Goal: Task Accomplishment & Management: Use online tool/utility

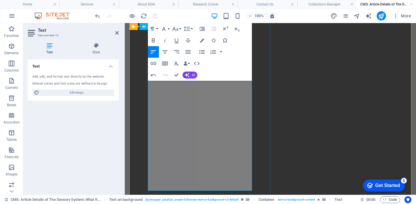
scroll to position [784, 0]
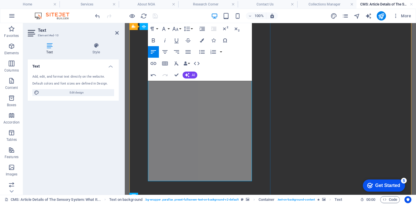
scroll to position [847, 0]
drag, startPoint x: 241, startPoint y: 175, endPoint x: 159, endPoint y: 117, distance: 100.3
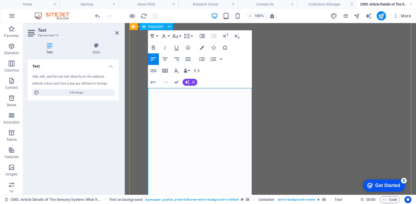
scroll to position [467, 0]
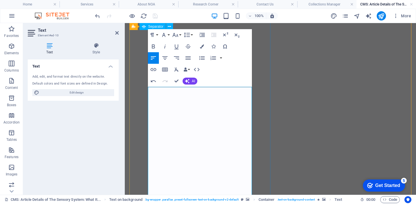
click at [165, 36] on icon "button" at bounding box center [163, 35] width 7 height 7
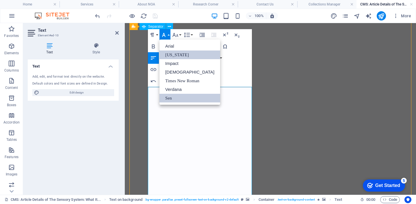
scroll to position [0, 0]
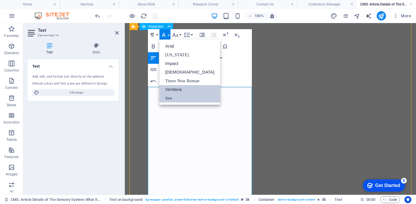
click at [178, 90] on link "Verdana" at bounding box center [190, 89] width 61 height 9
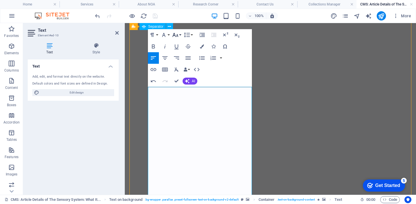
click at [178, 32] on icon "button" at bounding box center [175, 35] width 7 height 7
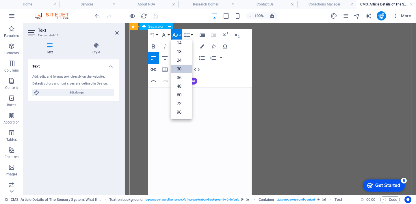
scroll to position [47, 0]
click at [182, 47] on link "14" at bounding box center [181, 43] width 21 height 9
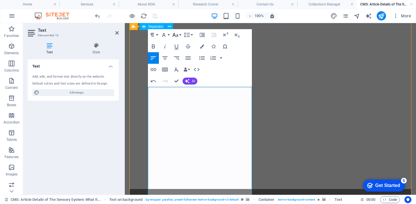
click at [178, 37] on icon "button" at bounding box center [175, 35] width 7 height 7
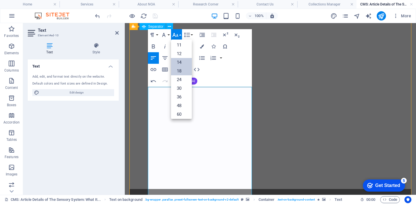
scroll to position [26, 0]
click at [181, 55] on link "12" at bounding box center [181, 54] width 21 height 9
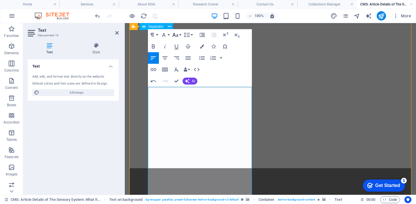
click at [178, 34] on icon "button" at bounding box center [175, 35] width 7 height 7
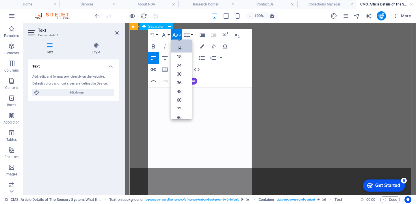
click at [181, 51] on link "14" at bounding box center [181, 48] width 21 height 9
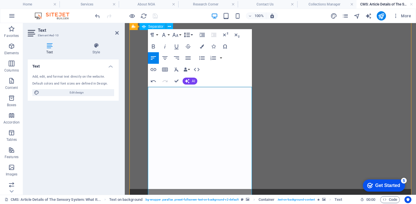
click at [191, 36] on button "Line Height" at bounding box center [188, 35] width 11 height 12
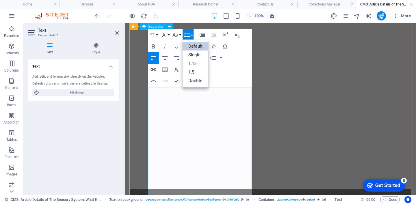
scroll to position [0, 0]
click at [196, 62] on link "1.15" at bounding box center [196, 63] width 26 height 9
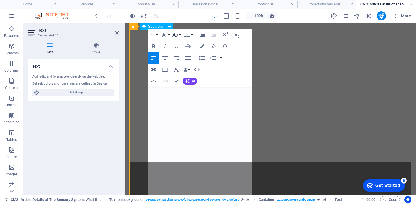
click at [179, 36] on icon "button" at bounding box center [175, 35] width 7 height 7
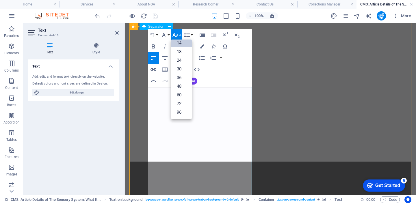
scroll to position [47, 0]
click at [182, 51] on link "18" at bounding box center [181, 51] width 21 height 9
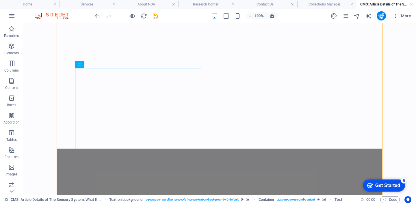
scroll to position [449, 0]
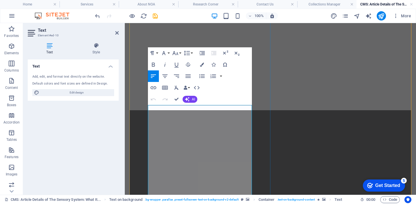
click at [177, 56] on icon "button" at bounding box center [175, 53] width 7 height 7
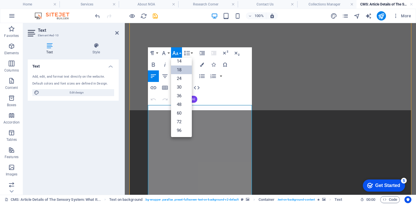
scroll to position [47, 0]
click at [182, 78] on link "24" at bounding box center [181, 78] width 21 height 9
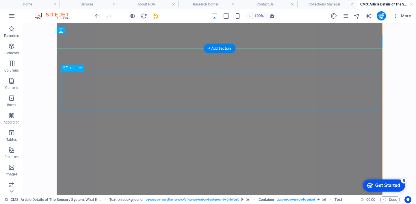
scroll to position [669, 0]
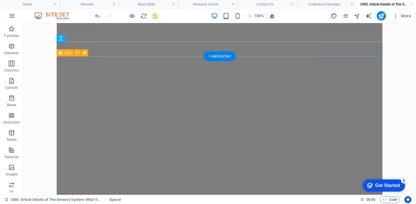
click at [76, 54] on icon at bounding box center [77, 53] width 3 height 6
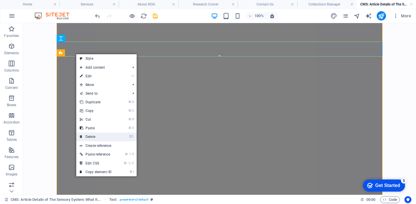
click at [101, 138] on link "⌦ Delete" at bounding box center [95, 137] width 39 height 9
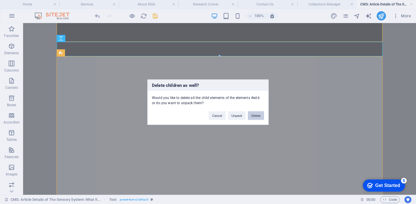
click at [256, 116] on button "Delete" at bounding box center [256, 115] width 16 height 9
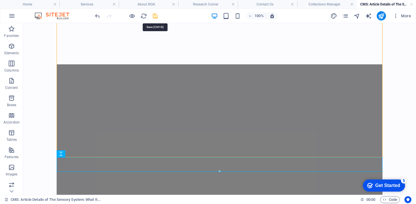
click at [156, 13] on icon "save" at bounding box center [155, 16] width 7 height 7
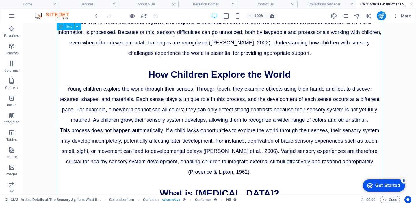
scroll to position [53, 0]
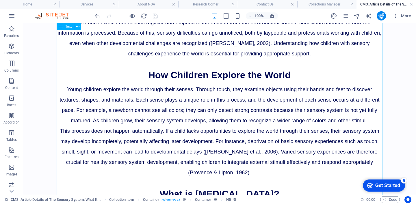
click at [145, 75] on div "[MEDICAL_DATA] difficulties are not always obvious or easy to detect. For most …" at bounding box center [220, 157] width 326 height 328
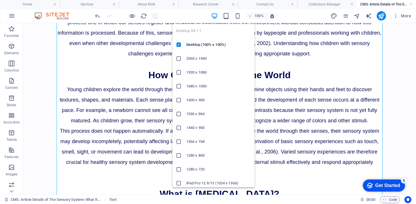
click at [214, 18] on icon "button" at bounding box center [214, 16] width 7 height 7
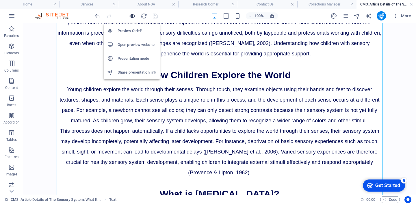
click at [132, 15] on icon "button" at bounding box center [132, 16] width 7 height 7
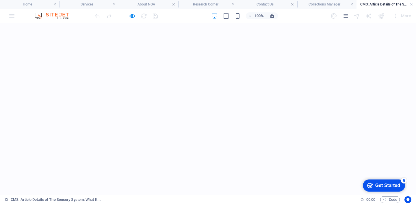
scroll to position [371, 0]
click at [133, 17] on icon "button" at bounding box center [132, 16] width 7 height 7
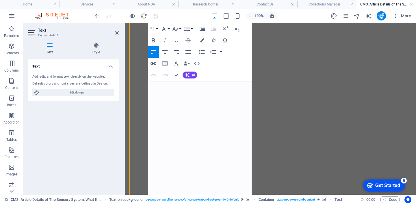
scroll to position [477, 0]
click at [185, 27] on icon "button" at bounding box center [187, 28] width 7 height 7
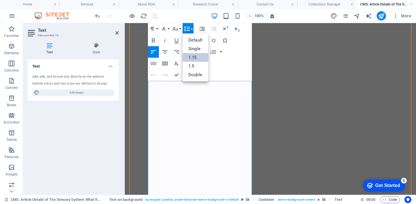
scroll to position [0, 0]
click at [199, 65] on link "1.5" at bounding box center [196, 66] width 26 height 9
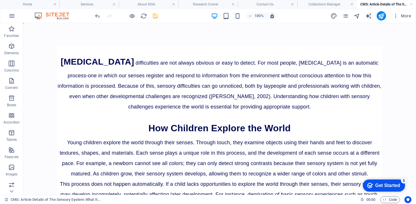
click at [157, 17] on icon "save" at bounding box center [155, 16] width 7 height 7
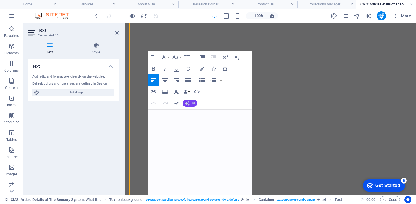
scroll to position [449, 0]
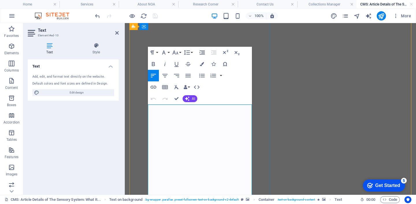
click at [189, 53] on icon "button" at bounding box center [187, 52] width 7 height 7
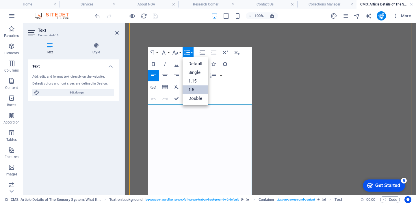
scroll to position [0, 0]
click at [198, 81] on link "1.15" at bounding box center [196, 81] width 26 height 9
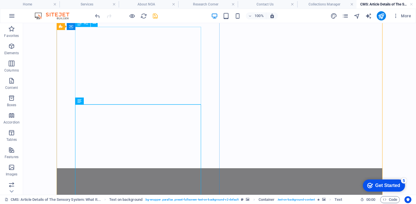
scroll to position [388, 0]
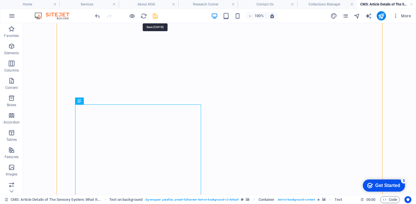
click at [154, 16] on icon "save" at bounding box center [155, 16] width 7 height 7
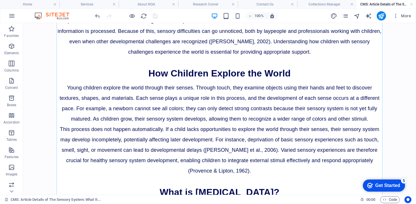
scroll to position [56, 0]
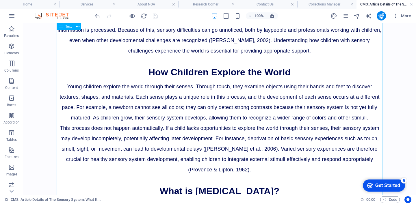
click at [185, 104] on div "[MEDICAL_DATA] difficulties are not always obvious or easy to detect. For most …" at bounding box center [220, 154] width 326 height 328
click at [146, 83] on div "[MEDICAL_DATA] difficulties are not always obvious or easy to detect. For most …" at bounding box center [220, 154] width 326 height 328
click at [143, 104] on div "[MEDICAL_DATA] difficulties are not always obvious or easy to detect. For most …" at bounding box center [220, 154] width 326 height 328
click at [146, 90] on div "[MEDICAL_DATA] difficulties are not always obvious or easy to detect. For most …" at bounding box center [220, 154] width 326 height 328
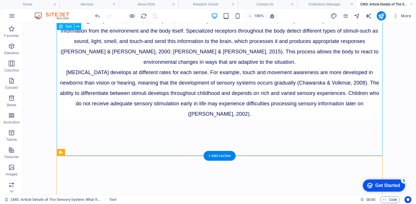
scroll to position [243, 0]
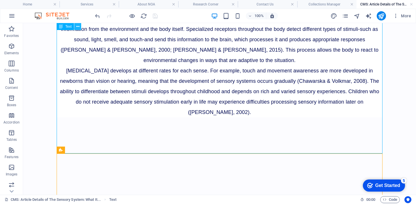
click at [77, 29] on icon at bounding box center [77, 27] width 3 height 6
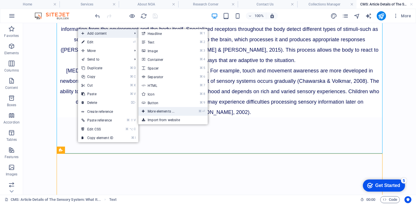
click at [163, 111] on link "⌘ ⏎ More elements ..." at bounding box center [162, 111] width 48 height 9
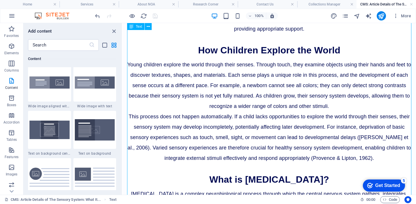
scroll to position [88, 0]
click at [51, 128] on img at bounding box center [49, 130] width 40 height 18
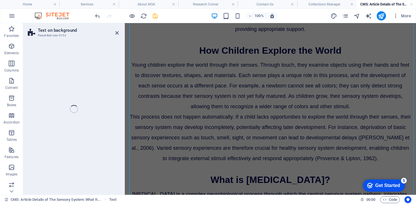
select select "%"
select select "rem"
select select "px"
select select "preset-fullscreen-text-on-background-v2-centered"
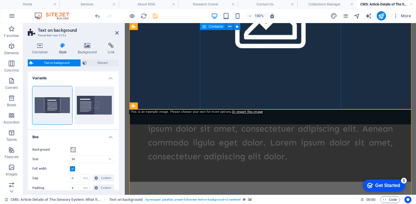
scroll to position [574, 0]
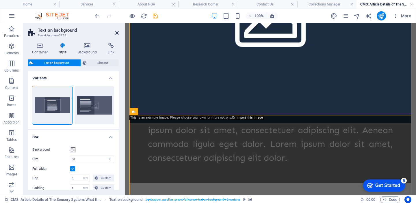
click at [117, 33] on icon at bounding box center [116, 33] width 3 height 5
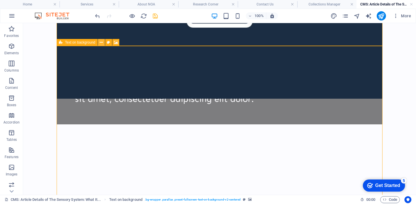
click at [102, 42] on icon at bounding box center [101, 43] width 3 height 6
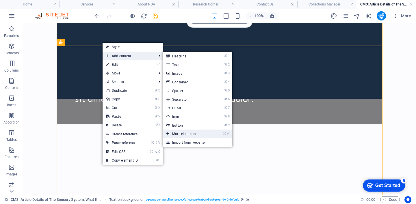
click at [208, 134] on link "⌘ ⏎ More elements ..." at bounding box center [187, 134] width 48 height 9
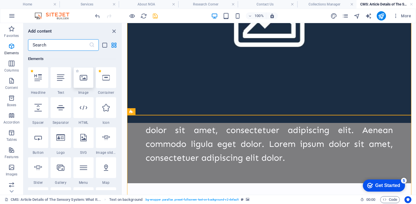
scroll to position [0, 0]
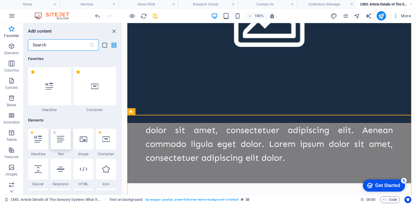
click at [61, 141] on icon at bounding box center [61, 140] width 8 height 8
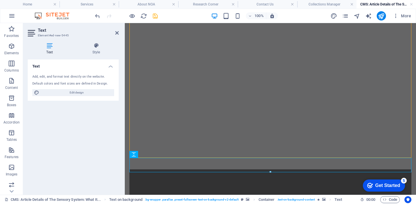
scroll to position [605, 0]
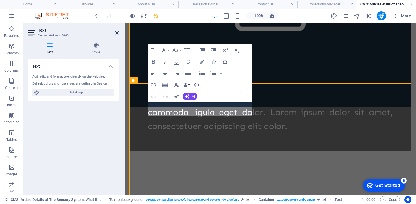
click at [117, 33] on icon at bounding box center [116, 33] width 3 height 5
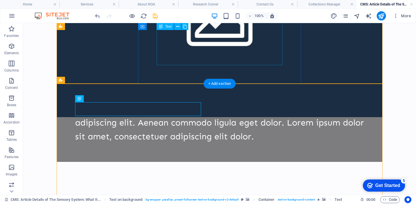
scroll to position [535, 0]
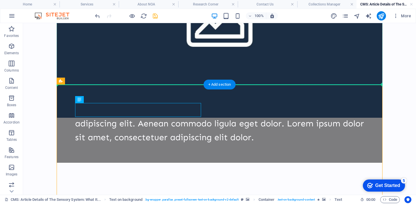
drag, startPoint x: 163, startPoint y: 109, endPoint x: 169, endPoint y: 84, distance: 25.5
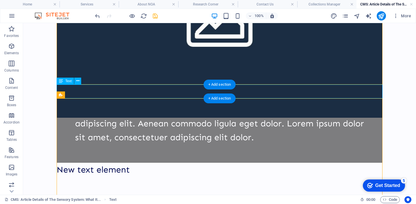
click at [138, 163] on div "New text element" at bounding box center [220, 170] width 326 height 14
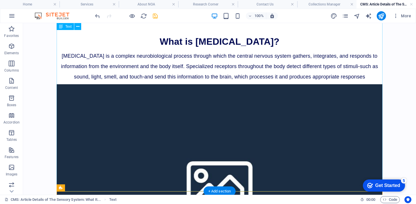
scroll to position [205, 0]
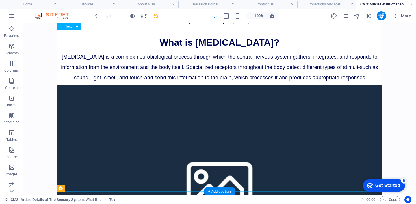
click at [166, 66] on div "[MEDICAL_DATA] difficulties are not always obvious or easy to detect. For most …" at bounding box center [220, 5] width 326 height 328
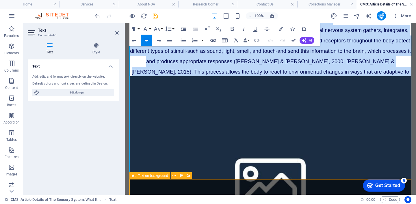
scroll to position [264, 0]
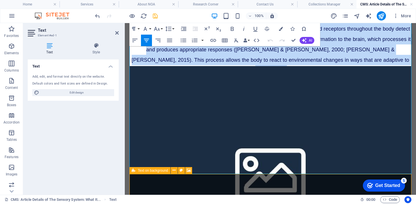
drag, startPoint x: 194, startPoint y: 134, endPoint x: 332, endPoint y: 160, distance: 140.1
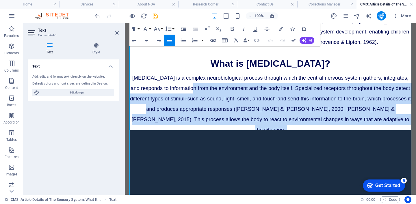
scroll to position [201, 0]
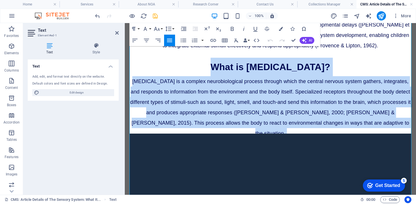
drag, startPoint x: 326, startPoint y: 159, endPoint x: 199, endPoint y: 90, distance: 145.0
click at [199, 90] on div "[MEDICAL_DATA] difficulties are not always obvious or easy to detect. For most …" at bounding box center [271, 32] width 282 height 374
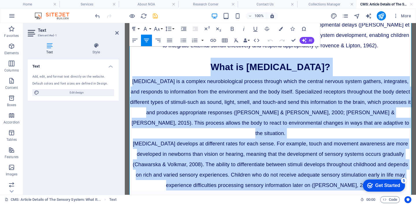
copy div "What is [MEDICAL_DATA]? [MEDICAL_DATA] is a complex neurobiological process thr…"
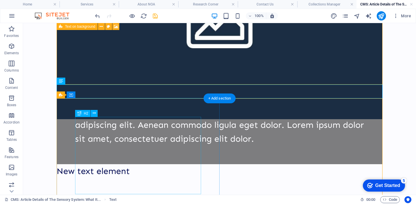
scroll to position [549, 0]
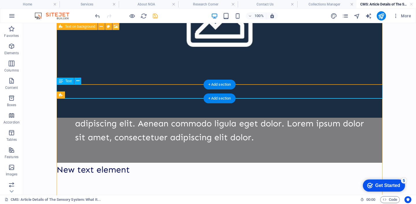
click at [114, 163] on div "New text element" at bounding box center [220, 170] width 326 height 14
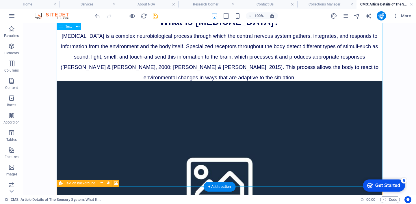
scroll to position [224, 0]
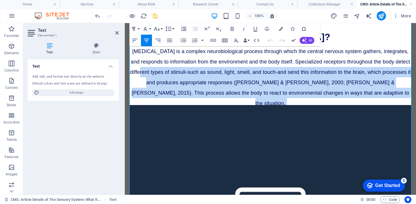
scroll to position [231, 0]
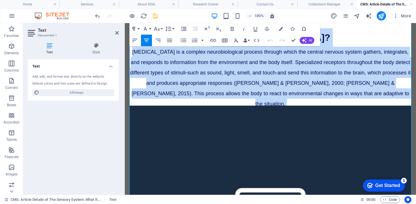
drag, startPoint x: 330, startPoint y: 143, endPoint x: 196, endPoint y: 59, distance: 157.9
click at [196, 59] on div "[MEDICAL_DATA] difficulties are not always obvious or easy to detect. For most …" at bounding box center [271, 3] width 282 height 374
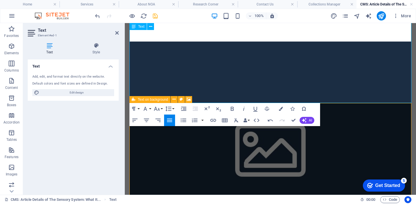
click at [262, 68] on div at bounding box center [271, 61] width 282 height 14
click at [270, 40] on h3 at bounding box center [271, 30] width 282 height 19
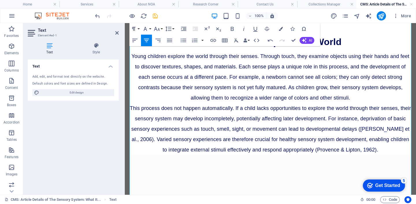
scroll to position [99, 0]
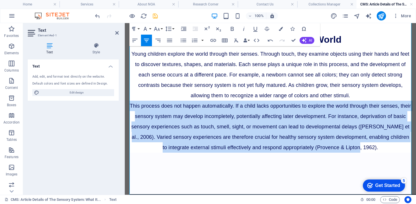
drag, startPoint x: 135, startPoint y: 118, endPoint x: 324, endPoint y: 173, distance: 197.0
click at [324, 153] on p "This process does not happen automatically. If a child lacks opportunities to e…" at bounding box center [271, 127] width 282 height 52
copy span "This process does not happen automatically. If a child lacks opportunities to e…"
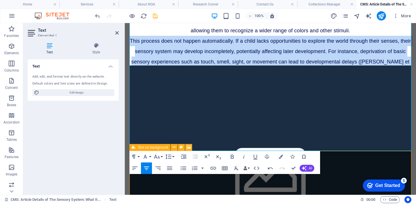
scroll to position [165, 0]
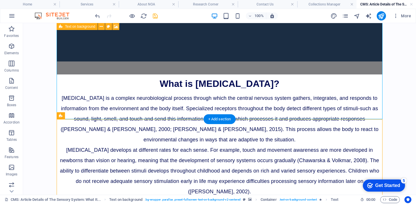
scroll to position [490, 0]
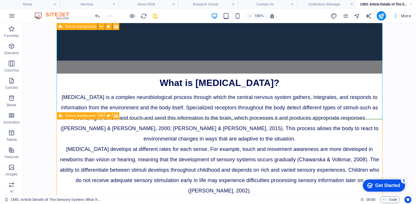
click at [101, 115] on icon at bounding box center [101, 116] width 3 height 6
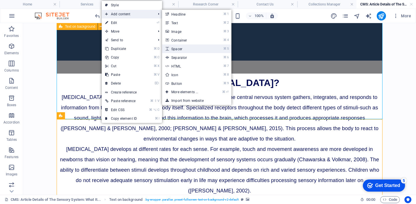
click at [191, 46] on link "⌘ 5 Spacer" at bounding box center [186, 49] width 48 height 9
select select "px"
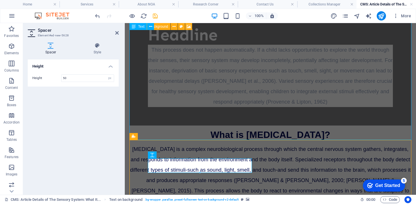
scroll to position [552, 0]
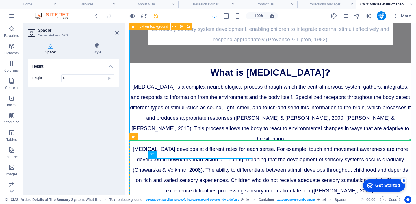
drag, startPoint x: 185, startPoint y: 165, endPoint x: 187, endPoint y: 144, distance: 21.5
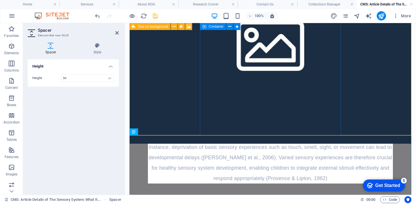
scroll to position [408, 0]
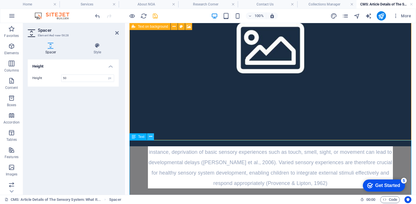
click at [151, 138] on icon at bounding box center [150, 137] width 3 height 6
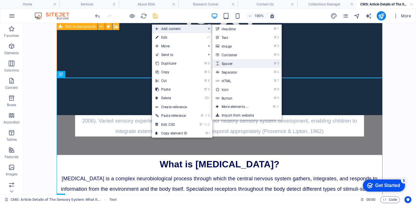
click at [241, 62] on link "⌘ 5 Spacer" at bounding box center [236, 63] width 48 height 9
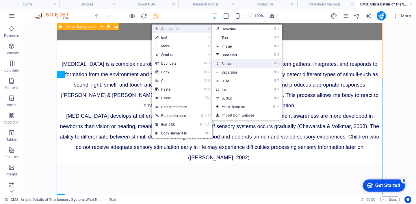
select select "px"
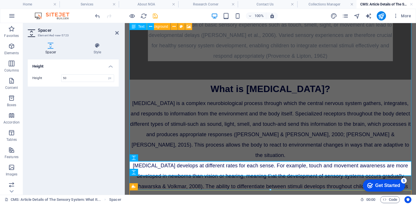
scroll to position [529, 0]
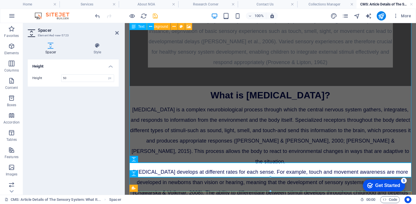
drag, startPoint x: 205, startPoint y: 105, endPoint x: 197, endPoint y: 156, distance: 51.5
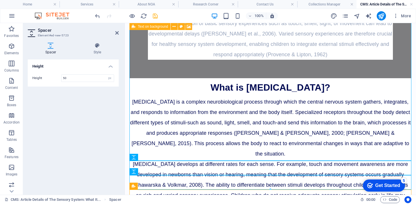
scroll to position [539, 0]
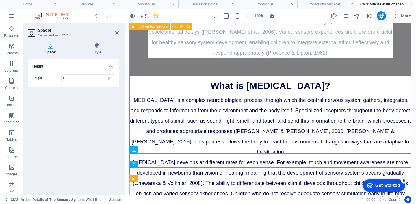
drag, startPoint x: 195, startPoint y: 167, endPoint x: 195, endPoint y: 68, distance: 98.6
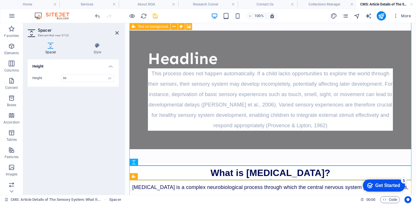
scroll to position [447, 0]
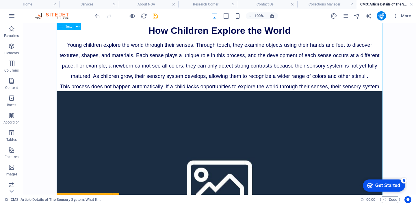
scroll to position [77, 0]
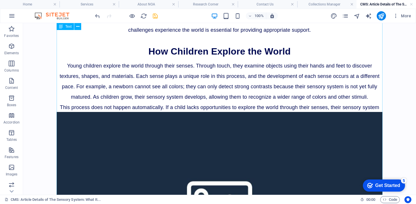
click at [232, 159] on div "[MEDICAL_DATA] difficulties are not always obvious or easy to detect. For most …" at bounding box center [220, 82] width 326 height 227
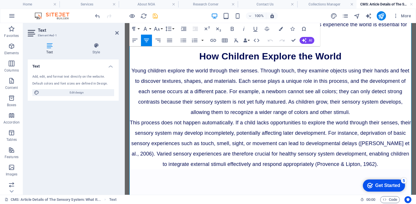
scroll to position [84, 0]
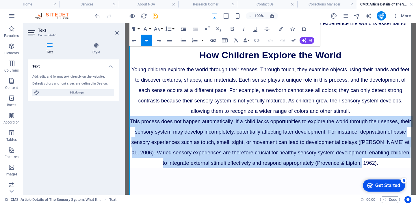
drag, startPoint x: 135, startPoint y: 134, endPoint x: 340, endPoint y: 184, distance: 210.6
click at [340, 169] on p "This process does not happen automatically. If a child lacks opportunities to e…" at bounding box center [271, 143] width 282 height 52
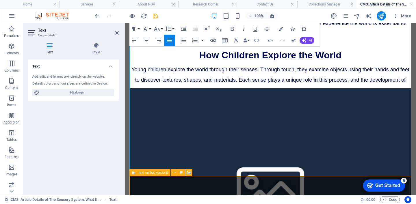
click at [291, 123] on p at bounding box center [271, 120] width 282 height 7
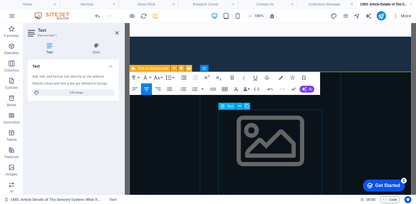
scroll to position [181, 0]
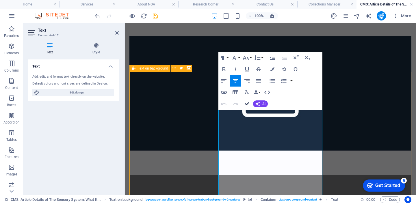
scroll to position [171, 0]
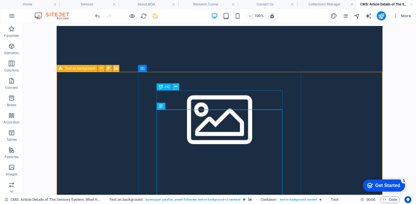
click at [176, 87] on icon at bounding box center [175, 87] width 3 height 6
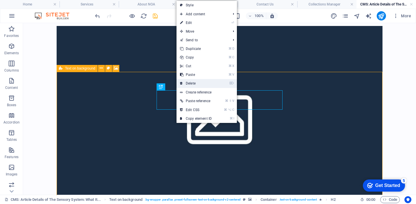
click at [192, 83] on link "⌦ Delete" at bounding box center [196, 83] width 39 height 9
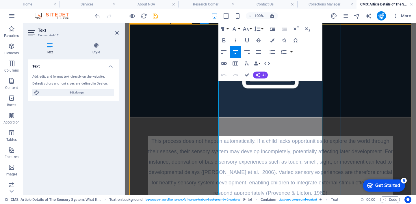
click at [238, 138] on span "This process does not happen automatically. If a child lacks opportunities to e…" at bounding box center [270, 167] width 245 height 58
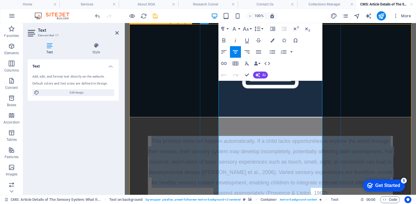
click at [238, 138] on span "This process does not happen automatically. If a child lacks opportunities to e…" at bounding box center [270, 167] width 245 height 58
click at [227, 40] on icon "button" at bounding box center [224, 40] width 7 height 7
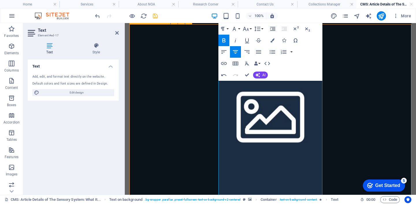
click at [227, 40] on icon "button" at bounding box center [224, 40] width 7 height 7
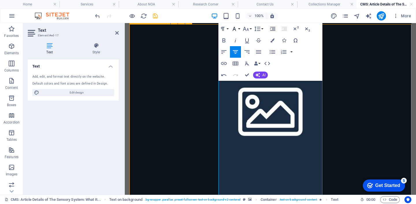
click at [237, 29] on icon "button" at bounding box center [234, 28] width 7 height 7
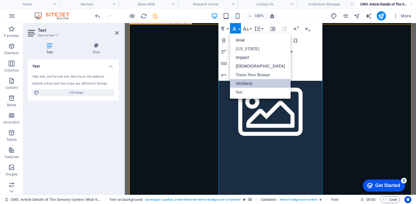
scroll to position [0, 0]
click at [245, 29] on icon "button" at bounding box center [246, 29] width 6 height 4
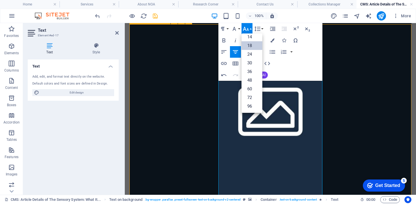
scroll to position [47, 0]
click at [283, 69] on div "Paragraph Format Normal Heading 1 Heading 2 Heading 3 Heading 4 Heading 5 Headi…" at bounding box center [271, 52] width 104 height 58
click at [294, 71] on div "Paragraph Format Normal Heading 1 Heading 2 Heading 3 Heading 4 Heading 5 Headi…" at bounding box center [271, 52] width 104 height 58
click at [250, 46] on link "18" at bounding box center [252, 45] width 21 height 9
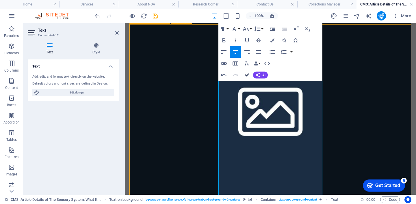
scroll to position [218, 0]
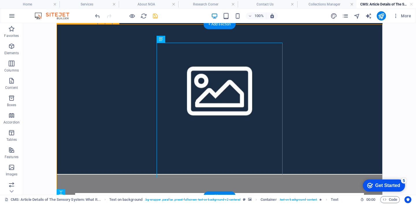
click at [113, 64] on figure at bounding box center [220, 88] width 326 height 172
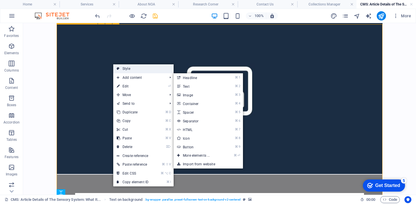
click at [131, 72] on link "Style" at bounding box center [143, 68] width 60 height 9
select select "%"
select select "rem"
select select "px"
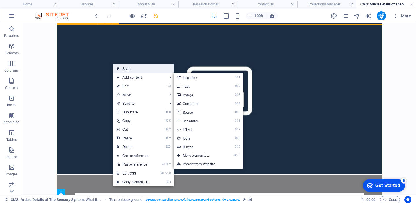
select select "preset-fullscreen-text-on-background-v2-centered"
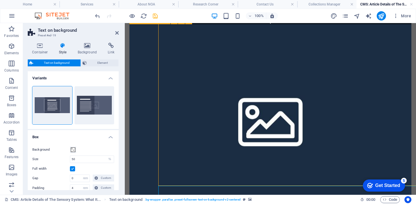
scroll to position [229, 0]
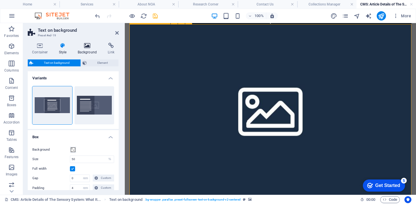
click at [87, 46] on icon at bounding box center [87, 46] width 28 height 6
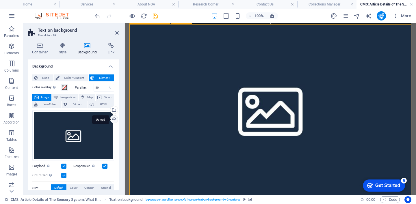
click at [114, 118] on div "Upload" at bounding box center [113, 120] width 9 height 9
click at [114, 111] on div "Select files from the file manager, stock photos, or upload file(s)" at bounding box center [113, 110] width 9 height 9
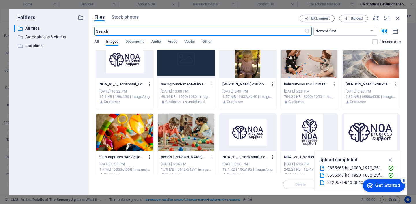
scroll to position [304, 0]
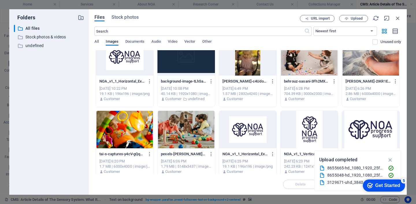
click at [353, 62] on div at bounding box center [371, 57] width 58 height 38
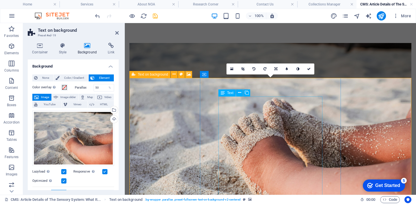
scroll to position [175, 0]
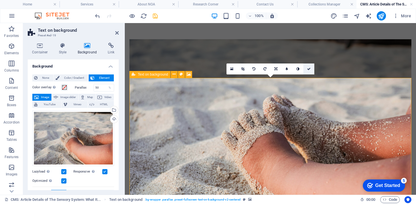
click at [308, 71] on link at bounding box center [309, 69] width 11 height 11
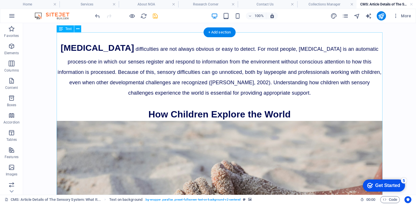
scroll to position [0, 0]
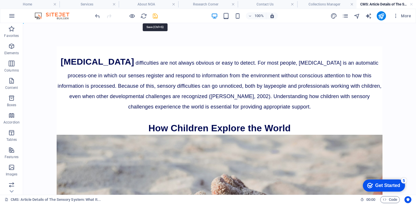
click at [156, 18] on icon "save" at bounding box center [155, 16] width 7 height 7
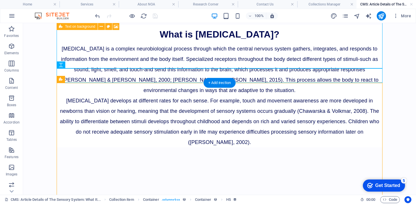
scroll to position [465, 0]
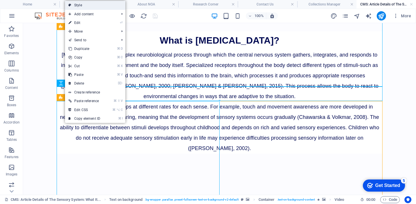
click at [97, 8] on link "Style" at bounding box center [95, 5] width 60 height 9
select select "%"
select select "rem"
select select "px"
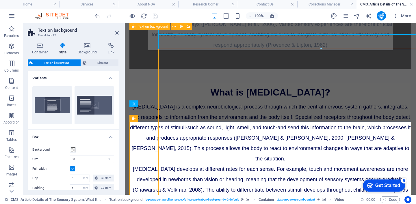
scroll to position [518, 0]
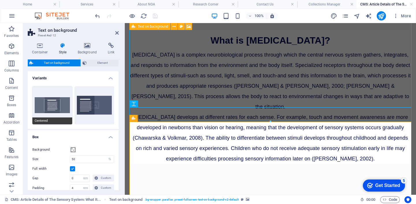
click at [65, 101] on button "Centered" at bounding box center [52, 105] width 40 height 38
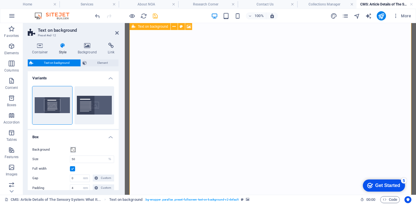
scroll to position [748, 0]
click at [119, 34] on icon at bounding box center [116, 33] width 3 height 5
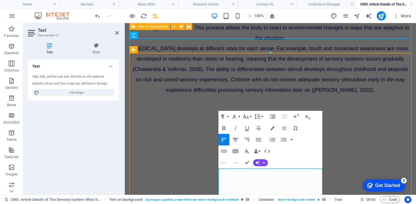
click at [237, 140] on icon "button" at bounding box center [235, 139] width 5 height 3
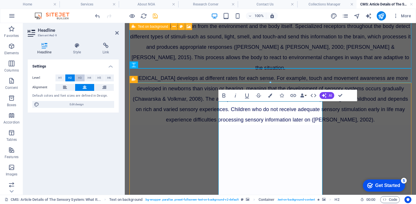
click at [77, 78] on button "H3" at bounding box center [80, 78] width 10 height 7
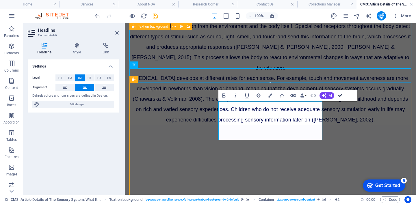
scroll to position [494, 0]
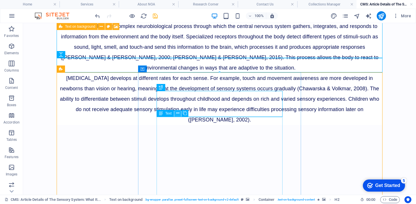
click at [177, 115] on icon at bounding box center [177, 113] width 3 height 6
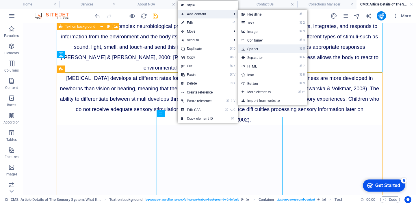
click at [282, 47] on link "⌘ 5 Spacer" at bounding box center [262, 49] width 48 height 9
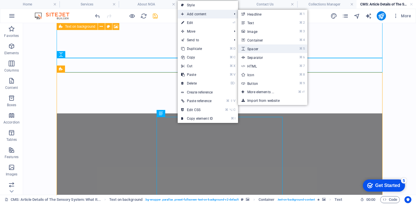
select select "px"
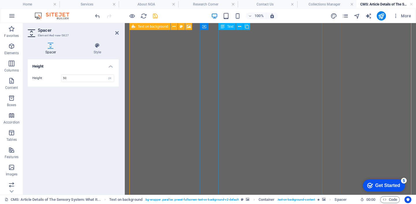
scroll to position [822, 0]
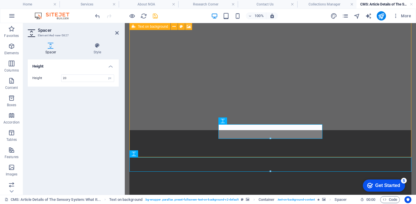
type input "20"
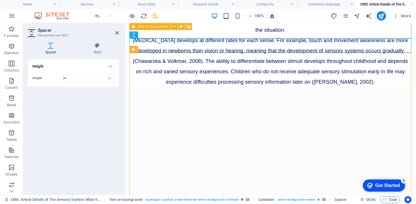
scroll to position [584, 0]
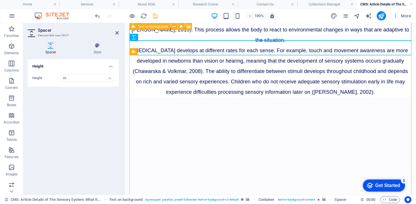
drag, startPoint x: 234, startPoint y: 138, endPoint x: 256, endPoint y: 115, distance: 31.7
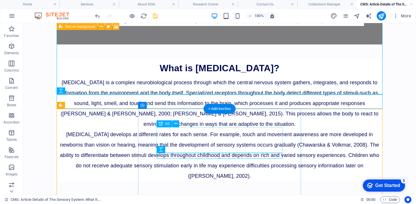
scroll to position [509, 0]
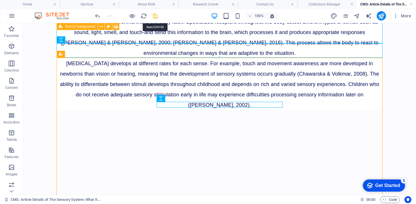
click at [155, 18] on icon "save" at bounding box center [155, 16] width 7 height 7
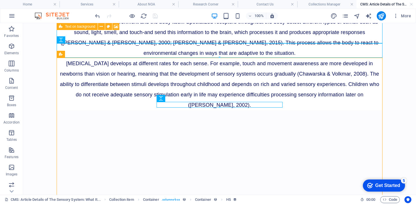
click at [393, 69] on body "Skip to main content [MEDICAL_DATA] difficulties are not always obvious or easy…" at bounding box center [219, 150] width 393 height 1272
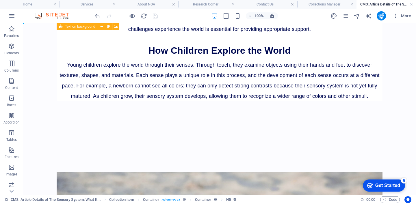
scroll to position [0, 0]
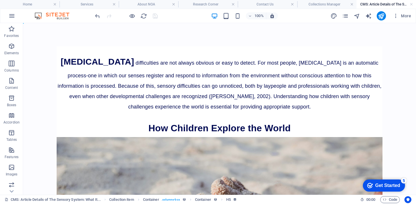
click at [156, 17] on div at bounding box center [126, 15] width 65 height 9
click at [411, 4] on link at bounding box center [411, 4] width 3 height 5
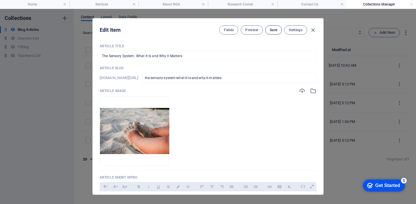
click at [273, 31] on span "Save" at bounding box center [274, 30] width 8 height 5
click at [313, 30] on icon "button" at bounding box center [313, 30] width 7 height 7
type input "[DATE]"
checkbox input "false"
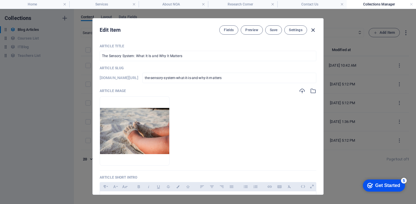
type input "the-sensory-system-what-it-is-and-why-it-matters"
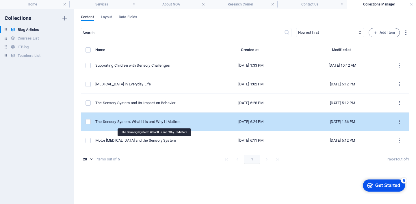
click at [182, 120] on div "The Sensory System: What It Is and Why It Matters" at bounding box center [148, 121] width 107 height 5
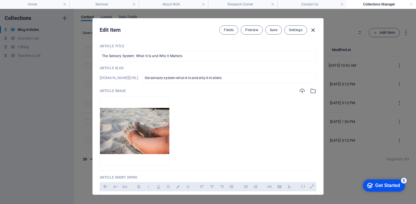
click at [315, 29] on icon "button" at bounding box center [313, 30] width 7 height 7
type input "[DATE]"
checkbox input "false"
type input "the-sensory-system-what-it-is-and-why-it-matters"
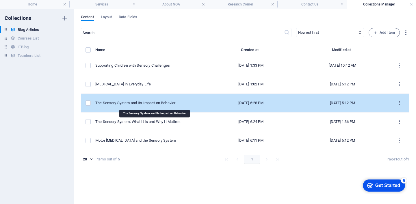
click at [164, 105] on div "The Sensory System and Its Impact on Behavior" at bounding box center [148, 103] width 107 height 5
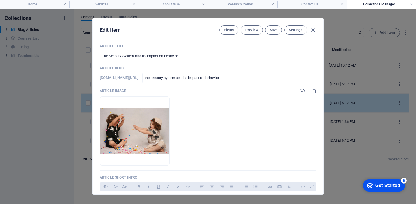
click at [164, 108] on img at bounding box center [134, 131] width 69 height 46
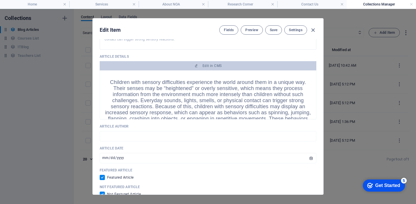
scroll to position [184, 0]
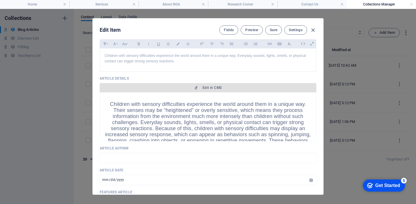
click at [223, 88] on span "Edit in CMS" at bounding box center [208, 88] width 212 height 5
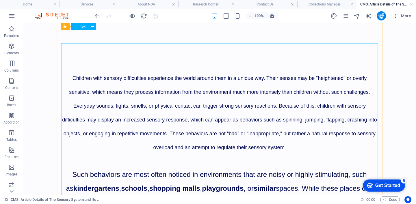
scroll to position [0, 0]
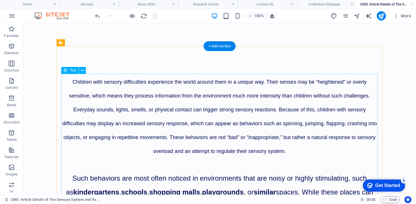
click at [196, 99] on div "Children with sensory difficulties experience the world around them in a unique…" at bounding box center [219, 164] width 317 height 180
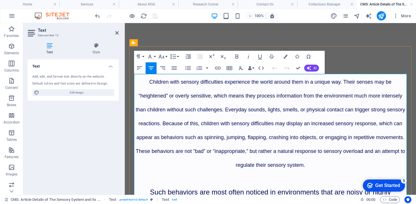
click at [209, 87] on p "Children with sensory difficulties experience the world around them in a unique…" at bounding box center [270, 122] width 273 height 97
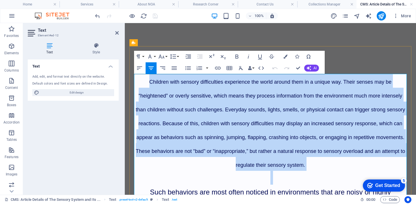
click at [209, 87] on p "Children with sensory difficulties experience the world around them in a unique…" at bounding box center [270, 122] width 273 height 97
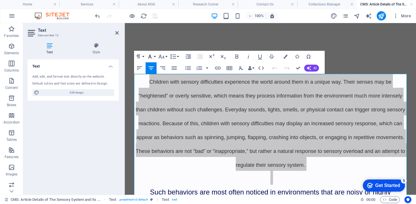
click at [155, 55] on button "Font Family" at bounding box center [151, 57] width 11 height 12
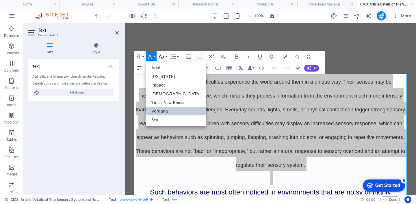
click at [163, 58] on icon "button" at bounding box center [162, 57] width 6 height 4
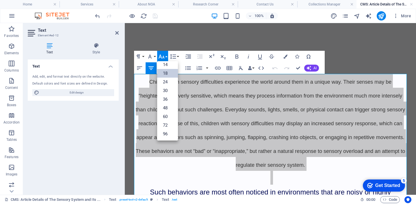
scroll to position [47, 0]
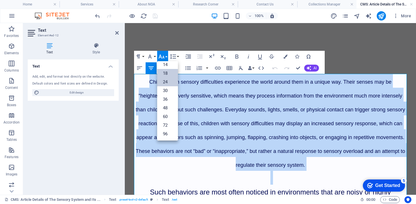
click at [168, 83] on link "24" at bounding box center [167, 82] width 21 height 9
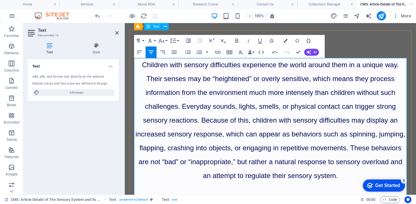
scroll to position [15, 0]
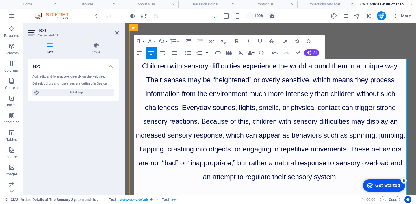
click at [234, 97] on span "Children with sensory difficulties experience the world around them in a unique…" at bounding box center [271, 121] width 270 height 119
drag, startPoint x: 265, startPoint y: 79, endPoint x: 286, endPoint y: 80, distance: 20.8
click at [286, 80] on span "Children with sensory difficulties experience the world around them in a unique…" at bounding box center [271, 121] width 270 height 119
click at [244, 97] on span "Children with sensory difficulties experience the world around them in a unique…" at bounding box center [271, 121] width 270 height 119
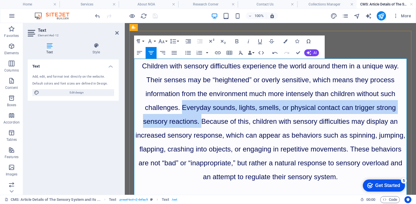
drag, startPoint x: 278, startPoint y: 107, endPoint x: 337, endPoint y: 120, distance: 60.7
click at [337, 120] on span "Children with sensory difficulties experience the world around them in a unique…" at bounding box center [271, 121] width 270 height 119
click at [258, 43] on icon "button" at bounding box center [260, 41] width 7 height 7
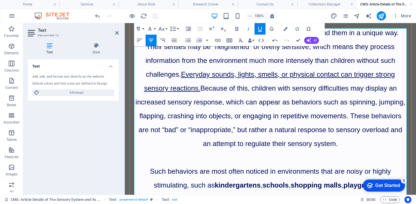
scroll to position [50, 0]
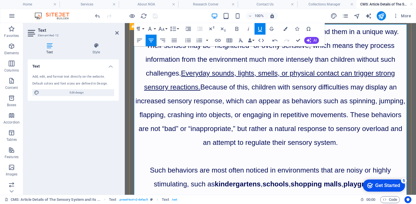
click at [281, 124] on p "Children with sensory difficulties experience the world around them in a unique…" at bounding box center [270, 86] width 273 height 125
drag, startPoint x: 274, startPoint y: 116, endPoint x: 304, endPoint y: 117, distance: 29.8
click at [304, 117] on span "Children with sensory difficulties experience the world around them in a unique…" at bounding box center [271, 87] width 270 height 119
click at [238, 30] on icon "button" at bounding box center [237, 29] width 3 height 4
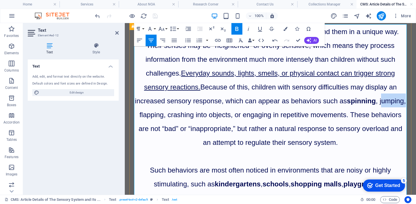
drag, startPoint x: 313, startPoint y: 115, endPoint x: 342, endPoint y: 117, distance: 29.2
click at [342, 117] on span "Children with sensory difficulties experience the world around them in a unique…" at bounding box center [270, 87] width 271 height 119
click at [315, 116] on span "Children with sensory difficulties experience the world around them in a unique…" at bounding box center [270, 87] width 271 height 119
drag, startPoint x: 310, startPoint y: 115, endPoint x: 339, endPoint y: 118, distance: 29.3
click at [339, 118] on span "Children with sensory difficulties experience the world around them in a unique…" at bounding box center [270, 87] width 271 height 119
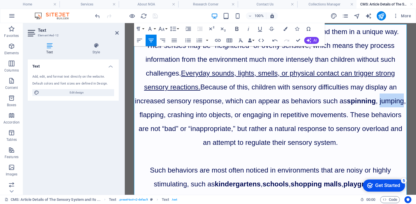
click at [238, 27] on icon "button" at bounding box center [237, 28] width 7 height 7
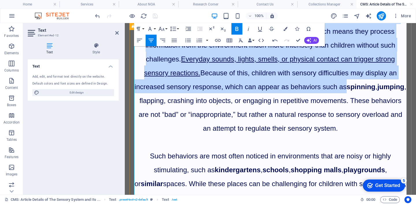
scroll to position [66, 0]
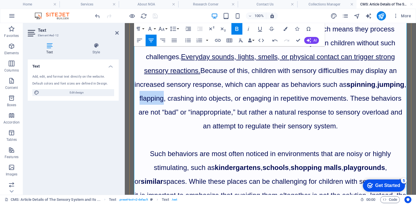
drag, startPoint x: 363, startPoint y: 98, endPoint x: 391, endPoint y: 98, distance: 28.0
click at [391, 98] on span "Children with sensory difficulties experience the world around them in a unique…" at bounding box center [271, 70] width 272 height 119
click at [239, 27] on icon "button" at bounding box center [237, 28] width 7 height 7
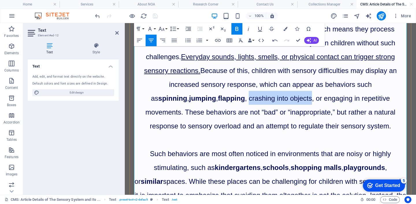
drag, startPoint x: 138, startPoint y: 113, endPoint x: 207, endPoint y: 114, distance: 69.7
click at [207, 114] on span "Children with sensory difficulties experience the world around them in a unique…" at bounding box center [270, 70] width 257 height 119
click at [237, 29] on icon "button" at bounding box center [237, 29] width 3 height 4
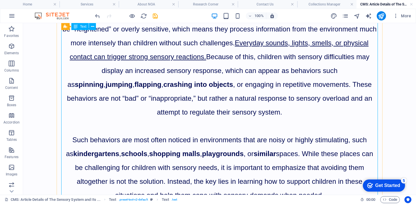
scroll to position [0, 0]
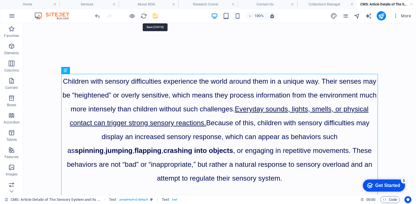
click at [155, 16] on icon "save" at bounding box center [155, 16] width 7 height 7
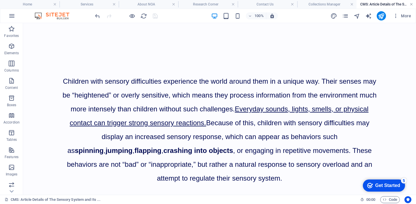
click at [412, 5] on link at bounding box center [411, 4] width 3 height 5
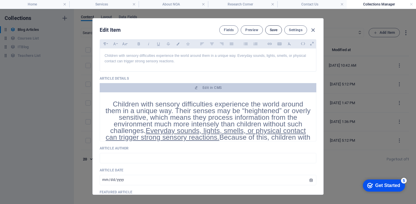
click at [274, 32] on span "Save" at bounding box center [274, 30] width 8 height 5
click at [313, 31] on icon "button" at bounding box center [313, 30] width 7 height 7
type input "[DATE]"
checkbox input "false"
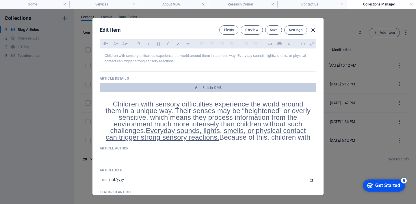
type input "the-sensory-system-and-its-impact-on-behavior"
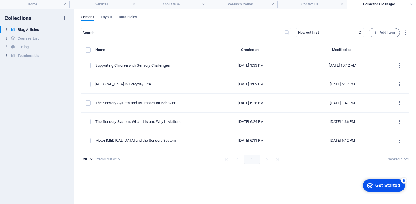
scroll to position [161, 0]
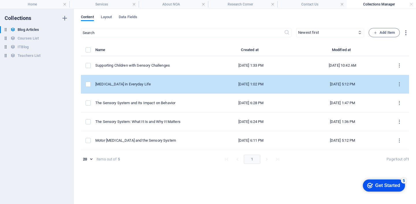
click at [171, 88] on td "[MEDICAL_DATA] in Everyday Life" at bounding box center [150, 84] width 111 height 19
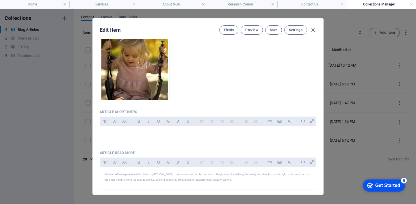
scroll to position [70, 0]
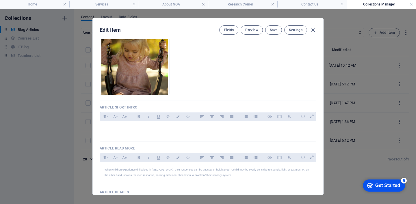
click at [198, 128] on p at bounding box center [208, 128] width 207 height 5
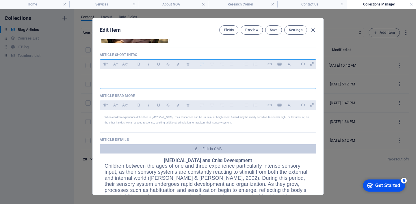
scroll to position [124, 0]
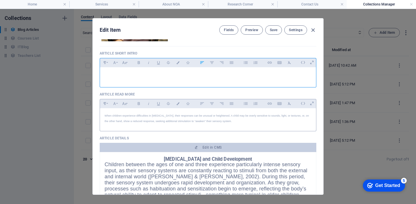
click at [197, 122] on span "When children experience difficulties in [MEDICAL_DATA], their responses can be…" at bounding box center [207, 118] width 204 height 8
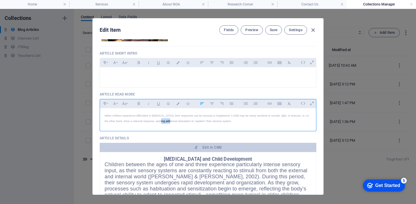
click at [197, 122] on span "When children experience difficulties in [MEDICAL_DATA], their responses can be…" at bounding box center [207, 118] width 204 height 8
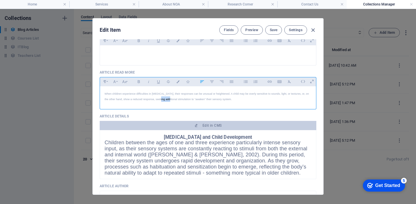
scroll to position [147, 0]
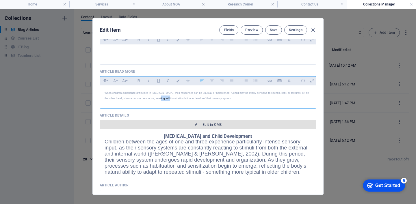
click at [204, 127] on span "Edit in CMS" at bounding box center [212, 125] width 19 height 5
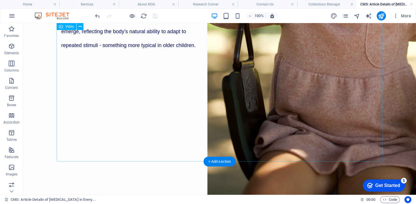
scroll to position [0, 0]
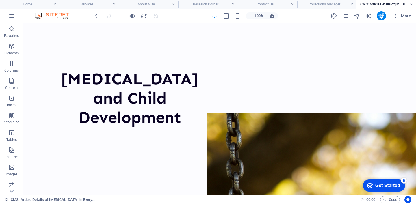
click at [411, 5] on link at bounding box center [411, 4] width 3 height 5
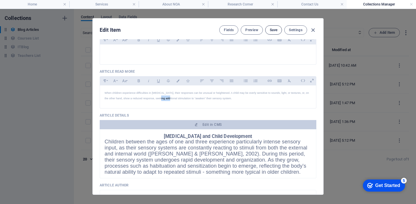
click at [271, 32] on button "Save" at bounding box center [273, 29] width 17 height 9
click at [313, 29] on icon "button" at bounding box center [313, 30] width 7 height 7
type input "[DATE]"
checkbox input "false"
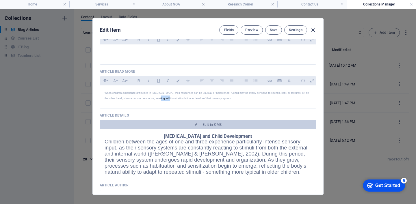
type input "[MEDICAL_DATA]-in-everyday-life"
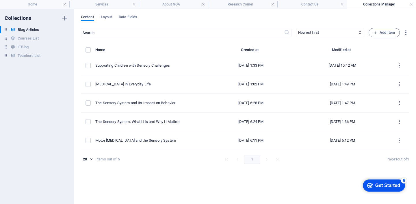
scroll to position [124, 0]
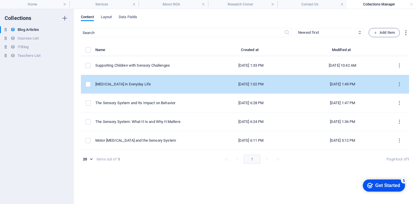
click at [176, 81] on td "[MEDICAL_DATA] in Everyday Life" at bounding box center [150, 84] width 111 height 19
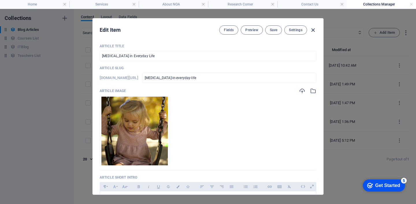
click at [313, 30] on icon "button" at bounding box center [313, 30] width 7 height 7
type input "[DATE]"
checkbox input "false"
type input "[MEDICAL_DATA]-in-everyday-life"
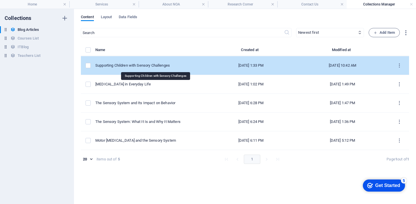
click at [169, 67] on div "Supporting Children with Sensory Challenges" at bounding box center [148, 65] width 107 height 5
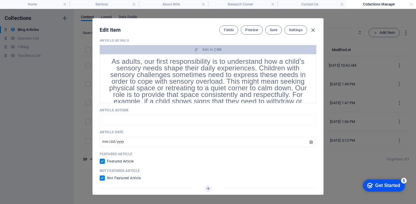
scroll to position [175, 0]
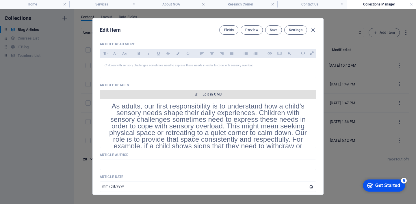
click at [210, 94] on span "Edit in CMS" at bounding box center [212, 94] width 19 height 5
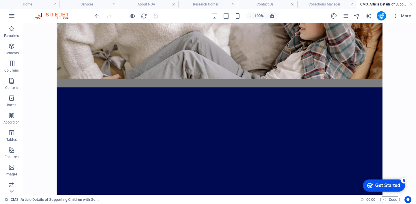
scroll to position [740, 0]
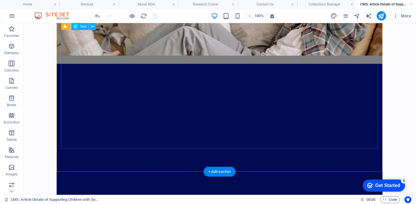
click at [278, 87] on div "Constantly suppressing a child’s sensory needs or behaviors-such as repetitive …" at bounding box center [219, 163] width 317 height 153
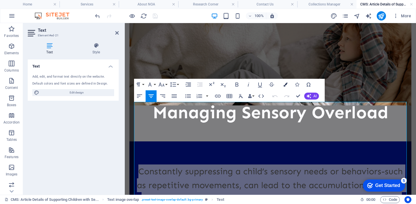
click at [285, 85] on icon "button" at bounding box center [286, 85] width 4 height 4
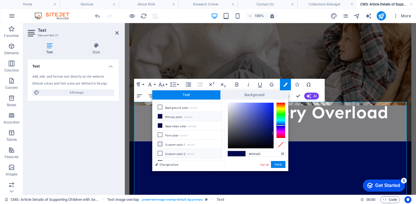
click at [171, 154] on li "Custom color 2 #ffffff" at bounding box center [189, 153] width 66 height 9
type input "#ffffff"
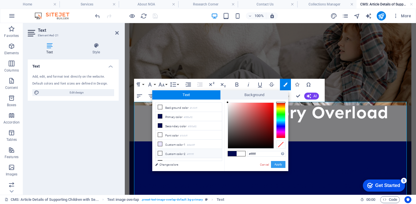
click at [278, 164] on button "Apply" at bounding box center [278, 164] width 14 height 7
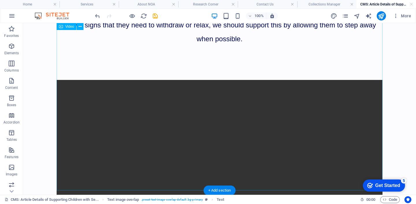
scroll to position [0, 0]
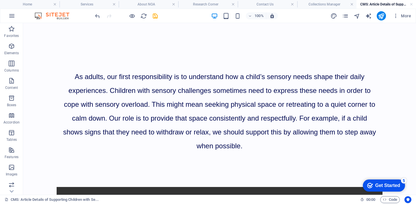
click at [159, 16] on div "100% More" at bounding box center [254, 15] width 320 height 9
click at [155, 16] on icon "save" at bounding box center [155, 16] width 7 height 7
click at [411, 4] on link at bounding box center [411, 4] width 3 height 5
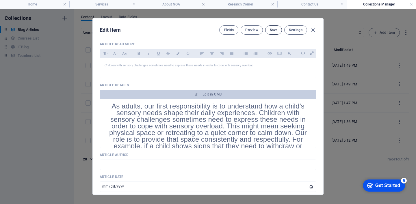
click at [277, 29] on span "Save" at bounding box center [274, 30] width 8 height 5
click at [312, 31] on icon "button" at bounding box center [313, 30] width 7 height 7
type input "[DATE]"
checkbox input "false"
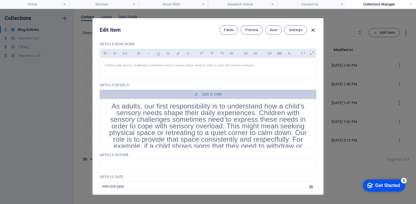
type input "supporting-children-with-sensory-challenges"
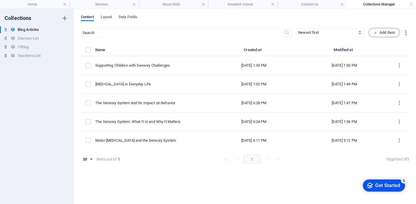
scroll to position [152, 0]
click at [180, 5] on h4 "About NOA" at bounding box center [173, 4] width 69 height 6
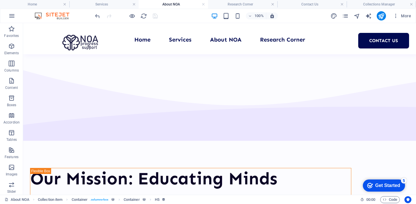
scroll to position [254, 0]
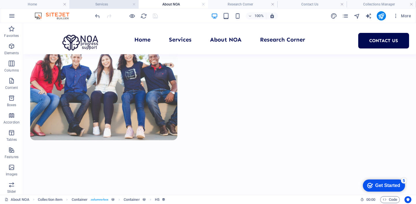
click at [109, 5] on h4 "Services" at bounding box center [103, 4] width 69 height 6
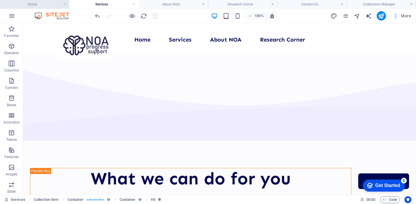
click at [47, 5] on h4 "Home" at bounding box center [34, 4] width 69 height 6
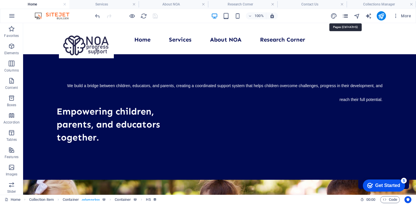
click at [347, 16] on icon "pages" at bounding box center [345, 16] width 7 height 7
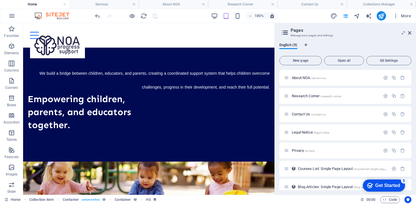
scroll to position [43, 0]
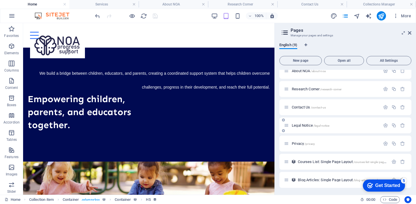
click at [301, 125] on span "Legal Notice /legal-notice" at bounding box center [311, 125] width 38 height 4
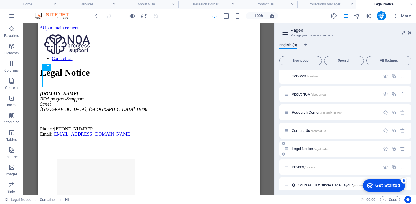
scroll to position [0, 0]
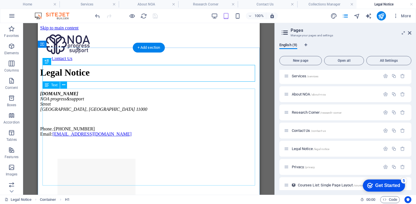
click at [61, 124] on div "[DOMAIN_NAME] NOA progress&support [GEOGRAPHIC_DATA] Phone.: [PHONE_NUMBER] Ema…" at bounding box center [148, 114] width 217 height 46
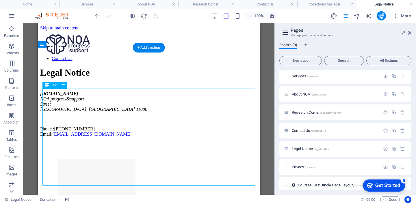
click at [61, 124] on div "[DOMAIN_NAME] NOA progress&support [GEOGRAPHIC_DATA] Phone.: [PHONE_NUMBER] Ema…" at bounding box center [148, 114] width 217 height 46
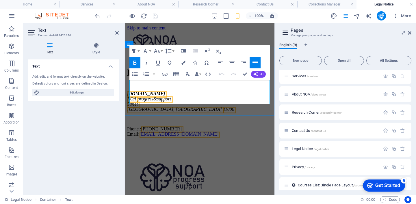
click at [143, 91] on address "[DOMAIN_NAME] NOA progress&support [GEOGRAPHIC_DATA]" at bounding box center [199, 101] width 145 height 21
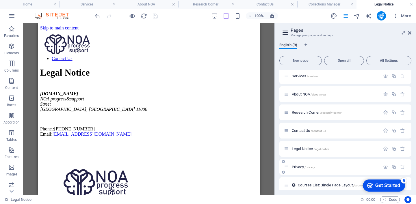
click at [300, 167] on span "Privacy /privacy" at bounding box center [303, 167] width 23 height 4
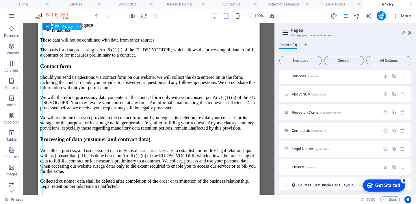
scroll to position [803, 0]
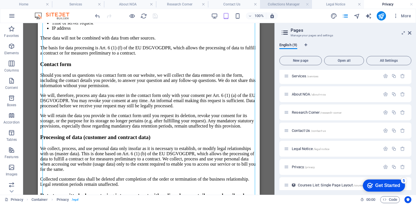
click at [275, 4] on h4 "Collections Manager" at bounding box center [286, 4] width 52 height 6
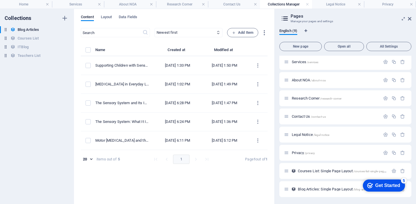
scroll to position [0, 0]
click at [240, 4] on h4 "Contact Us" at bounding box center [234, 4] width 52 height 6
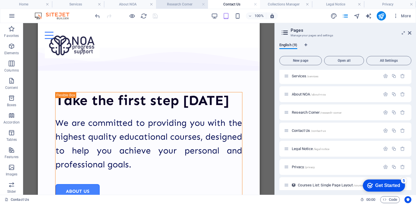
click at [184, 5] on h4 "Research Corner" at bounding box center [182, 4] width 52 height 6
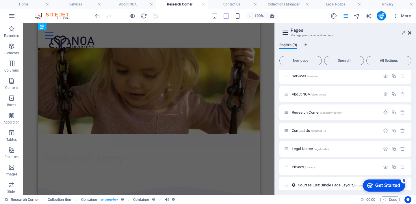
click at [409, 34] on icon at bounding box center [409, 33] width 3 height 5
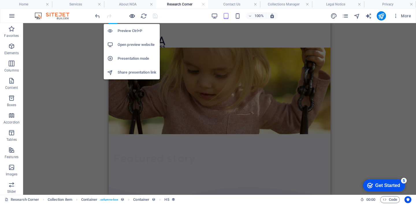
click at [132, 17] on icon "button" at bounding box center [132, 16] width 7 height 7
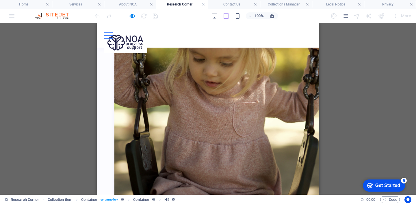
scroll to position [514, 0]
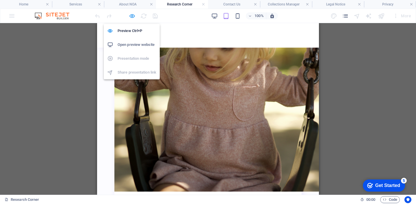
click at [132, 15] on icon "button" at bounding box center [132, 16] width 7 height 7
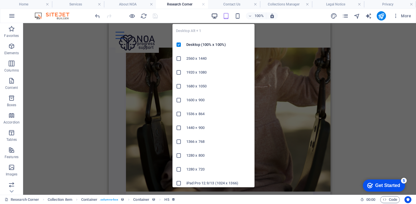
click at [213, 16] on icon "button" at bounding box center [214, 16] width 7 height 7
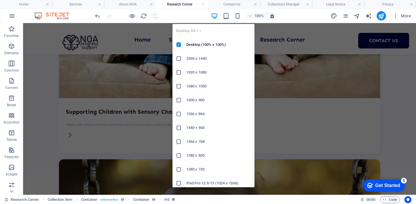
scroll to position [521, 0]
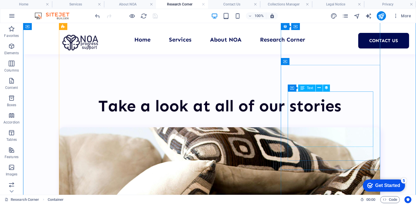
scroll to position [244, 0]
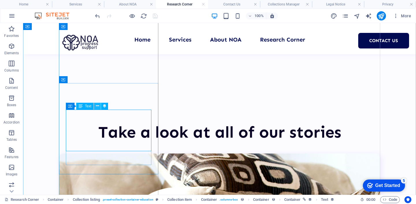
click at [95, 107] on button at bounding box center [97, 106] width 7 height 7
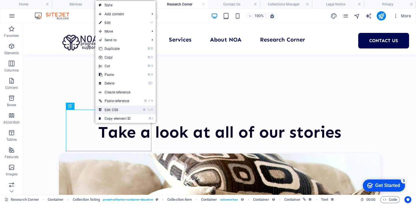
click at [107, 111] on link "⌘ ⌥ C Edit CSS" at bounding box center [114, 110] width 39 height 9
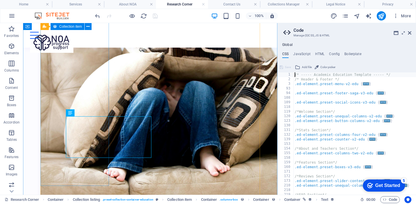
scroll to position [237, 0]
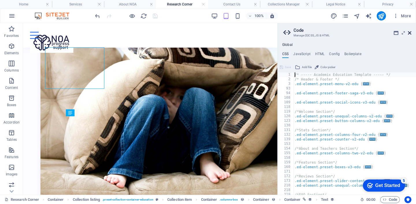
click at [410, 32] on icon at bounding box center [409, 33] width 3 height 5
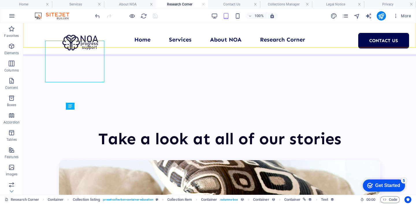
scroll to position [244, 0]
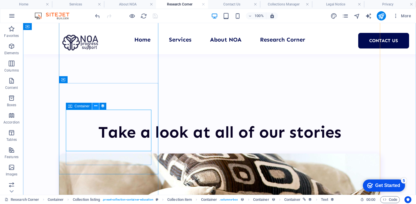
click at [96, 104] on icon at bounding box center [95, 106] width 3 height 6
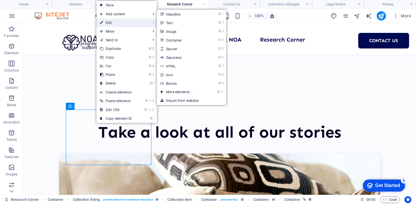
click at [119, 23] on link "⏎ Edit" at bounding box center [116, 23] width 39 height 9
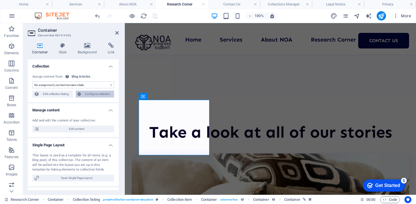
click at [97, 94] on span "Configure collection" at bounding box center [98, 94] width 30 height 7
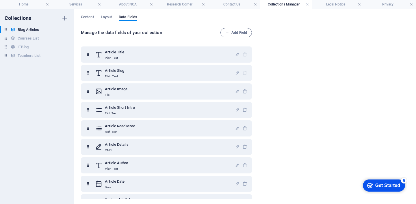
scroll to position [0, 0]
click at [89, 16] on span "Content" at bounding box center [87, 18] width 13 height 8
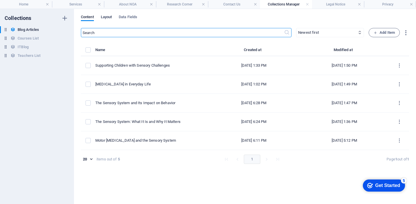
click at [104, 16] on span "Layout" at bounding box center [106, 18] width 11 height 8
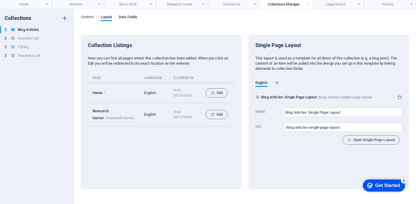
click at [124, 18] on span "Data Fields" at bounding box center [128, 18] width 19 height 8
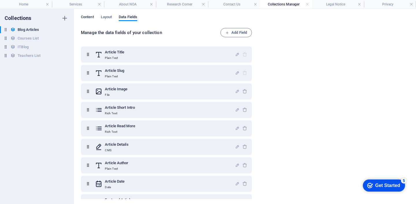
click at [90, 17] on span "Content" at bounding box center [87, 18] width 13 height 8
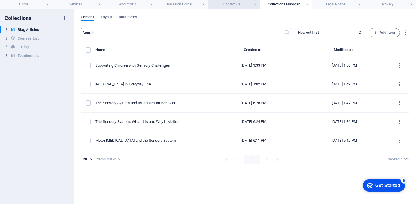
click at [237, 5] on h4 "Contact Us" at bounding box center [234, 4] width 52 height 6
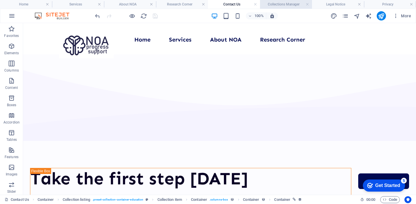
click at [268, 6] on h4 "Collections Manager" at bounding box center [286, 4] width 52 height 6
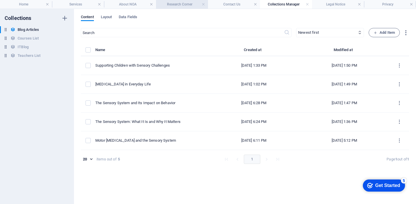
click at [178, 4] on h4 "Research Corner" at bounding box center [182, 4] width 52 height 6
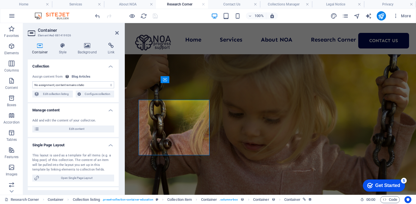
scroll to position [244, 0]
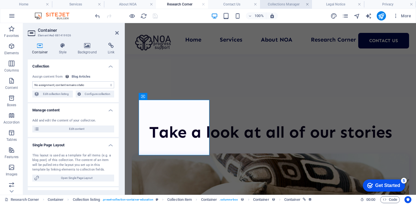
click at [306, 5] on link at bounding box center [307, 4] width 3 height 5
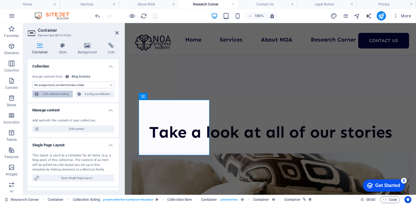
click at [66, 97] on span "Edit collection listing" at bounding box center [56, 94] width 30 height 7
select select "createdAt_DESC"
select select "columns.not-featured-article"
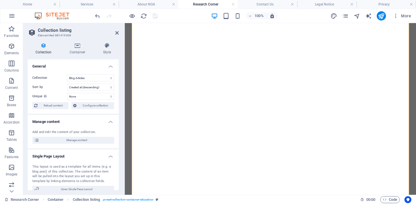
select select "createdAt_DESC"
select select "columns.not-featured-article"
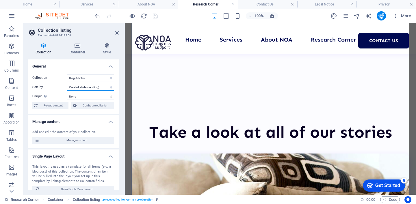
click at [94, 86] on select "Created at (ascending) Created at (descending) Updated at (ascending) Updated a…" at bounding box center [90, 87] width 47 height 7
select select "updatedAt_ASC"
select select "columns.not-featured-article"
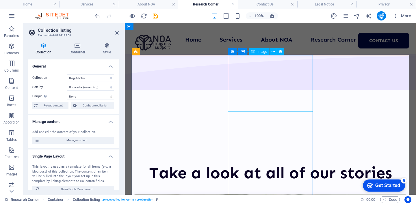
scroll to position [207, 0]
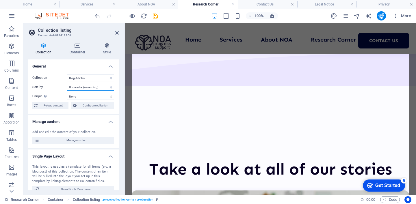
click at [99, 88] on select "Created at (ascending) Created at (descending) Updated at (ascending) Updated a…" at bounding box center [90, 87] width 47 height 7
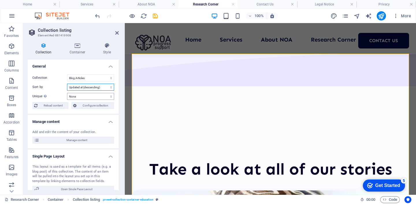
select select "updatedAt_DESC"
select select "columns.not-featured-article"
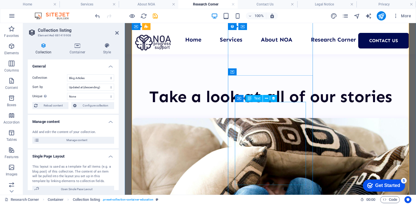
scroll to position [273, 0]
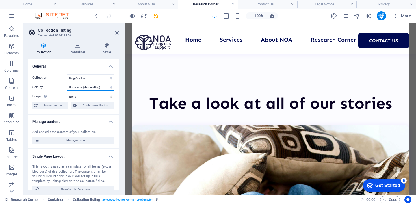
click at [102, 88] on select "Created at (ascending) Created at (descending) Updated at (ascending) Updated a…" at bounding box center [90, 87] width 47 height 7
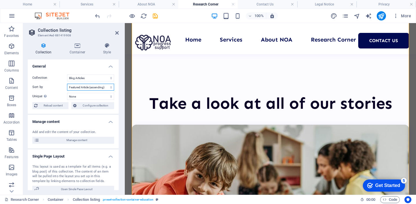
select select "columns.featured-article_ASC"
select select "columns.not-featured-article"
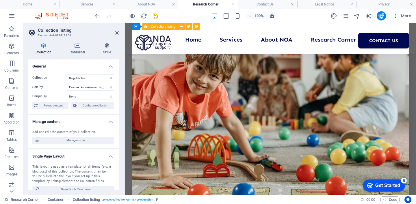
scroll to position [382, 0]
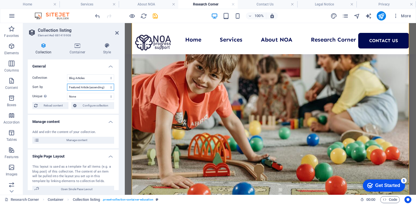
click at [104, 89] on select "Created at (ascending) Created at (descending) Updated at (ascending) Updated a…" at bounding box center [90, 87] width 47 height 7
select select "createdAt_ASC"
select select "columns.not-featured-article"
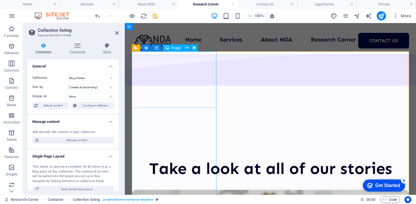
scroll to position [210, 0]
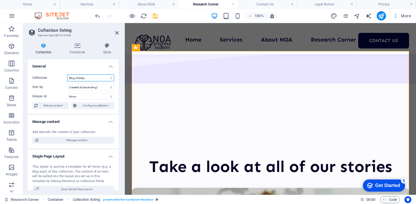
click at [101, 78] on select "Blog Articles Courses List ITBlog Teachers List" at bounding box center [90, 78] width 47 height 7
click at [107, 85] on select "Created at (ascending) Created at (descending) Updated at (ascending) Updated a…" at bounding box center [90, 87] width 47 height 7
select select "createdAt_DESC"
select select "columns.not-featured-article"
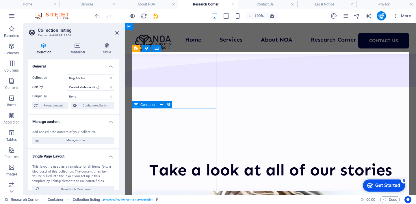
scroll to position [206, 0]
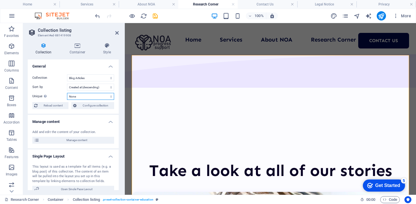
click at [92, 95] on select "None Article Title Article Slug Article Image Article Short Intro Article Read …" at bounding box center [90, 96] width 47 height 7
select select "columns.article-image"
select select "createdAt_DESC"
select select "columns.article-image"
select select "columns.not-featured-article"
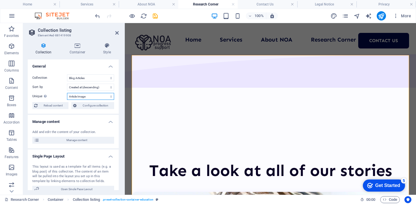
click at [88, 97] on select "None Article Title Article Slug Article Image Article Short Intro Article Read …" at bounding box center [90, 96] width 47 height 7
select select
select select "createdAt_DESC"
select select "columns.not-featured-article"
click at [88, 86] on select "Created at (ascending) Created at (descending) Updated at (ascending) Updated a…" at bounding box center [90, 87] width 47 height 7
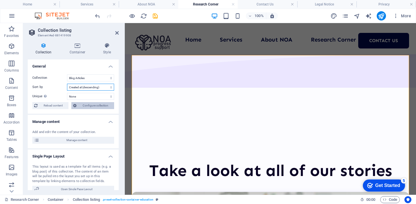
select select "columns.name_ASC"
select select "columns.not-featured-article"
click at [89, 87] on select "Created at (ascending) Created at (descending) Updated at (ascending) Updated a…" at bounding box center [90, 87] width 47 height 7
select select "columns.name_DESC"
select select "columns.not-featured-article"
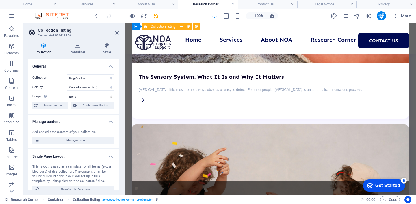
scroll to position [521, 0]
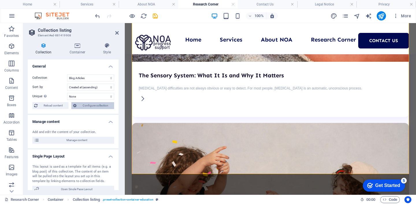
click at [90, 108] on span "Configure collection" at bounding box center [95, 105] width 34 height 7
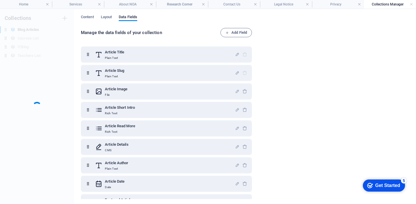
scroll to position [0, 0]
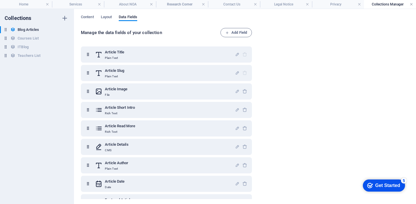
click at [411, 4] on link at bounding box center [411, 4] width 3 height 5
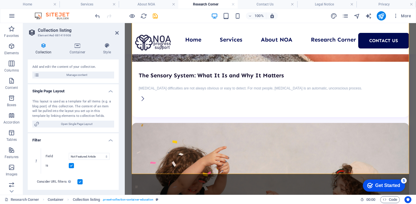
scroll to position [67, 0]
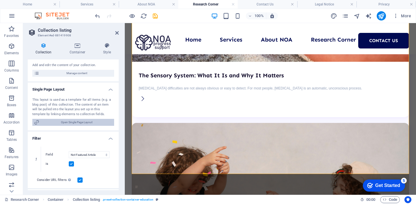
click at [61, 122] on span "Open Single Page Layout" at bounding box center [76, 122] width 71 height 7
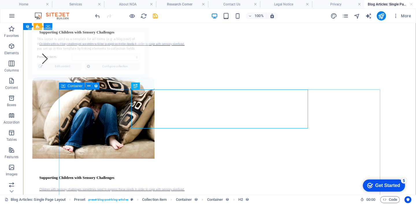
scroll to position [1160, 0]
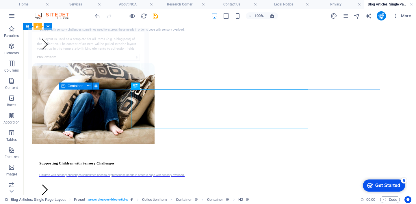
select select "68af20546032f52ffd0ec335"
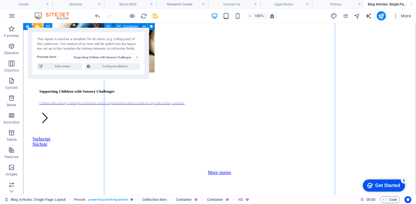
scroll to position [772, 0]
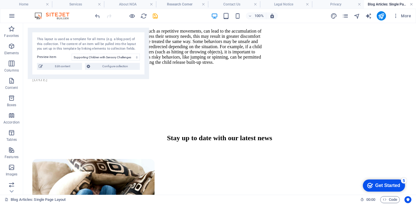
click at [412, 3] on link at bounding box center [411, 4] width 3 height 5
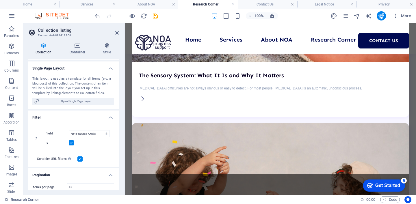
scroll to position [88, 0]
click at [82, 134] on select "Created at Updated at Article Title Article Slug Article Author Article Date Fe…" at bounding box center [89, 134] width 41 height 7
select select "columns.featured-article"
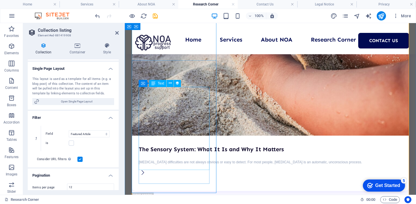
scroll to position [380, 0]
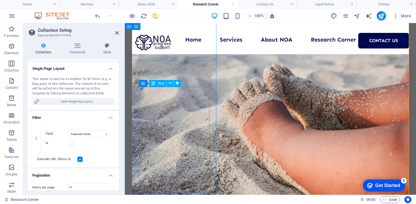
select select "columns.name_DESC"
select select "columns.featured-article"
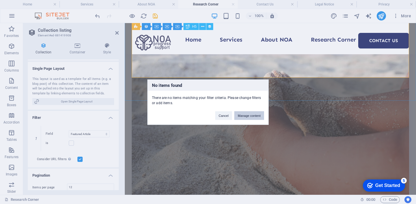
click at [242, 116] on button "Manage content" at bounding box center [249, 115] width 30 height 9
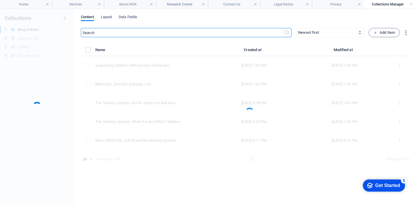
scroll to position [0, 0]
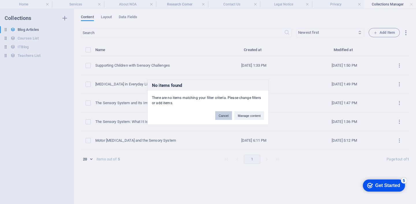
click at [228, 117] on button "Cancel" at bounding box center [223, 115] width 17 height 9
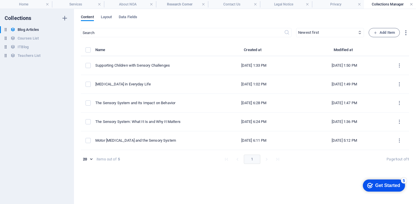
click at [411, 3] on link at bounding box center [411, 4] width 3 height 5
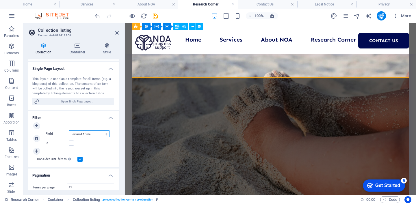
click at [100, 136] on select "Created at Updated at Article Title Article Slug Article Author Article Date Fe…" at bounding box center [89, 134] width 41 height 7
select select "columns.not-featured-article"
select select "columns.name_DESC"
select select "columns.not-featured-article"
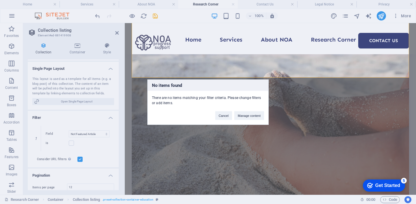
click at [101, 135] on div "No items found There are no items matching your filter criteria. Please change …" at bounding box center [208, 102] width 416 height 204
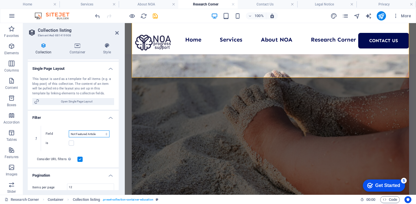
click at [101, 135] on select "Created at Updated at Article Title Article Slug Article Author Article Date Fe…" at bounding box center [89, 134] width 41 height 7
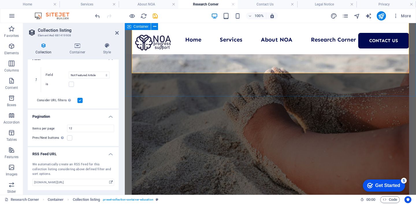
scroll to position [385, 0]
click at [117, 34] on icon at bounding box center [116, 33] width 3 height 5
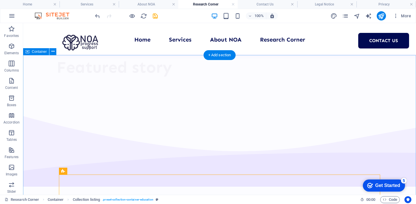
scroll to position [0, 0]
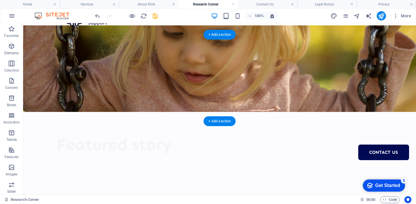
scroll to position [39, 0]
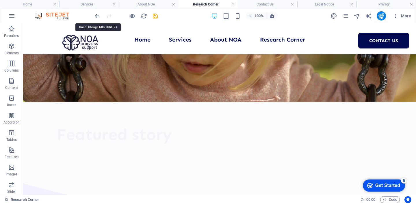
click at [98, 16] on icon "undo" at bounding box center [97, 16] width 7 height 7
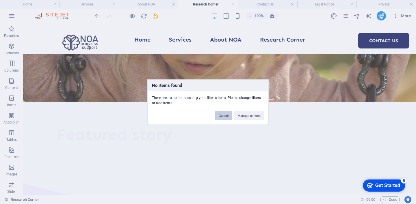
click at [225, 116] on button "Cancel" at bounding box center [223, 115] width 17 height 9
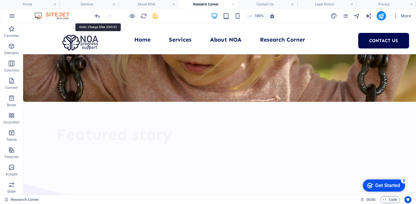
click at [95, 18] on icon "undo" at bounding box center [97, 16] width 7 height 7
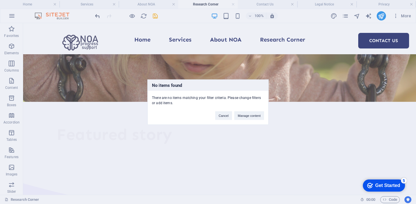
click at [96, 18] on div "No items found There are no items matching your filter criteria. Please change …" at bounding box center [208, 102] width 416 height 204
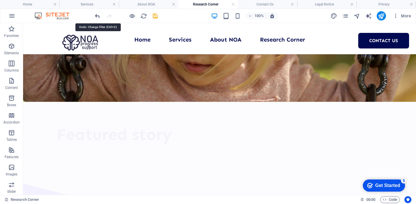
click at [96, 18] on icon "undo" at bounding box center [97, 16] width 7 height 7
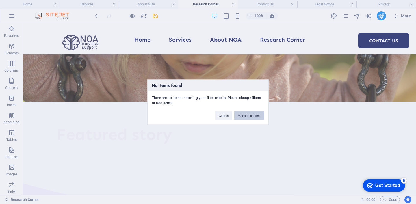
click at [248, 115] on button "Manage content" at bounding box center [249, 115] width 30 height 9
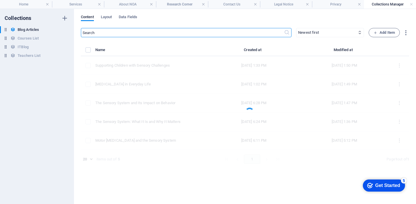
scroll to position [0, 0]
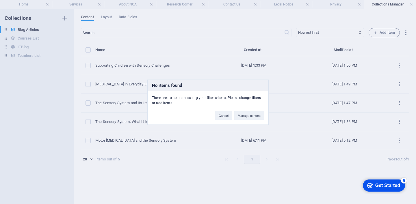
click at [147, 142] on div "No items found There are no items matching your filter criteria. Please change …" at bounding box center [208, 102] width 416 height 204
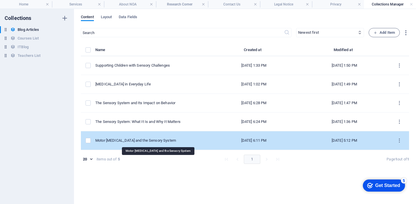
click at [155, 141] on div "Motor [MEDICAL_DATA] and the Sensory System" at bounding box center [149, 140] width 109 height 5
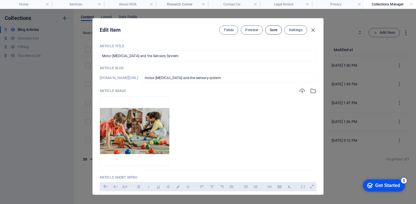
click at [274, 29] on span "Save" at bounding box center [274, 30] width 8 height 5
click at [313, 29] on icon "button" at bounding box center [313, 30] width 7 height 7
type input "[DATE]"
checkbox input "false"
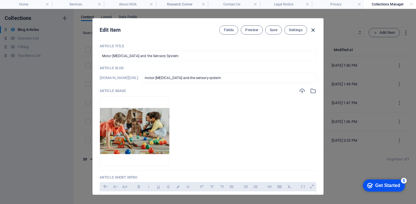
type input "motor-restlessness-and-the-sensory-system"
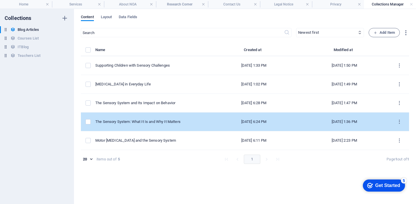
click at [148, 125] on td "The Sensory System: What It Is and Why It Matters" at bounding box center [151, 122] width 113 height 19
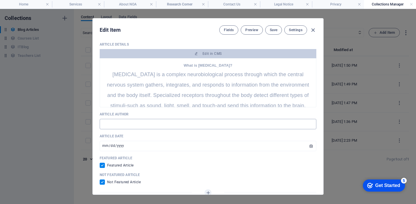
scroll to position [219, 0]
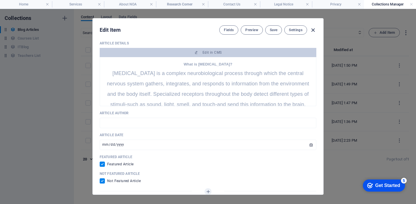
click at [312, 31] on icon "button" at bounding box center [313, 30] width 7 height 7
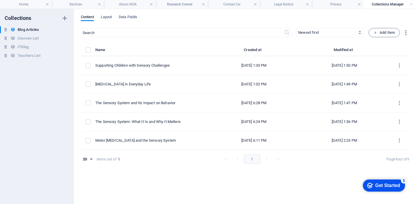
type input "[DATE]"
checkbox input "false"
type input "the-sensory-system-what-it-is-and-why-it-matters"
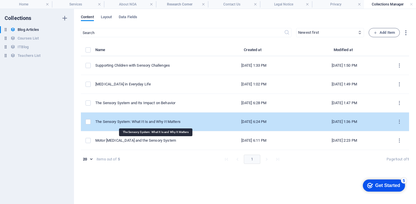
click at [194, 123] on div "The Sensory System: What It Is and Why It Matters" at bounding box center [149, 121] width 109 height 5
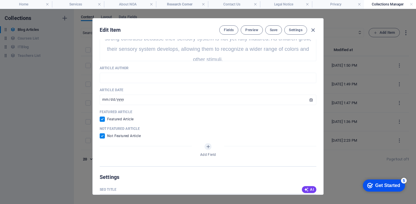
scroll to position [273, 0]
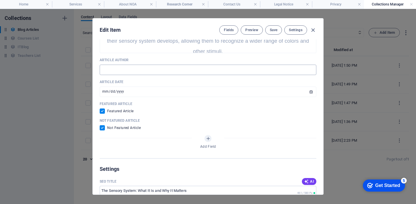
click at [139, 71] on input "text" at bounding box center [208, 70] width 217 height 10
type input "A"
click at [276, 31] on span "Save" at bounding box center [274, 30] width 8 height 5
click at [312, 30] on icon "button" at bounding box center [313, 30] width 7 height 7
type input "[DATE]"
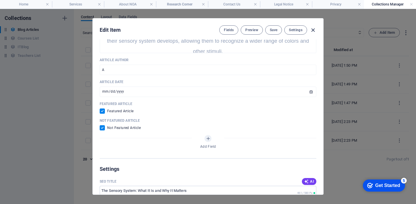
checkbox input "false"
type input "the-sensory-system-what-it-is-and-why-it-matters"
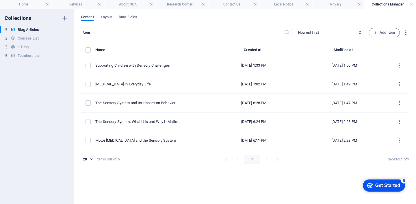
scroll to position [250, 0]
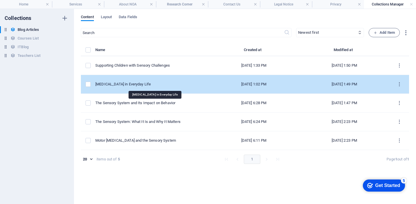
click at [169, 85] on div "[MEDICAL_DATA] in Everyday Life" at bounding box center [149, 84] width 109 height 5
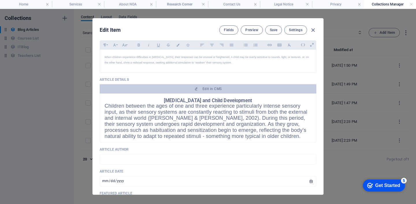
scroll to position [194, 0]
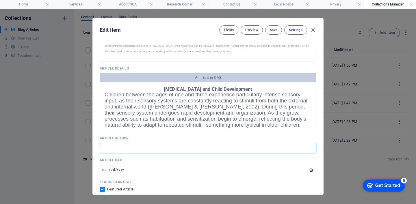
click at [187, 146] on input "text" at bounding box center [208, 148] width 217 height 10
type input "C"
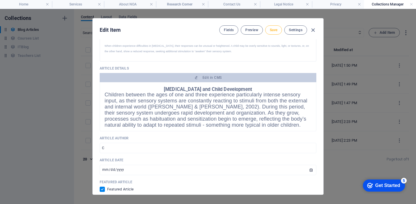
click at [272, 27] on button "Save" at bounding box center [273, 29] width 17 height 9
click at [311, 29] on icon "button" at bounding box center [313, 30] width 7 height 7
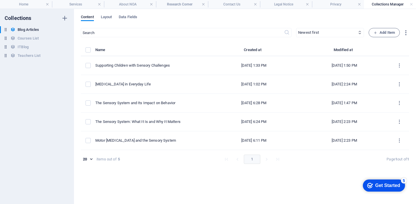
type input "[DATE]"
checkbox input "false"
type input "[MEDICAL_DATA]-in-everyday-life"
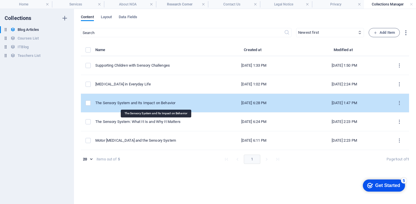
click at [177, 105] on div "The Sensory System and Its Impact on Behavior" at bounding box center [149, 103] width 109 height 5
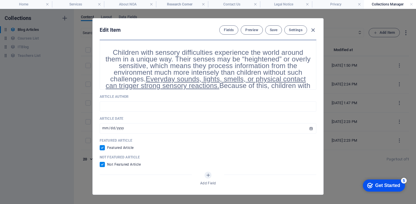
scroll to position [246, 0]
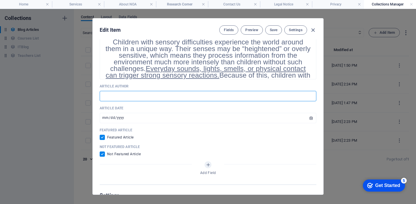
click at [136, 100] on input "text" at bounding box center [208, 96] width 217 height 10
type input "B"
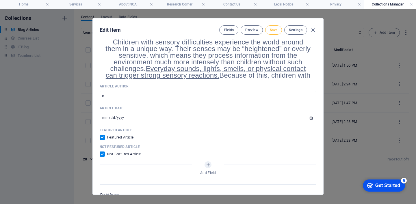
click at [275, 30] on span "Save" at bounding box center [274, 30] width 8 height 5
click at [312, 31] on icon "button" at bounding box center [313, 30] width 7 height 7
type input "[DATE]"
checkbox input "false"
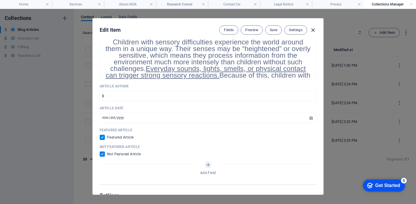
type input "the-sensory-system-and-its-impact-on-behavior"
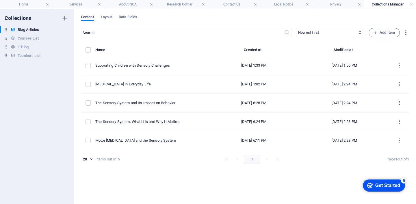
scroll to position [223, 0]
click at [412, 3] on link at bounding box center [411, 4] width 3 height 5
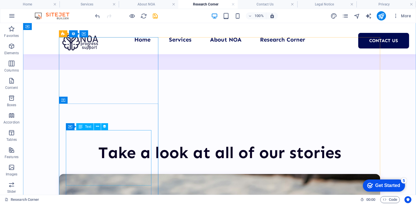
select select "article-read-more"
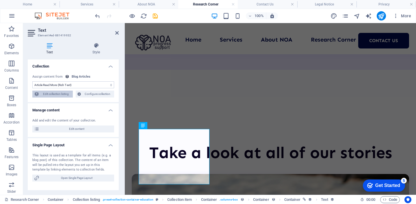
click at [64, 93] on span "Edit collection listing" at bounding box center [56, 94] width 30 height 7
select select "columns.name_DESC"
select select "columns.not-featured-article"
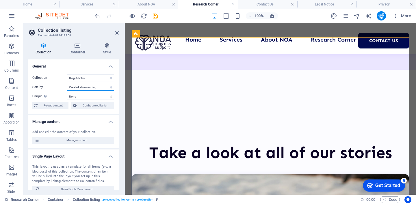
click at [87, 89] on select "Created at (ascending) Created at (descending) Updated at (ascending) Updated a…" at bounding box center [90, 87] width 47 height 7
select select "columns.article-author_ASC"
select select "columns.not-featured-article"
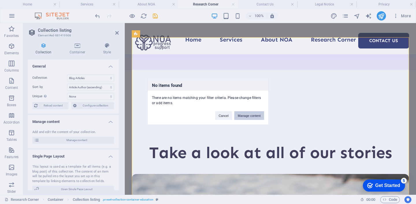
click at [244, 115] on button "Manage content" at bounding box center [249, 115] width 30 height 9
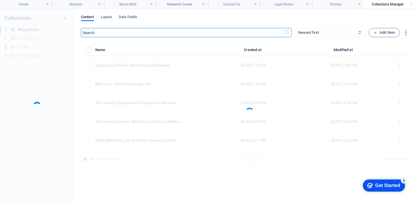
scroll to position [0, 0]
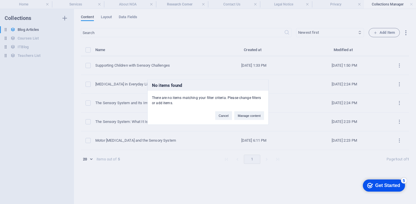
click at [244, 115] on button "Manage content" at bounding box center [249, 115] width 30 height 9
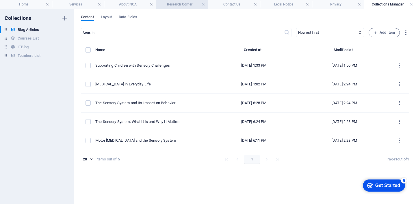
click at [180, 3] on h4 "Research Corner" at bounding box center [182, 4] width 52 height 6
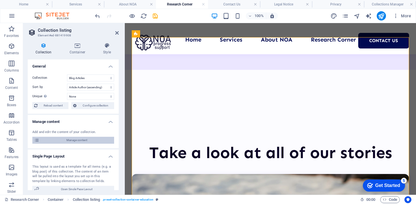
click at [87, 139] on span "Manage content" at bounding box center [76, 140] width 71 height 7
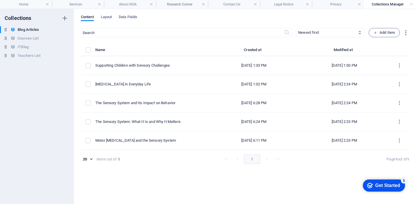
scroll to position [0, 0]
click at [412, 4] on link at bounding box center [411, 4] width 3 height 5
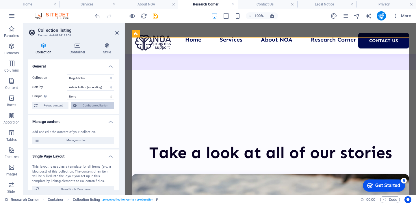
click at [85, 106] on span "Configure collection" at bounding box center [95, 105] width 34 height 7
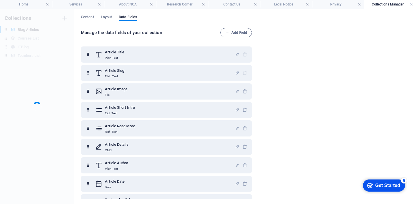
scroll to position [0, 0]
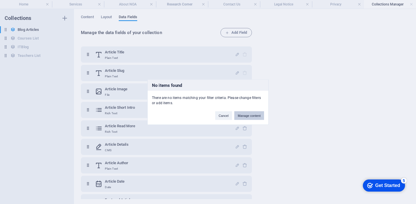
click at [252, 117] on button "Manage content" at bounding box center [249, 115] width 30 height 9
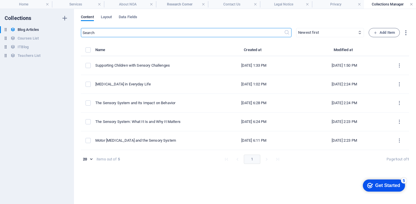
click at [411, 5] on link at bounding box center [411, 4] width 3 height 5
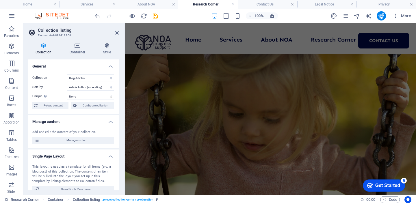
scroll to position [223, 0]
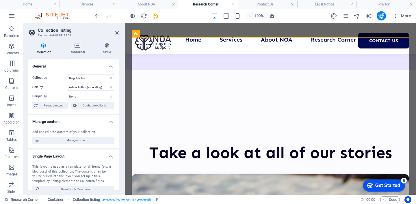
click at [166, 32] on div at bounding box center [153, 42] width 43 height 21
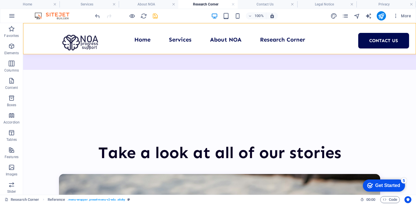
click at [156, 17] on icon "save" at bounding box center [155, 16] width 7 height 7
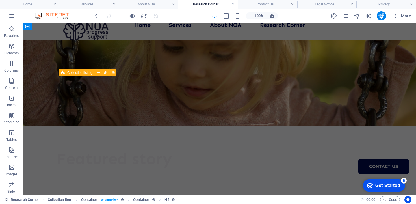
scroll to position [0, 0]
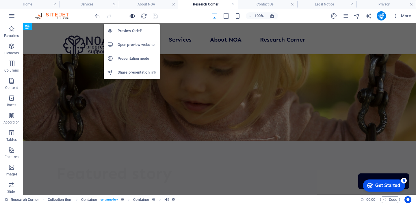
click at [129, 17] on icon "button" at bounding box center [132, 16] width 7 height 7
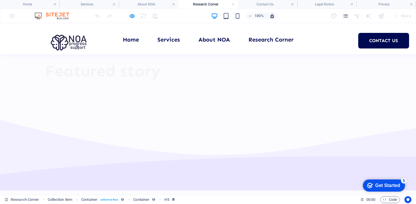
scroll to position [88, 0]
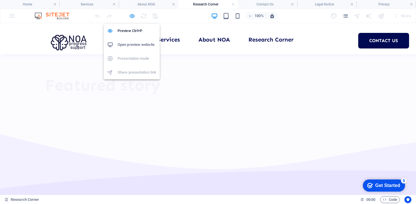
click at [133, 16] on icon "button" at bounding box center [132, 16] width 7 height 7
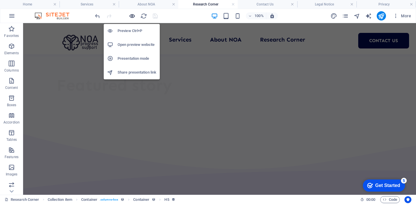
click at [133, 16] on icon "button" at bounding box center [132, 16] width 7 height 7
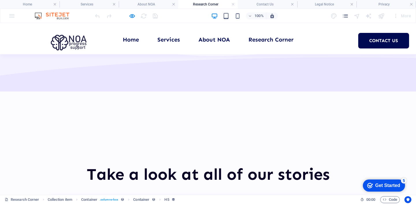
scroll to position [223, 0]
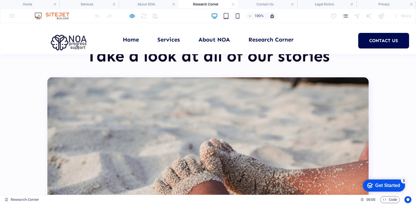
scroll to position [0, 0]
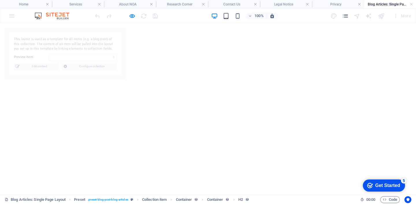
select select "68af20546032f52ffd0ec337"
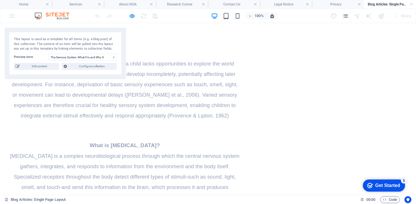
scroll to position [625, 0]
click at [52, 68] on span "Edit content" at bounding box center [39, 66] width 36 height 7
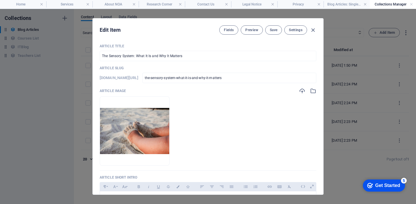
scroll to position [0, 0]
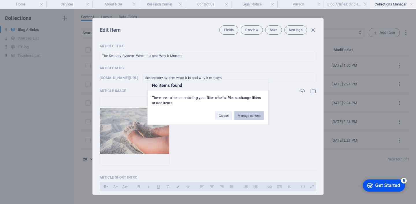
click at [247, 117] on button "Manage content" at bounding box center [249, 115] width 30 height 9
type input "[DATE]"
checkbox input "false"
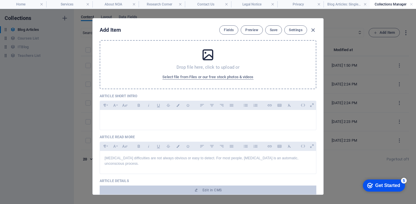
scroll to position [60, 0]
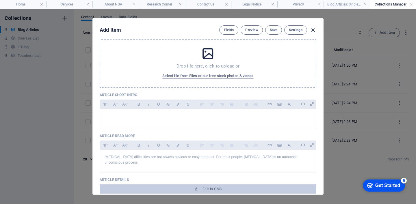
click at [315, 29] on icon "button" at bounding box center [313, 30] width 7 height 7
type input "the-sensory-system-what-it-is-and-why-it-matters"
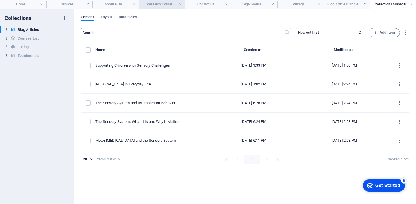
click at [151, 6] on h4 "Research Corner" at bounding box center [162, 4] width 46 height 6
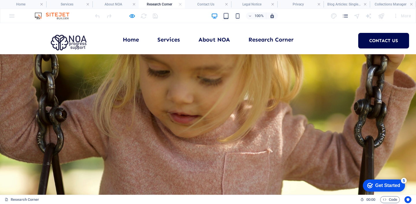
scroll to position [223, 0]
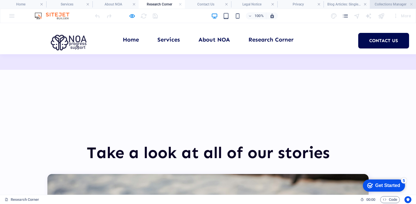
click at [383, 5] on h4 "Collections Manager" at bounding box center [393, 4] width 46 height 6
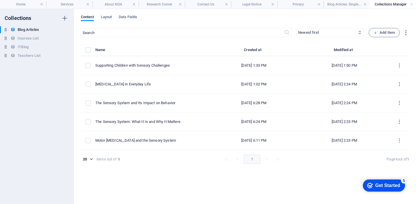
scroll to position [0, 0]
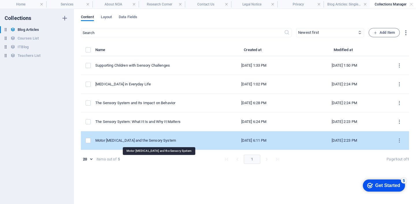
click at [185, 143] on div "Motor [MEDICAL_DATA] and the Sensory System" at bounding box center [149, 140] width 109 height 5
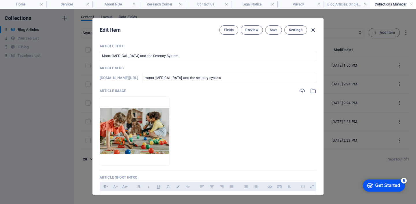
click at [313, 30] on icon "button" at bounding box center [313, 30] width 7 height 7
type input "[DATE]"
checkbox input "false"
type input "motor-restlessness-and-the-sensory-system"
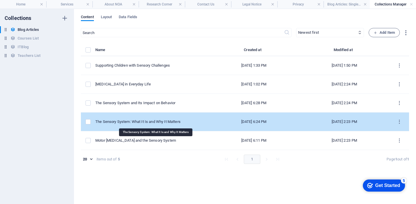
click at [185, 121] on div "The Sensory System: What It Is and Why It Matters" at bounding box center [149, 121] width 109 height 5
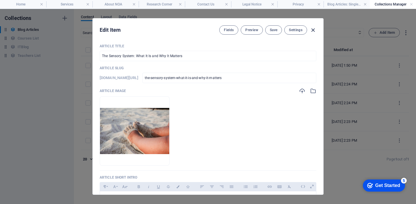
click at [312, 30] on icon "button" at bounding box center [313, 30] width 7 height 7
type input "[DATE]"
checkbox input "false"
type input "the-sensory-system-what-it-is-and-why-it-matters"
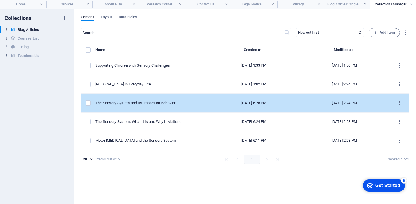
click at [200, 106] on td "The Sensory System and Its Impact on Behavior" at bounding box center [151, 103] width 113 height 19
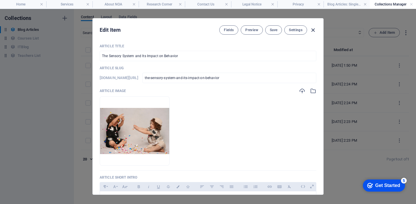
click at [313, 28] on icon "button" at bounding box center [313, 30] width 7 height 7
type input "[DATE]"
checkbox input "false"
type input "the-sensory-system-and-its-impact-on-behavior"
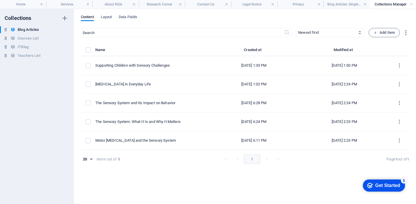
click at [409, 5] on h4 "Collections Manager" at bounding box center [393, 4] width 46 height 6
click at [413, 4] on link at bounding box center [411, 4] width 3 height 5
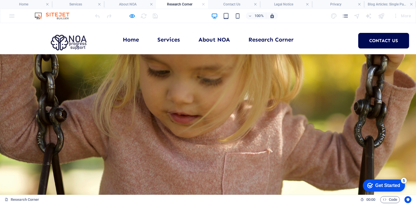
scroll to position [223, 0]
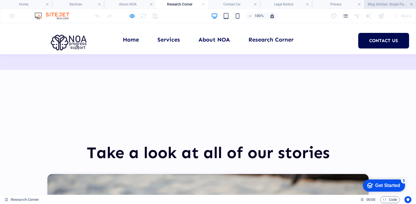
click at [412, 3] on link at bounding box center [411, 4] width 3 height 5
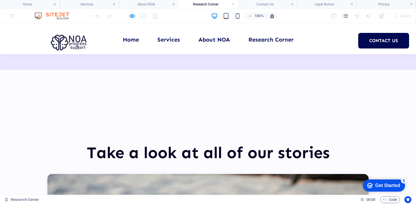
click at [202, 4] on h4 "Research Corner" at bounding box center [208, 4] width 60 height 6
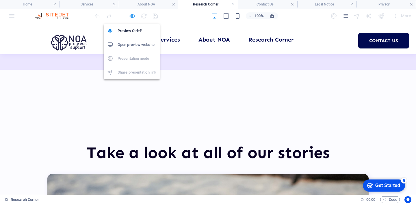
click at [132, 16] on icon "button" at bounding box center [132, 16] width 7 height 7
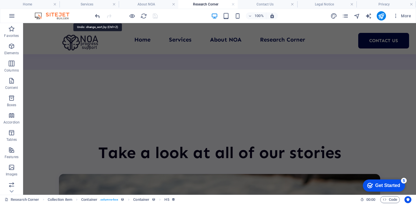
click at [96, 16] on icon "undo" at bounding box center [97, 16] width 7 height 7
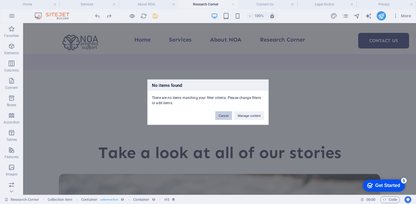
click at [226, 117] on button "Cancel" at bounding box center [223, 115] width 17 height 9
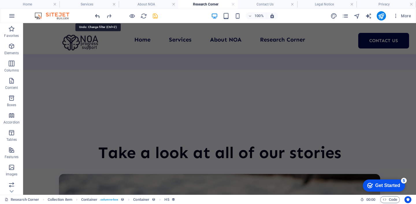
click at [96, 15] on icon "undo" at bounding box center [97, 16] width 7 height 7
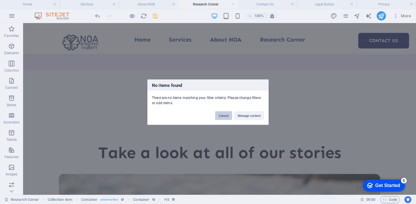
click at [228, 117] on button "Cancel" at bounding box center [223, 115] width 17 height 9
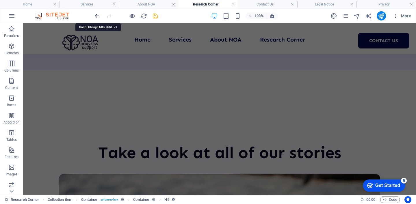
click at [97, 18] on icon "undo" at bounding box center [97, 16] width 7 height 7
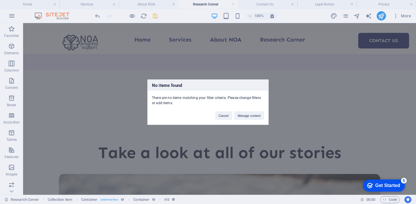
click at [97, 17] on div "No items found There are no items matching your filter criteria. Please change …" at bounding box center [208, 102] width 416 height 204
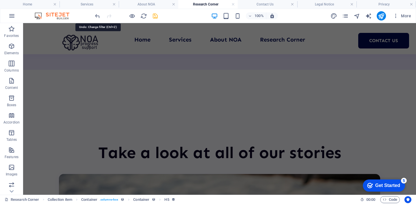
click at [97, 17] on icon "undo" at bounding box center [97, 16] width 7 height 7
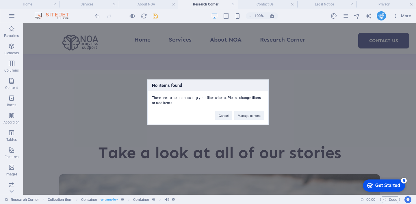
click at [97, 17] on body "noaprogress.com Home Services About NOA Research Corner Contact Us Legal Notice…" at bounding box center [208, 102] width 416 height 204
click at [97, 17] on div "No items found There are no items matching your filter criteria. Please change …" at bounding box center [208, 102] width 416 height 204
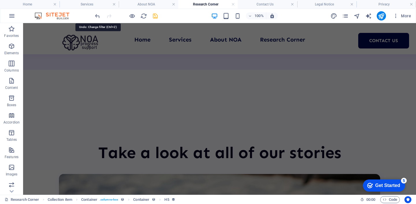
click at [97, 17] on icon "undo" at bounding box center [97, 16] width 7 height 7
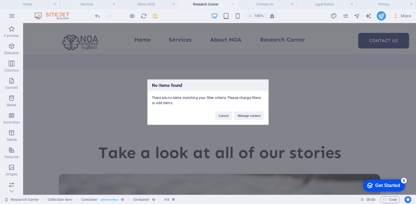
click at [97, 17] on div "No items found There are no items matching your filter criteria. Please change …" at bounding box center [208, 102] width 416 height 204
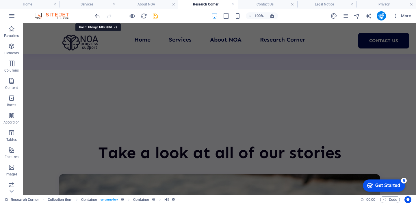
click at [97, 16] on icon "undo" at bounding box center [97, 16] width 7 height 7
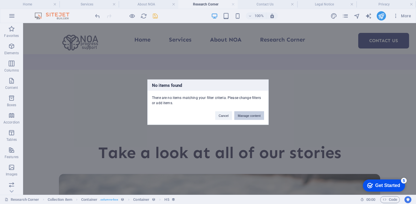
click at [257, 115] on button "Manage content" at bounding box center [249, 115] width 30 height 9
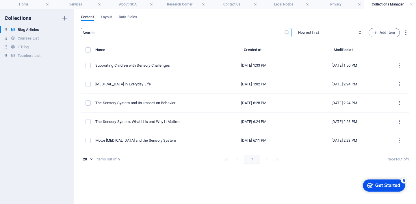
scroll to position [0, 0]
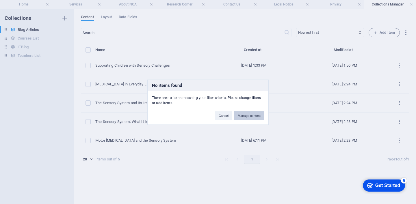
click at [253, 116] on button "Manage content" at bounding box center [249, 115] width 30 height 9
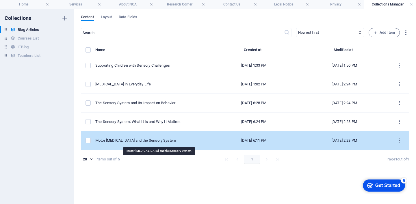
click at [158, 140] on div "Motor [MEDICAL_DATA] and the Sensory System" at bounding box center [149, 140] width 109 height 5
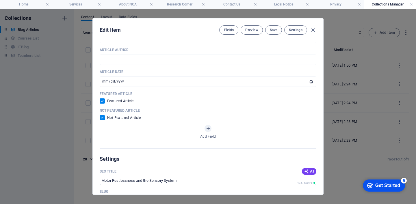
scroll to position [284, 0]
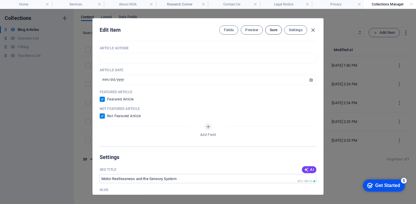
click at [272, 34] on button "Save" at bounding box center [273, 29] width 17 height 9
click at [313, 29] on icon "button" at bounding box center [313, 30] width 7 height 7
type input "[DATE]"
checkbox input "false"
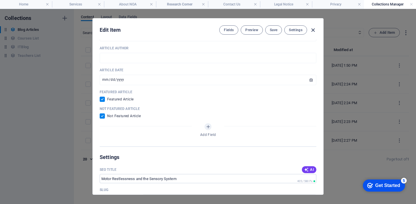
type input "motor-restlessness-and-the-sensory-system"
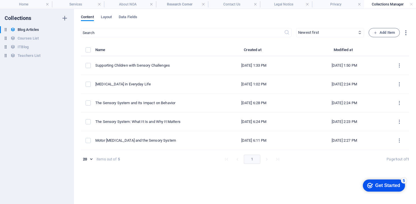
scroll to position [262, 0]
click at [165, 8] on li "Research Corner" at bounding box center [182, 4] width 52 height 9
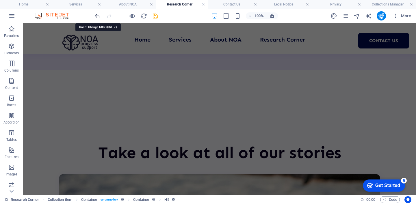
click at [96, 13] on icon "undo" at bounding box center [97, 16] width 7 height 7
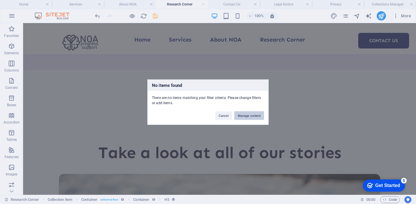
click at [259, 116] on button "Manage content" at bounding box center [249, 115] width 30 height 9
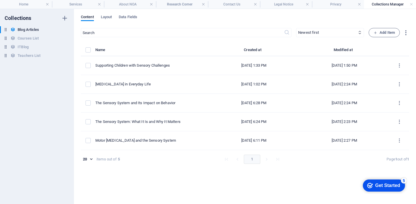
scroll to position [0, 0]
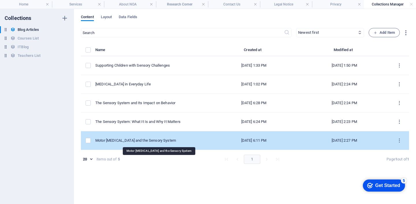
click at [164, 141] on div "Motor [MEDICAL_DATA] and the Sensory System" at bounding box center [149, 140] width 109 height 5
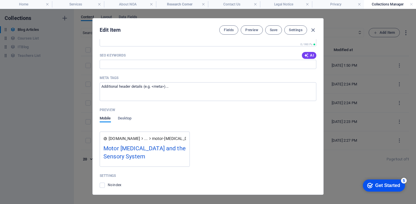
click at [138, 127] on div "Mobile Desktop" at bounding box center [208, 122] width 217 height 13
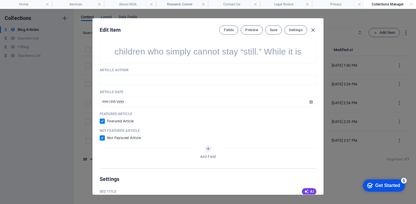
scroll to position [243, 0]
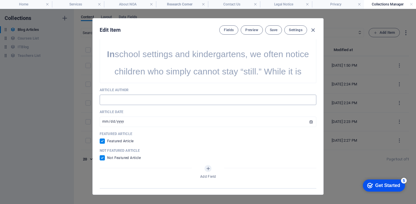
click at [128, 102] on input "text" at bounding box center [208, 100] width 217 height 10
type input "D"
click at [279, 30] on button "Save" at bounding box center [273, 29] width 17 height 9
click at [312, 29] on icon "button" at bounding box center [313, 30] width 7 height 7
type input "[DATE]"
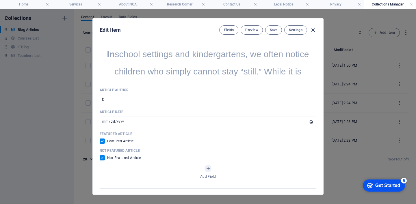
checkbox input "false"
type input "motor-restlessness-and-the-sensory-system"
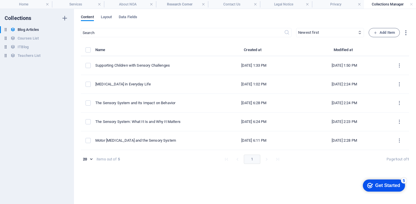
scroll to position [220, 0]
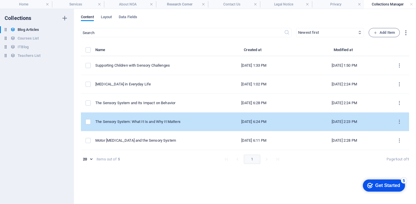
click at [143, 128] on td "The Sensory System: What It Is and Why It Matters" at bounding box center [151, 122] width 113 height 19
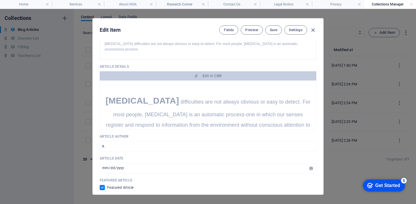
scroll to position [196, 0]
click at [277, 32] on span "Save" at bounding box center [274, 30] width 8 height 5
click at [313, 30] on icon "button" at bounding box center [313, 30] width 7 height 7
type input "[DATE]"
checkbox input "false"
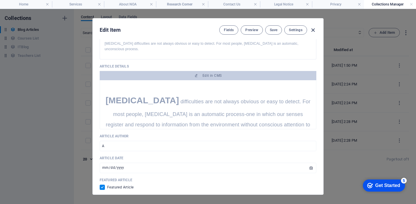
checkbox input "false"
type input "the-sensory-system-what-it-is-and-why-it-matters"
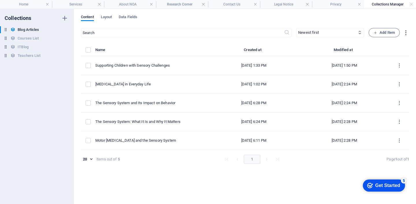
scroll to position [173, 0]
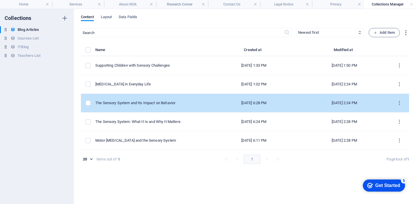
click at [149, 109] on td "The Sensory System and Its Impact on Behavior" at bounding box center [151, 103] width 113 height 19
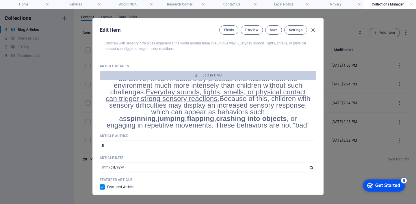
scroll to position [29, 0]
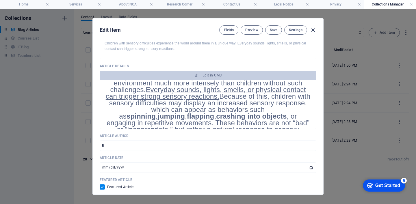
click at [315, 30] on icon "button" at bounding box center [313, 30] width 7 height 7
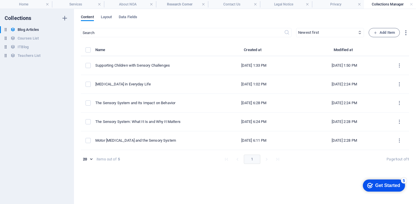
type input "[DATE]"
checkbox input "false"
type input "the-sensory-system-and-its-impact-on-behavior"
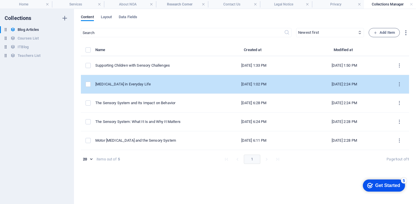
click at [160, 86] on div "[MEDICAL_DATA] in Everyday Life" at bounding box center [149, 84] width 109 height 5
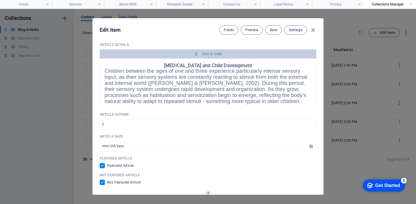
scroll to position [226, 0]
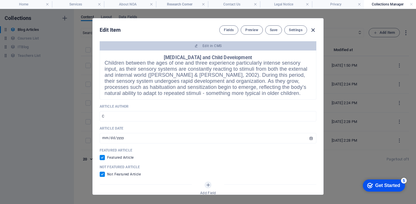
click at [315, 28] on icon "button" at bounding box center [313, 30] width 7 height 7
type input "[DATE]"
checkbox input "false"
type input "[MEDICAL_DATA]-in-everyday-life"
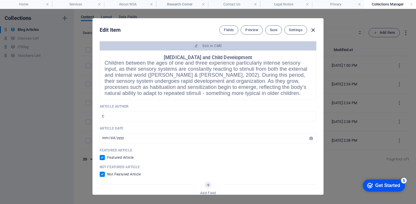
scroll to position [203, 0]
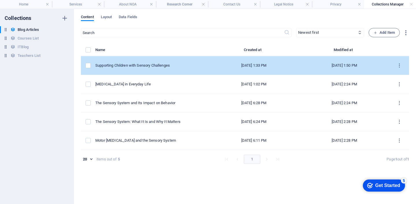
click at [175, 65] on div "Supporting Children with Sensory Challenges" at bounding box center [149, 65] width 109 height 5
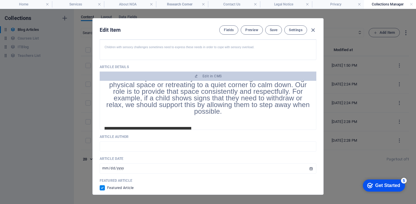
scroll to position [47, 0]
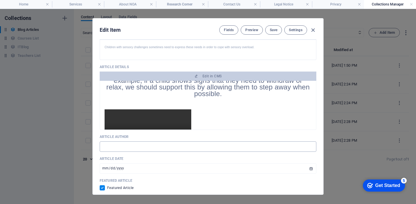
click at [210, 151] on input "text" at bounding box center [208, 147] width 217 height 10
type input "E"
click at [274, 28] on span "Save" at bounding box center [274, 30] width 8 height 5
click at [313, 30] on icon "button" at bounding box center [313, 30] width 7 height 7
type input "[DATE]"
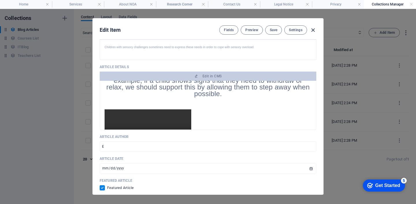
checkbox input "false"
type input "supporting-children-with-sensory-challenges"
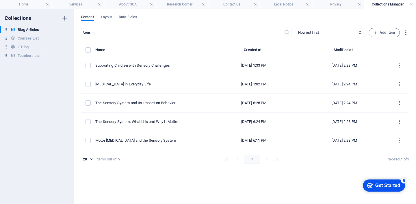
scroll to position [170, 0]
click at [413, 3] on link at bounding box center [411, 4] width 3 height 5
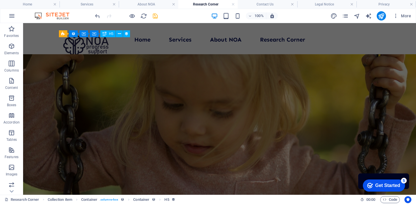
scroll to position [223, 0]
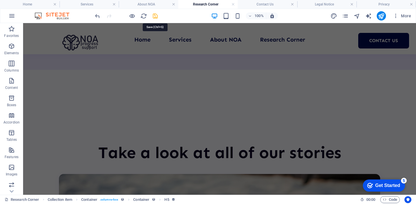
click at [156, 14] on icon "save" at bounding box center [155, 16] width 7 height 7
click at [234, 5] on link at bounding box center [233, 4] width 3 height 5
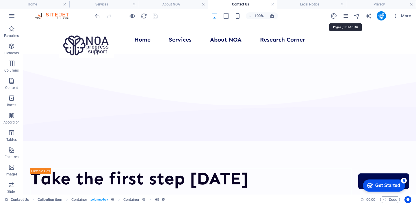
click at [344, 18] on icon "pages" at bounding box center [345, 16] width 7 height 7
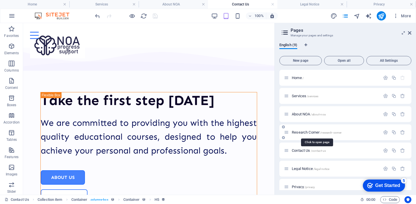
click at [302, 132] on span "Research Corner /research-corner" at bounding box center [317, 132] width 50 height 4
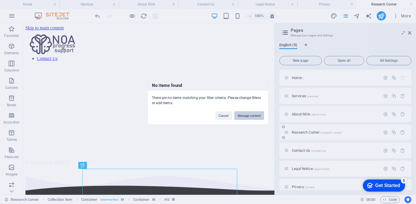
scroll to position [0, 0]
click at [251, 111] on div "Cancel Manage content" at bounding box center [240, 113] width 58 height 15
click at [251, 114] on button "Manage content" at bounding box center [249, 115] width 30 height 9
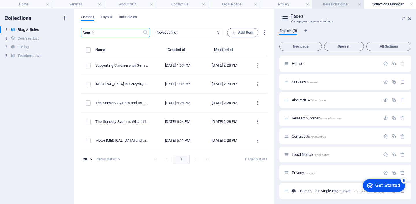
click at [340, 5] on h4 "Research Corner" at bounding box center [338, 4] width 52 height 6
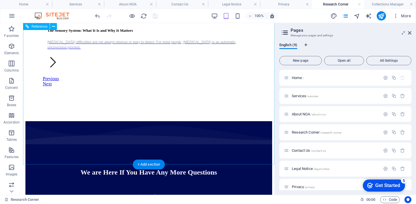
scroll to position [420, 0]
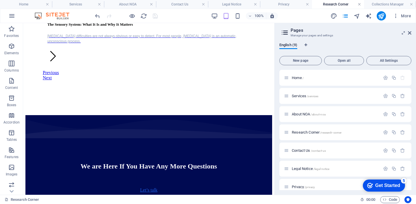
click at [359, 6] on link at bounding box center [359, 4] width 3 height 5
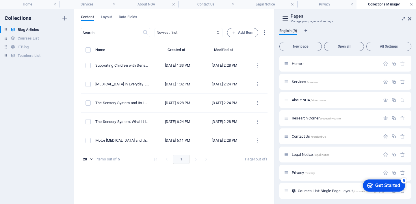
click at [411, 3] on link at bounding box center [411, 4] width 3 height 5
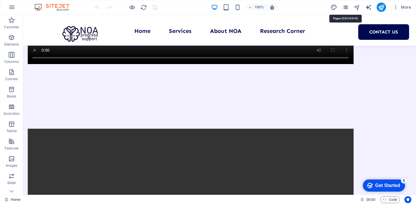
click at [345, 6] on icon "pages" at bounding box center [345, 7] width 7 height 7
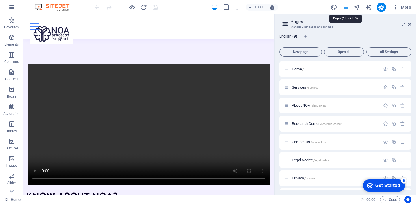
scroll to position [1094, 0]
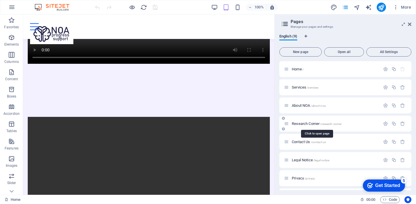
click at [297, 122] on span "Research Corner /research-corner" at bounding box center [317, 124] width 50 height 4
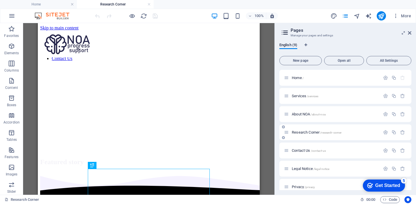
scroll to position [0, 0]
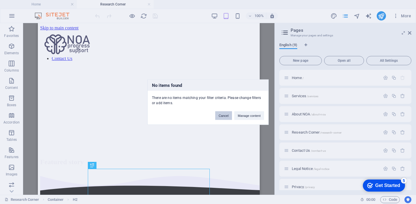
click at [227, 115] on button "Cancel" at bounding box center [223, 115] width 17 height 9
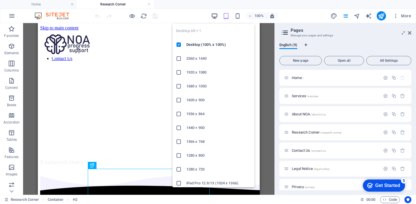
click at [214, 14] on icon "button" at bounding box center [214, 16] width 7 height 7
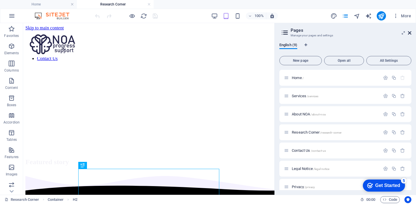
click at [411, 31] on icon at bounding box center [409, 33] width 3 height 5
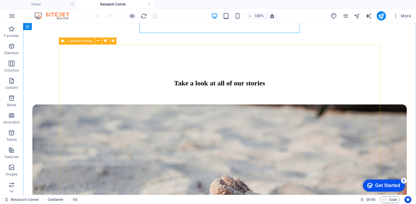
scroll to position [216, 0]
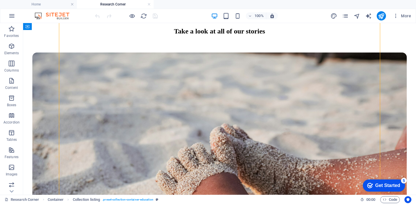
scroll to position [267, 0]
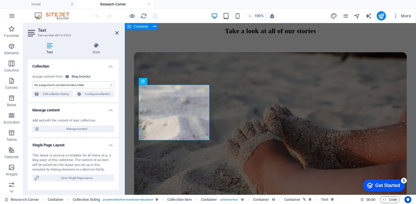
select select "article-read-more"
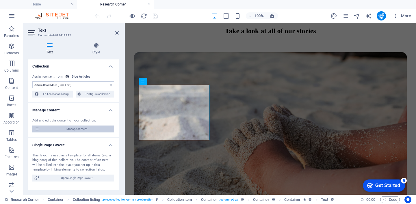
click at [84, 129] on span "Manage content" at bounding box center [76, 129] width 71 height 7
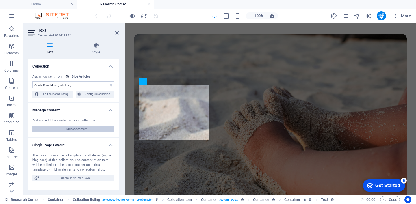
scroll to position [0, 0]
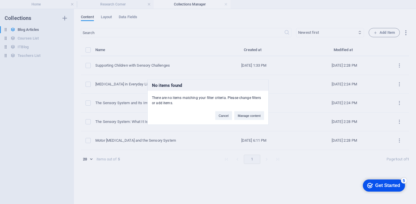
click at [144, 143] on div "No items found There are no items matching your filter criteria. Please change …" at bounding box center [208, 102] width 416 height 204
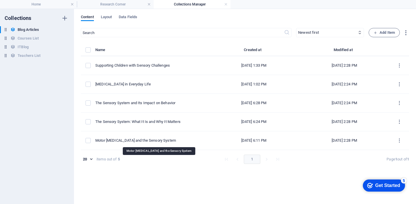
click at [144, 143] on div "Motor [MEDICAL_DATA] and the Sensory System" at bounding box center [149, 140] width 109 height 5
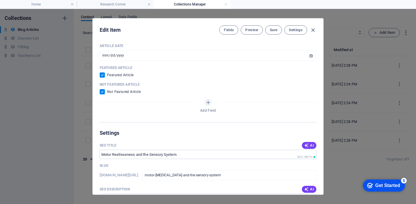
scroll to position [310, 0]
click at [104, 93] on input "checkbox" at bounding box center [104, 90] width 8 height 5
click at [104, 93] on span at bounding box center [102, 90] width 5 height 5
click at [104, 93] on input "checkbox" at bounding box center [104, 90] width 8 height 5
checkbox input "true"
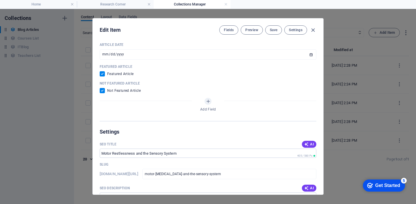
click at [102, 77] on input "checkbox" at bounding box center [104, 73] width 8 height 5
click at [102, 77] on span at bounding box center [102, 73] width 5 height 5
click at [102, 77] on input "checkbox" at bounding box center [104, 73] width 8 height 5
checkbox input "true"
click at [271, 31] on span "Save" at bounding box center [274, 30] width 8 height 5
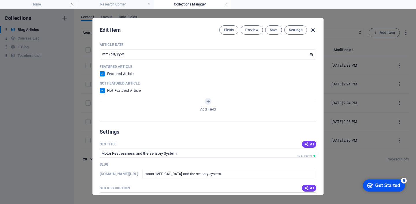
click at [311, 29] on icon "button" at bounding box center [313, 30] width 7 height 7
type input "[DATE]"
checkbox input "false"
type input "motor-restlessness-and-the-sensory-system"
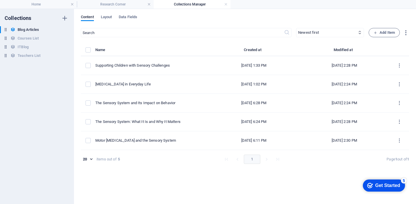
scroll to position [253, 0]
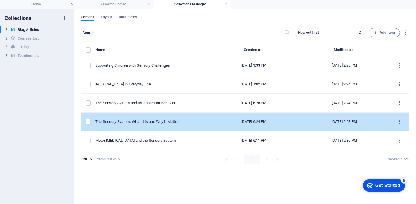
click at [175, 119] on td "The Sensory System: What It Is and Why It Matters" at bounding box center [151, 122] width 113 height 19
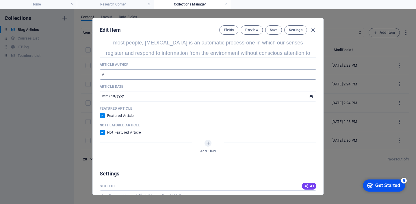
scroll to position [274, 0]
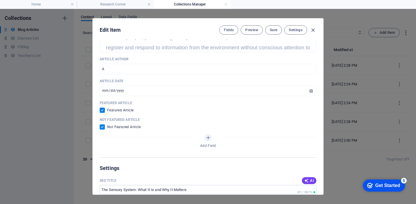
click at [102, 127] on input "checkbox" at bounding box center [104, 127] width 8 height 5
click at [102, 127] on span at bounding box center [102, 127] width 5 height 5
click at [102, 127] on input "checkbox" at bounding box center [104, 127] width 8 height 5
checkbox input "true"
click at [274, 29] on span "Save" at bounding box center [274, 30] width 8 height 5
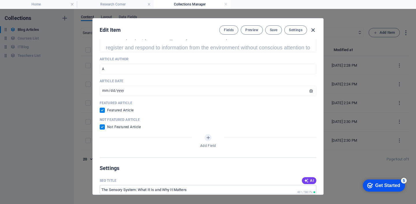
click at [311, 29] on icon "button" at bounding box center [313, 30] width 7 height 7
type input "[DATE]"
checkbox input "false"
type input "the-sensory-system-what-it-is-and-why-it-matters"
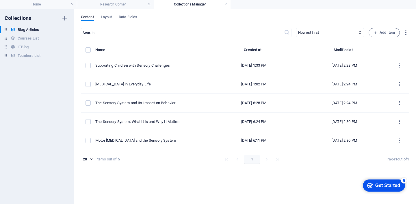
scroll to position [251, 0]
click at [120, 4] on h4 "Research Corner" at bounding box center [115, 4] width 77 height 6
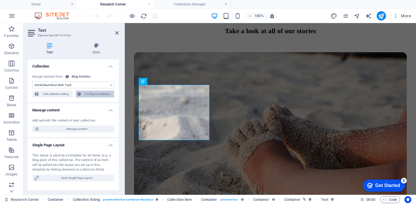
click at [83, 95] on span "Configure collection" at bounding box center [98, 94] width 30 height 7
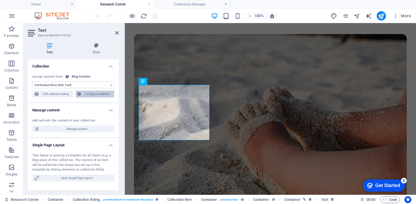
scroll to position [0, 0]
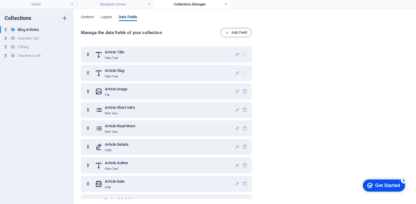
click at [226, 4] on link at bounding box center [225, 4] width 3 height 5
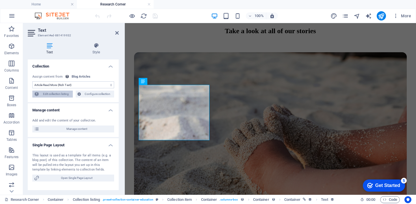
click at [51, 96] on span "Edit collection listing" at bounding box center [56, 94] width 30 height 7
select select "columns.name_DESC"
select select "columns.not-featured-article"
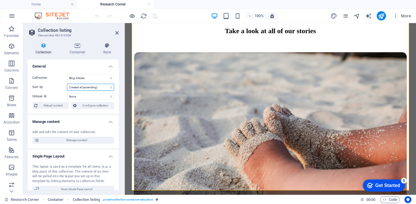
click at [104, 88] on select "Created at (ascending) Created at (descending) Updated at (ascending) Updated a…" at bounding box center [90, 87] width 47 height 7
select select "columns.article-author_ASC"
select select "columns.not-featured-article"
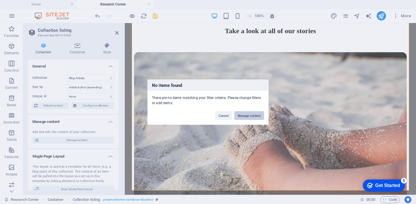
click at [248, 115] on button "Manage content" at bounding box center [249, 115] width 30 height 9
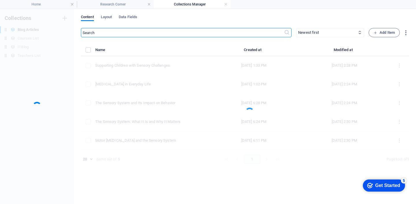
scroll to position [0, 0]
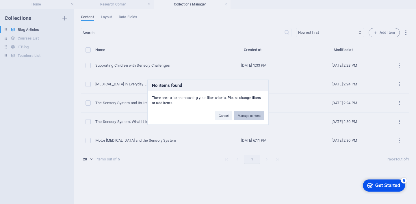
click at [247, 114] on button "Manage content" at bounding box center [249, 115] width 30 height 9
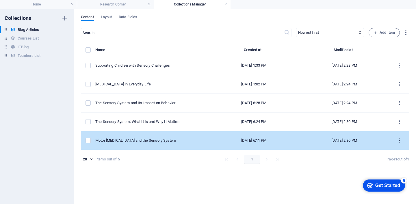
click at [398, 140] on icon "items list" at bounding box center [399, 140] width 5 height 5
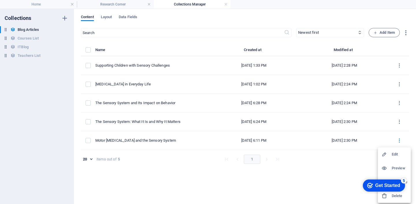
click at [169, 145] on div at bounding box center [208, 102] width 416 height 204
click at [169, 145] on div "Edit Preview Duplicate Delete" at bounding box center [208, 103] width 416 height 201
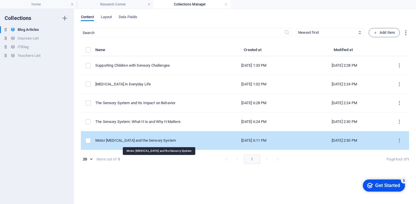
click at [165, 142] on div "Motor [MEDICAL_DATA] and the Sensory System" at bounding box center [149, 140] width 109 height 5
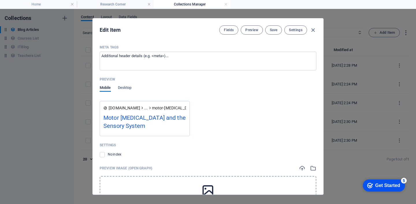
scroll to position [576, 0]
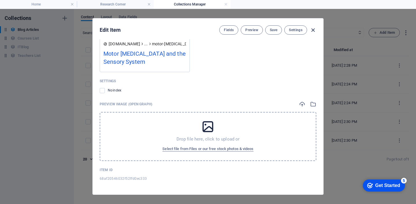
click at [312, 29] on icon "button" at bounding box center [313, 30] width 7 height 7
type input "[DATE]"
checkbox input "false"
type input "motor-restlessness-and-the-sensory-system"
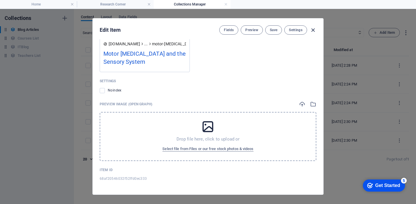
scroll to position [481, 0]
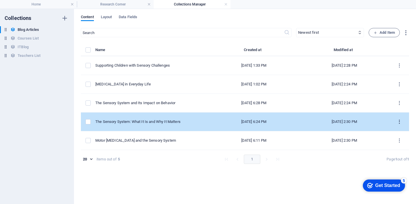
click at [400, 121] on icon "items list" at bounding box center [399, 121] width 5 height 5
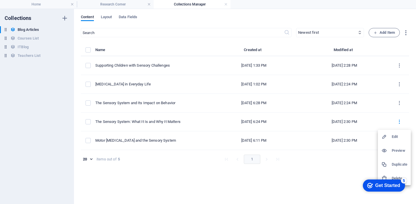
click at [182, 174] on div at bounding box center [208, 102] width 416 height 204
click at [225, 4] on link at bounding box center [225, 4] width 3 height 5
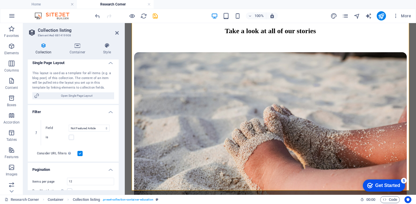
scroll to position [95, 0]
click at [101, 128] on select "Created at Updated at Article Title Article Slug Article Author Article Date Fe…" at bounding box center [89, 127] width 41 height 7
select select "columns.featured-article"
select select "columns.article-author_ASC"
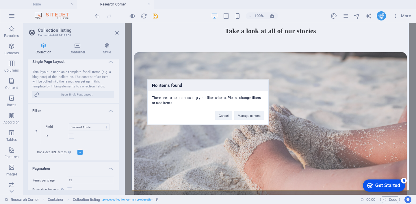
click at [101, 127] on div "No items found There are no items matching your filter criteria. Please change …" at bounding box center [208, 102] width 416 height 204
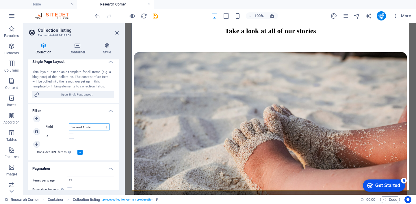
click at [101, 126] on select "Created at Updated at Article Title Article Slug Article Author Article Date Fe…" at bounding box center [89, 127] width 41 height 7
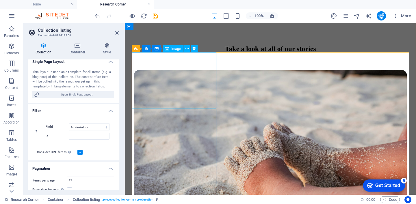
scroll to position [264, 0]
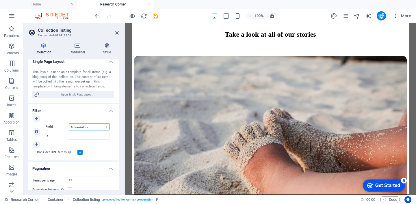
click at [92, 130] on select "Created at Updated at Article Title Article Slug Article Author Article Date Fe…" at bounding box center [89, 127] width 41 height 7
click at [98, 127] on select "Created at Updated at Article Title Article Slug Article Author Article Date Fe…" at bounding box center [89, 127] width 41 height 7
select select "columns.not-featured-article"
select select "columns.article-author_ASC"
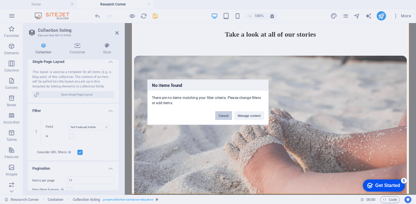
click at [224, 117] on button "Cancel" at bounding box center [223, 115] width 17 height 9
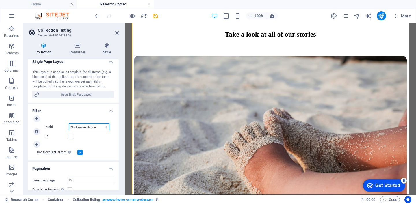
click at [98, 128] on select "Created at Updated at Article Title Article Slug Article Author Article Date Fe…" at bounding box center [89, 127] width 41 height 7
select select "columns.featured-article"
select select "columns.article-author_ASC"
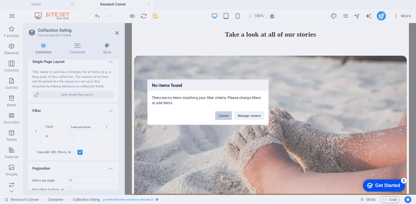
click at [228, 117] on button "Cancel" at bounding box center [223, 115] width 17 height 9
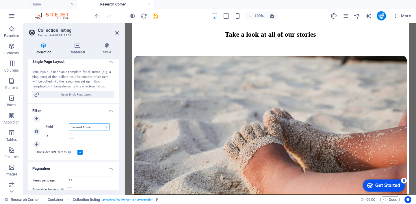
click at [87, 128] on select "Created at Updated at Article Title Article Slug Article Author Article Date Fe…" at bounding box center [89, 127] width 41 height 7
select select "columns.article-date"
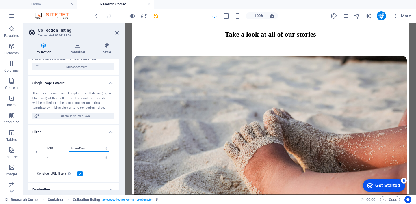
scroll to position [72, 0]
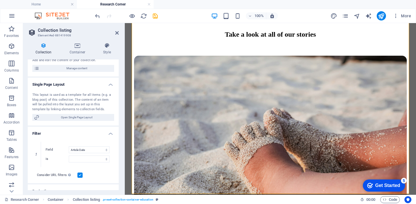
click at [109, 132] on h4 "Filter" at bounding box center [73, 132] width 91 height 10
click at [109, 132] on h4 "Filter" at bounding box center [73, 134] width 91 height 14
click at [35, 155] on icon at bounding box center [36, 155] width 3 height 4
select select "columns.article-author_ASC"
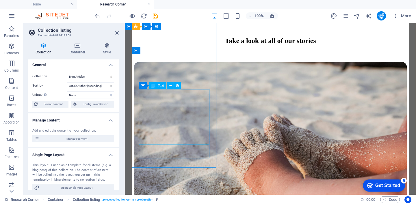
scroll to position [257, 0]
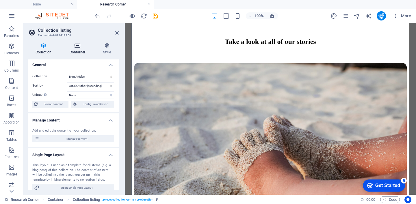
click at [75, 49] on h4 "Container" at bounding box center [79, 49] width 34 height 12
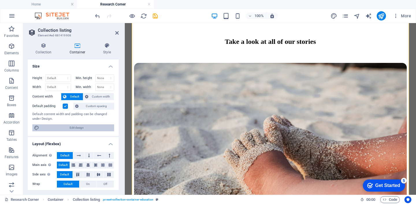
click at [88, 125] on span "Edit design" at bounding box center [76, 128] width 71 height 7
select select "px"
select select "400"
select select "px"
select select "rem"
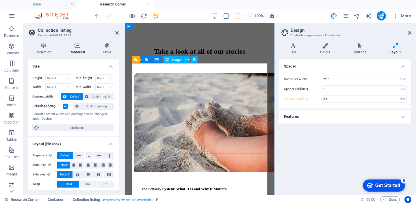
scroll to position [178, 0]
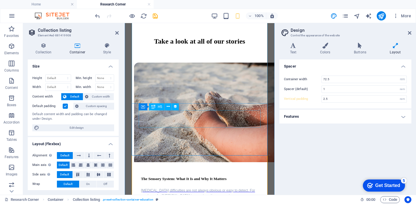
click at [204, 177] on div "The Sensory System: What It Is and Why It Matters" at bounding box center [199, 179] width 117 height 5
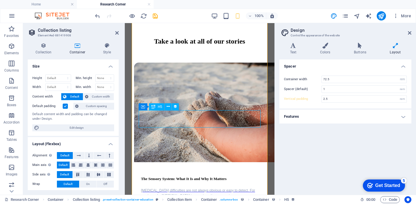
click at [204, 177] on div "The Sensory System: What It Is and Why It Matters" at bounding box center [199, 179] width 117 height 5
select select "name"
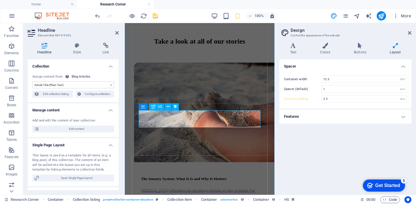
click at [171, 177] on div "The Sensory System: What It Is and Why It Matters" at bounding box center [199, 179] width 117 height 5
click at [163, 177] on div "The Sensory System: What It Is and Why It Matters" at bounding box center [199, 179] width 117 height 5
click at [162, 177] on div "The Sensory System: What It Is and Why It Matters" at bounding box center [199, 179] width 117 height 5
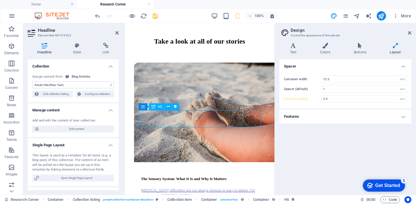
drag, startPoint x: 178, startPoint y: 127, endPoint x: 141, endPoint y: 118, distance: 38.0
click at [141, 177] on div "The Sensory System: What It Is and Why It Matters" at bounding box center [199, 179] width 117 height 5
click at [148, 177] on div "The Sensory System: What It Is and Why It Matters" at bounding box center [199, 179] width 117 height 5
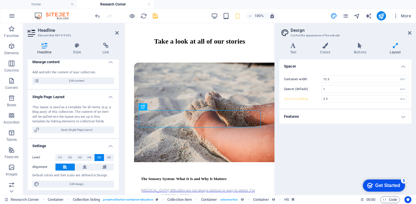
scroll to position [50, 0]
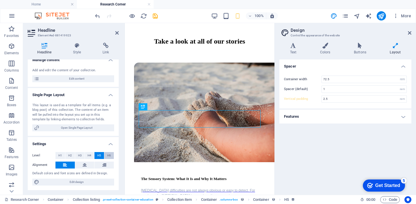
click at [108, 154] on span "H6" at bounding box center [109, 155] width 4 height 7
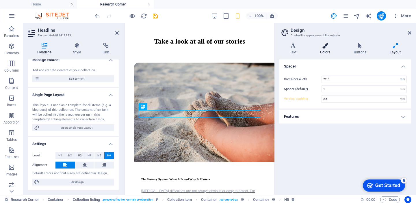
click at [325, 47] on icon at bounding box center [326, 46] width 32 height 6
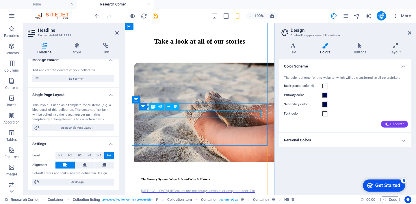
click at [192, 178] on div "The Sensory System: What It Is and Why It Matters" at bounding box center [199, 179] width 117 height 3
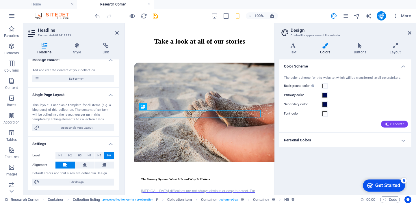
click at [74, 186] on div "Level H1 H2 H3 H4 H5 H6 Alignment Default colors and font sizes are defined in …" at bounding box center [73, 169] width 91 height 43
click at [78, 184] on span "Edit design" at bounding box center [76, 182] width 71 height 7
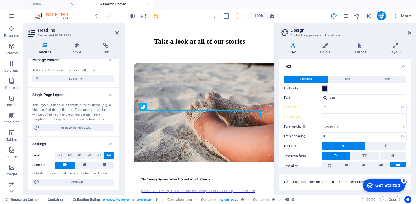
click at [326, 87] on span at bounding box center [325, 88] width 5 height 5
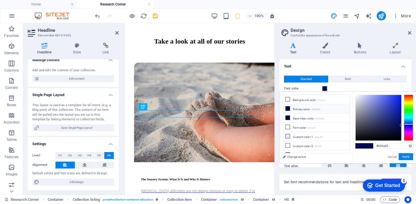
click at [320, 108] on small "#000a52" at bounding box center [316, 110] width 9 height 4
click at [405, 157] on button "Apply" at bounding box center [406, 157] width 14 height 7
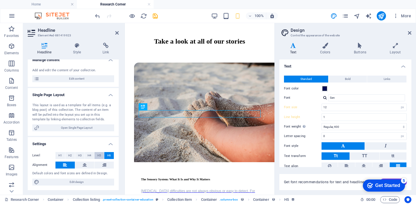
click at [101, 154] on button "H5" at bounding box center [100, 155] width 10 height 7
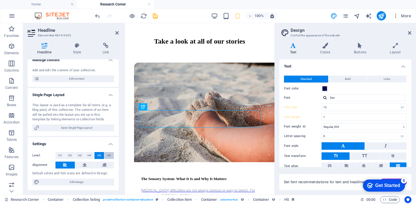
click at [108, 155] on span "H6" at bounding box center [109, 155] width 4 height 7
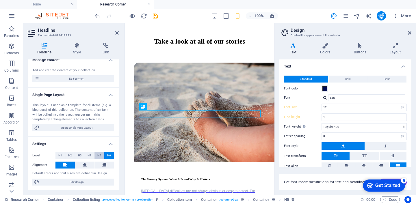
click at [102, 156] on button "H5" at bounding box center [100, 155] width 10 height 7
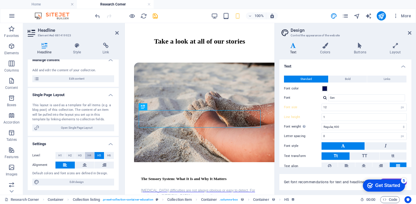
click at [92, 157] on button "H4" at bounding box center [90, 155] width 10 height 7
click at [96, 157] on button "H5" at bounding box center [100, 155] width 10 height 7
click at [104, 157] on button "H6" at bounding box center [109, 155] width 10 height 7
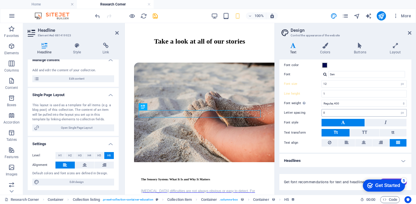
scroll to position [0, 0]
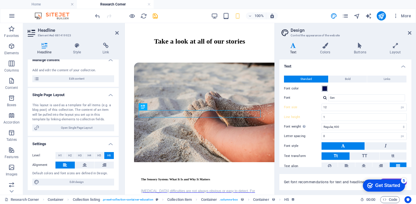
click at [324, 88] on span at bounding box center [325, 88] width 5 height 5
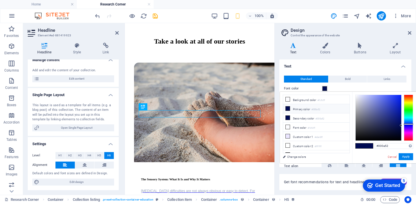
click at [324, 107] on li "Primary color #000a52" at bounding box center [316, 108] width 66 height 9
click at [404, 156] on button "Apply" at bounding box center [406, 157] width 14 height 7
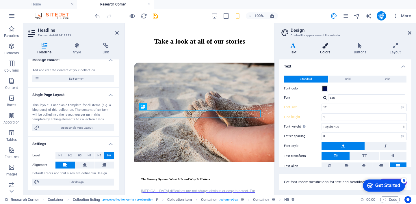
click at [327, 47] on icon at bounding box center [326, 46] width 32 height 6
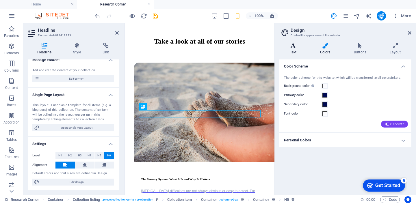
click at [295, 51] on h4 "Text" at bounding box center [295, 49] width 30 height 12
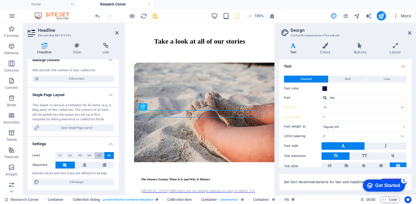
click at [100, 156] on span "H5" at bounding box center [99, 155] width 4 height 7
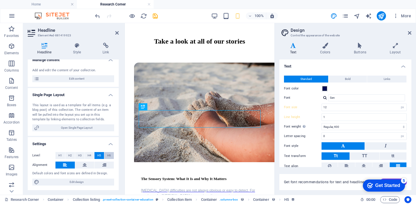
click at [108, 156] on span "H6" at bounding box center [109, 155] width 4 height 7
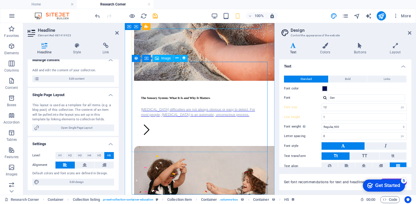
scroll to position [283, 0]
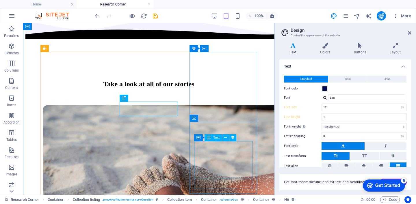
type input "30"
type input "1.6"
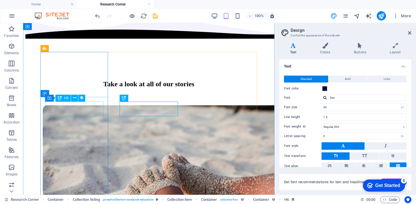
select select "name"
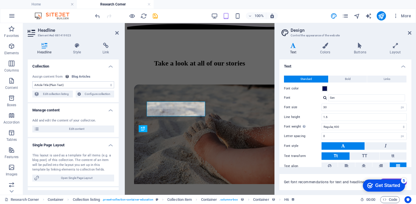
type input "12"
type input "1"
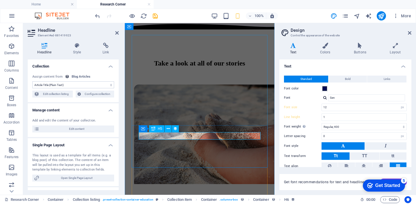
click at [163, 200] on div "The Sensory System: What It Is and Why It Matters" at bounding box center [199, 201] width 117 height 3
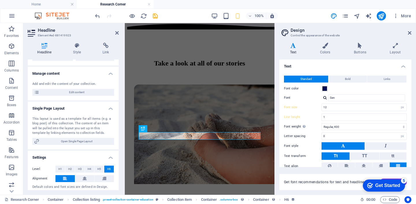
scroll to position [50, 0]
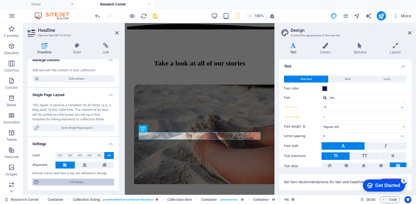
click at [82, 184] on span "Edit design" at bounding box center [76, 182] width 71 height 7
click at [325, 86] on span at bounding box center [325, 88] width 5 height 5
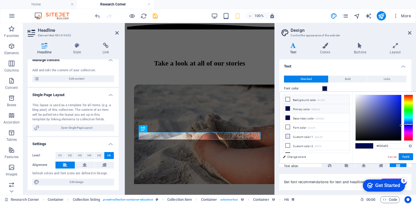
click at [317, 101] on li "Background color #fcfcff" at bounding box center [316, 99] width 66 height 9
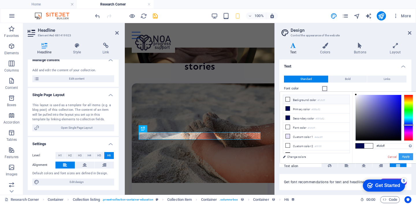
click at [408, 158] on button "Apply" at bounding box center [406, 157] width 14 height 7
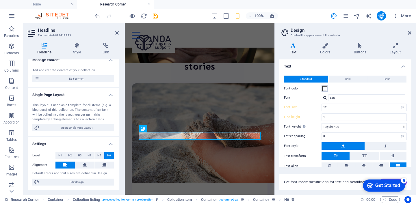
click at [324, 88] on span at bounding box center [325, 88] width 5 height 5
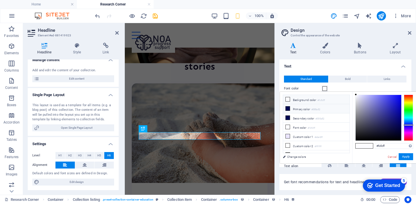
click at [330, 106] on li "Primary color #000a52" at bounding box center [316, 108] width 66 height 9
type input "#000a52"
click at [404, 158] on button "Apply" at bounding box center [406, 157] width 14 height 7
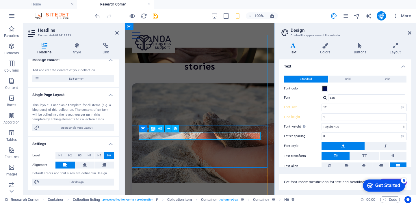
click at [190, 190] on div "The Sensory System: What It Is and Why It Matters" at bounding box center [200, 194] width 122 height 8
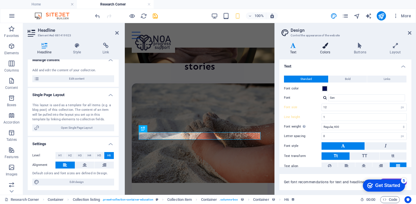
click at [325, 46] on icon at bounding box center [326, 46] width 32 height 6
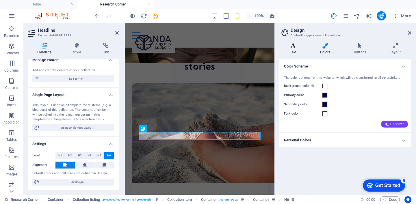
click at [297, 47] on icon at bounding box center [294, 46] width 28 height 6
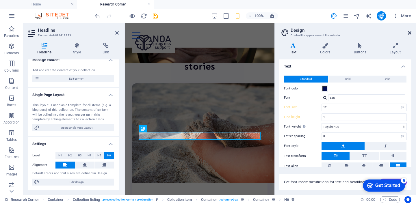
click at [408, 33] on icon at bounding box center [409, 33] width 3 height 5
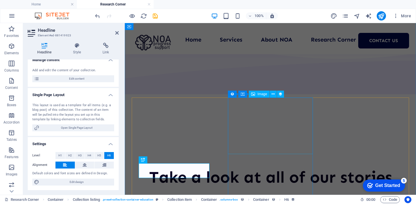
scroll to position [203, 0]
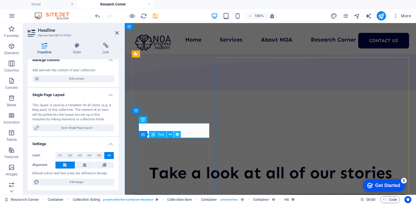
click at [174, 133] on button at bounding box center [177, 134] width 7 height 7
select select "article-read-more"
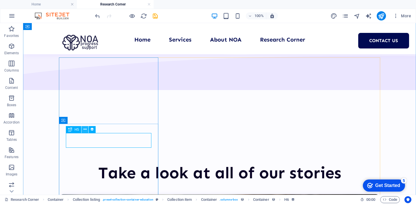
click at [85, 129] on icon at bounding box center [85, 130] width 3 height 6
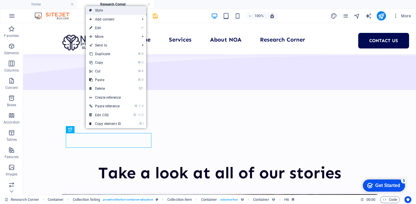
click at [118, 14] on link "Style" at bounding box center [116, 10] width 60 height 9
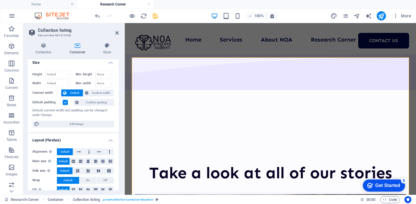
scroll to position [0, 0]
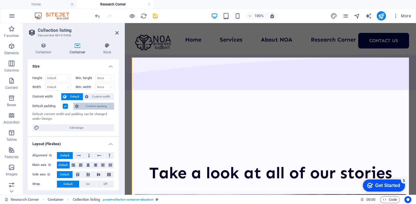
click at [90, 106] on span "Custom spacing" at bounding box center [96, 106] width 32 height 7
click at [66, 105] on label at bounding box center [65, 106] width 5 height 5
click at [0, 0] on input "Default padding" at bounding box center [0, 0] width 0 height 0
click at [90, 108] on span "Custom spacing" at bounding box center [96, 106] width 32 height 7
click at [65, 106] on label at bounding box center [65, 106] width 5 height 5
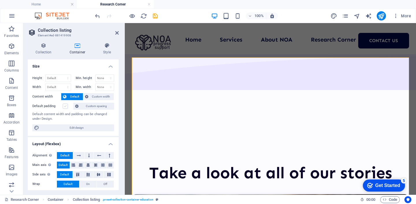
click at [0, 0] on input "Default padding" at bounding box center [0, 0] width 0 height 0
click at [105, 46] on icon at bounding box center [106, 46] width 23 height 6
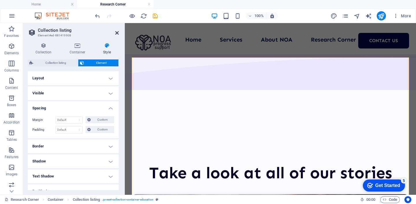
click at [118, 31] on icon at bounding box center [116, 33] width 3 height 5
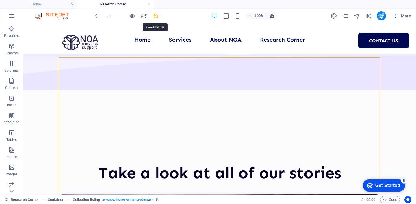
click at [156, 15] on icon "save" at bounding box center [155, 16] width 7 height 7
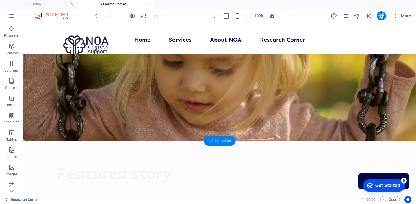
click at [222, 141] on div "+ Add section" at bounding box center [220, 141] width 32 height 10
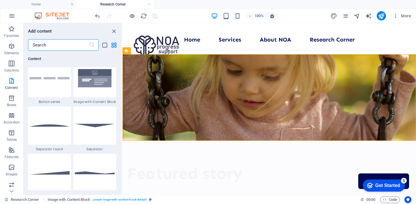
scroll to position [1351, 0]
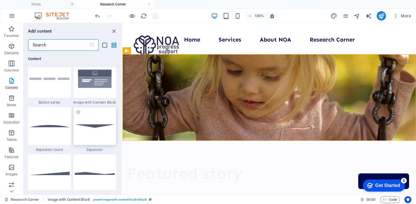
click at [97, 127] on img at bounding box center [95, 126] width 40 height 3
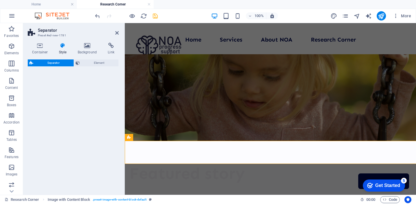
select select "rem"
select select "preset-separator-v3-default"
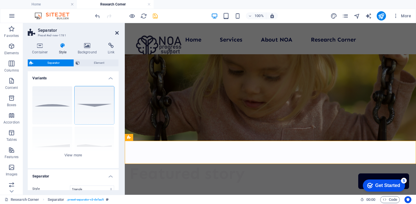
click at [116, 31] on icon at bounding box center [116, 33] width 3 height 5
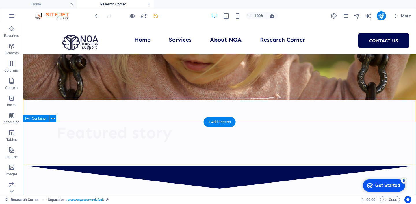
scroll to position [40, 0]
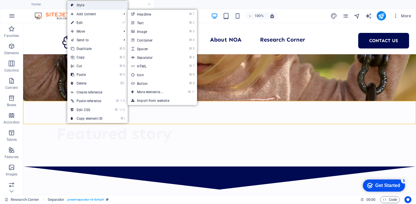
click at [90, 6] on link "Style" at bounding box center [97, 5] width 60 height 9
select select "rem"
select select "preset-separator-v3-default"
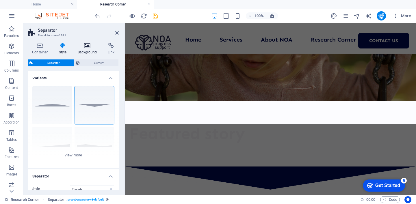
click at [87, 53] on h4 "Background" at bounding box center [88, 49] width 30 height 12
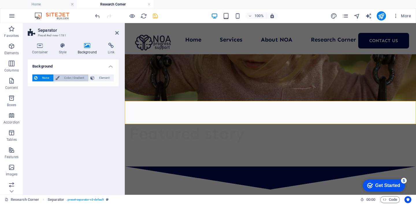
click at [72, 78] on span "Color / Gradient" at bounding box center [73, 78] width 25 height 7
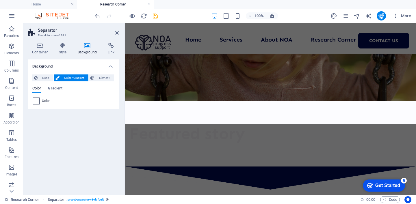
click at [37, 100] on span at bounding box center [36, 101] width 6 height 6
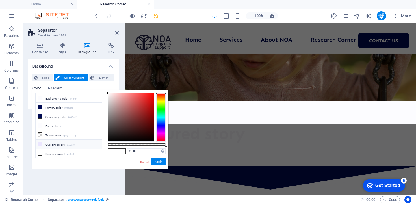
click at [70, 144] on small "#ebe6ff" at bounding box center [71, 145] width 8 height 4
type input "#ebe6ff"
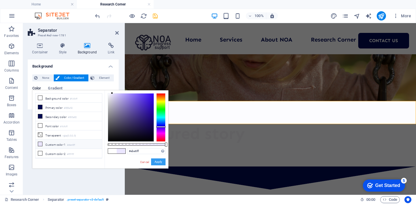
click at [160, 161] on button "Apply" at bounding box center [158, 162] width 14 height 7
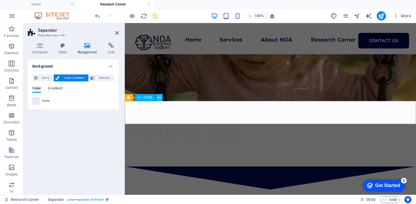
click at [159, 99] on icon at bounding box center [159, 98] width 3 height 6
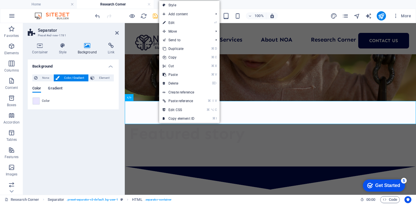
click at [58, 89] on span "Gradient" at bounding box center [55, 89] width 14 height 8
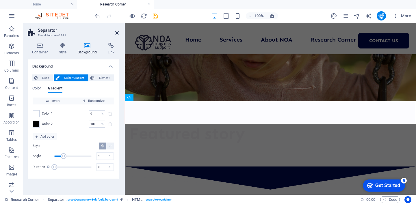
click at [117, 32] on icon at bounding box center [116, 33] width 3 height 5
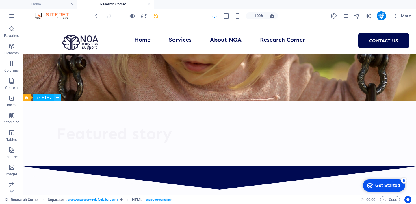
click at [58, 100] on icon at bounding box center [57, 98] width 3 height 6
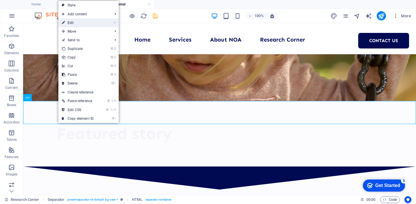
click at [84, 21] on link "⏎ Edit" at bounding box center [77, 23] width 39 height 9
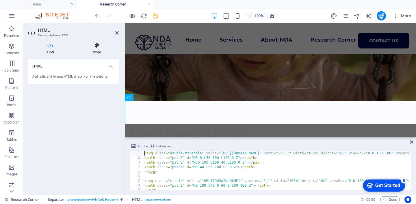
click at [96, 47] on icon at bounding box center [97, 46] width 44 height 6
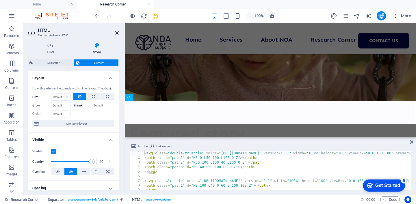
click at [116, 32] on icon at bounding box center [116, 33] width 3 height 5
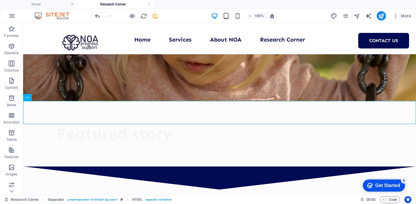
click at [97, 16] on icon "undo" at bounding box center [97, 16] width 7 height 7
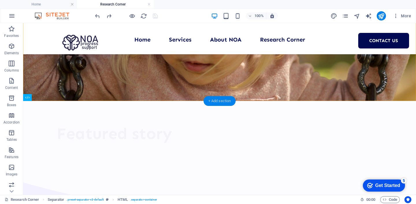
click at [220, 99] on div "+ Add section" at bounding box center [220, 101] width 32 height 10
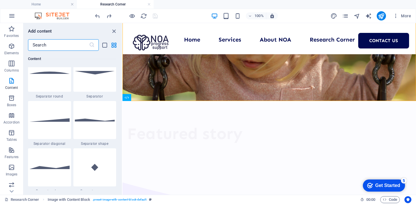
scroll to position [1361, 0]
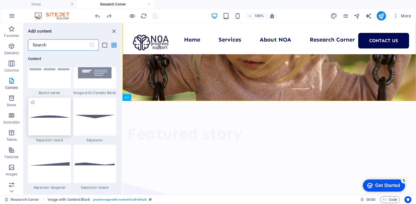
click at [61, 121] on div at bounding box center [49, 117] width 43 height 38
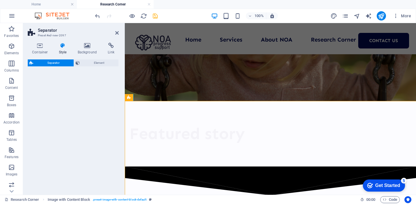
select select "circle"
select select "rem"
select select "preset-separator-v3-circle"
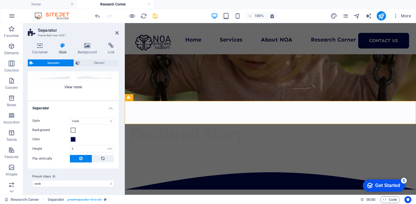
scroll to position [69, 0]
click at [74, 140] on span at bounding box center [73, 138] width 5 height 5
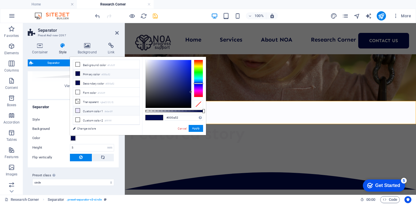
click at [90, 110] on li "Custom color 1 #ebe6ff" at bounding box center [106, 110] width 66 height 9
type input "#ebe6ff"
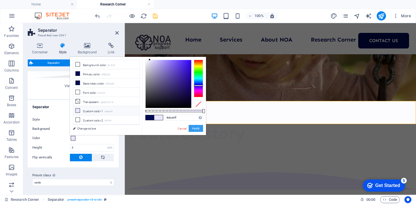
click at [189, 128] on button "Apply" at bounding box center [196, 128] width 14 height 7
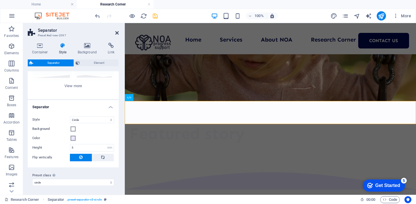
click at [118, 32] on icon at bounding box center [116, 33] width 3 height 5
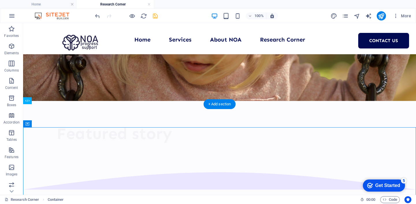
scroll to position [0, 0]
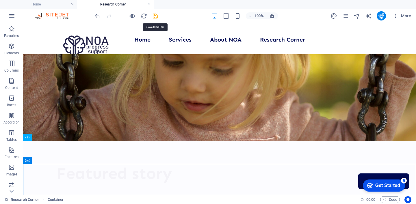
click at [155, 16] on icon "save" at bounding box center [155, 16] width 7 height 7
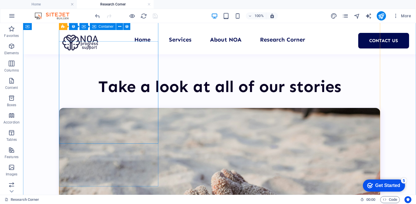
scroll to position [303, 0]
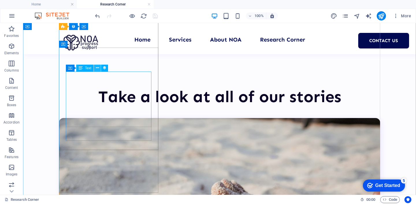
click at [97, 69] on icon at bounding box center [97, 68] width 3 height 6
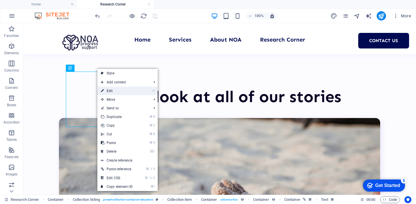
click at [117, 94] on link "⏎ Edit" at bounding box center [116, 91] width 39 height 9
select select "article-read-more"
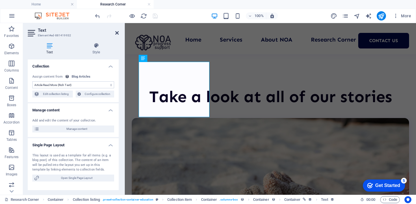
click at [115, 31] on icon at bounding box center [116, 33] width 3 height 5
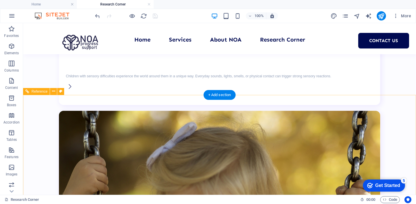
scroll to position [884, 0]
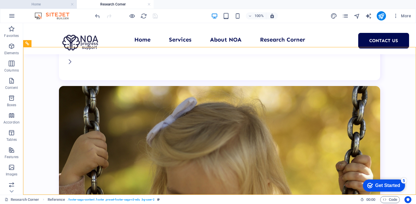
click at [58, 4] on h4 "Home" at bounding box center [38, 4] width 77 height 6
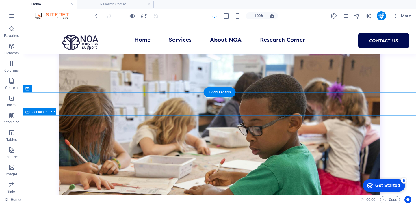
scroll to position [2392, 0]
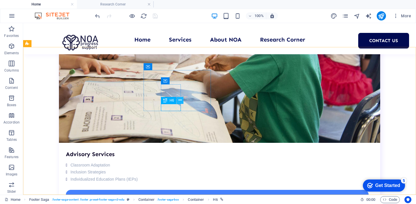
click at [180, 101] on icon at bounding box center [180, 100] width 3 height 6
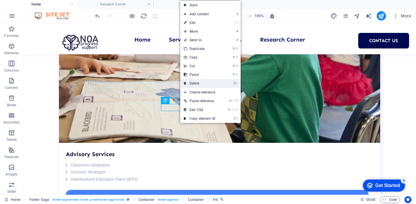
click at [203, 81] on link "⌦ Delete" at bounding box center [199, 83] width 39 height 9
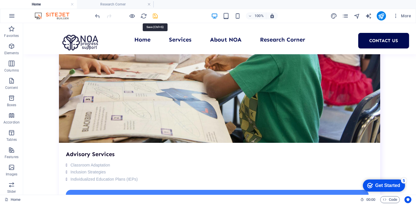
click at [157, 15] on icon "save" at bounding box center [155, 16] width 7 height 7
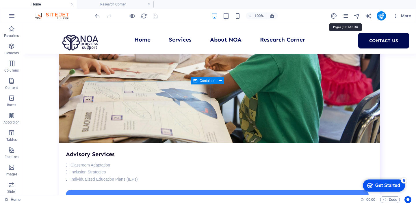
click at [344, 15] on icon "pages" at bounding box center [345, 16] width 7 height 7
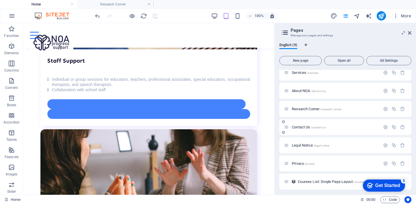
scroll to position [28, 0]
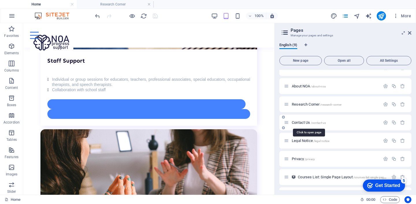
click at [300, 122] on span "Contact Us /contact-us" at bounding box center [309, 123] width 34 height 4
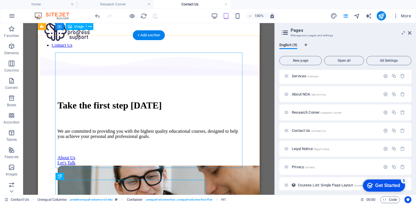
scroll to position [0, 0]
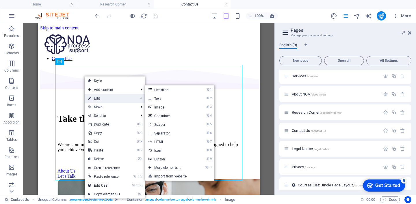
click at [113, 97] on link "⏎ Edit" at bounding box center [104, 98] width 39 height 9
select select "vw"
select select "px"
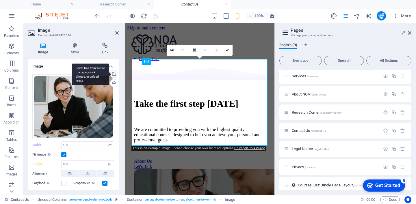
click at [112, 76] on div "Select files from the file manager, stock photos, or upload file(s)" at bounding box center [113, 74] width 9 height 9
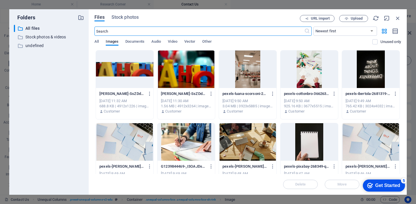
click at [139, 141] on div at bounding box center [125, 142] width 58 height 38
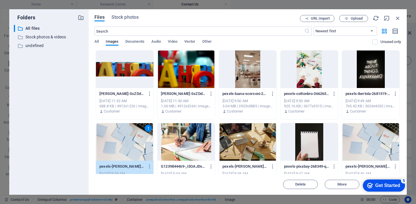
click at [131, 145] on div "1" at bounding box center [125, 142] width 58 height 38
click at [131, 145] on div at bounding box center [125, 142] width 58 height 38
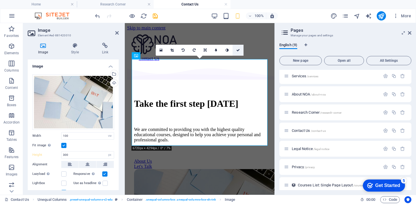
click at [238, 50] on icon at bounding box center [237, 50] width 3 height 3
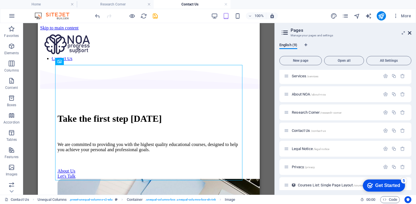
click at [409, 31] on icon at bounding box center [409, 33] width 3 height 5
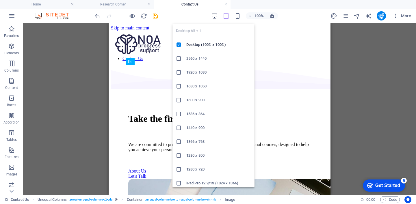
click at [216, 14] on icon "button" at bounding box center [214, 16] width 7 height 7
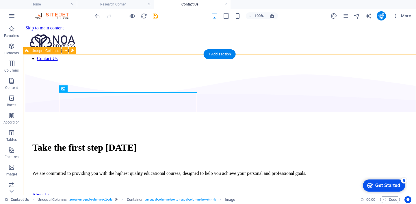
scroll to position [0, 0]
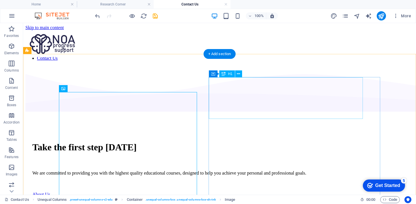
click at [291, 142] on div "Take the first step [DATE]" at bounding box center [219, 147] width 375 height 11
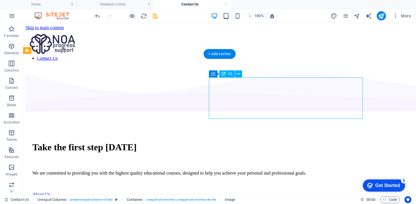
click at [291, 142] on div "Take the first step [DATE]" at bounding box center [219, 147] width 375 height 11
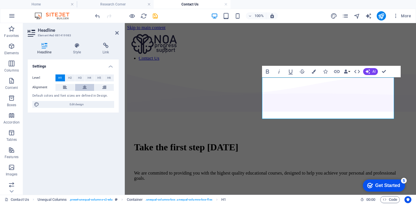
click at [79, 88] on button at bounding box center [84, 87] width 19 height 7
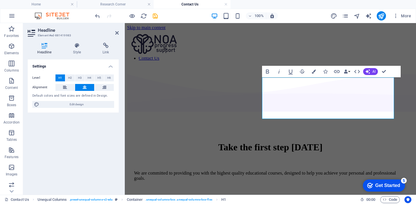
click at [110, 65] on h4 "Settings" at bounding box center [73, 65] width 91 height 10
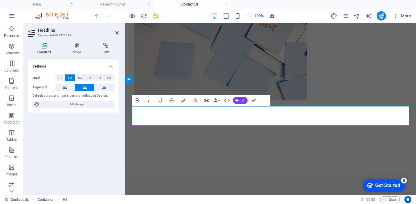
click at [345, 200] on h2 "Get in touch [DATE]!" at bounding box center [270, 204] width 273 height 8
click at [344, 200] on h2 "Get in touch [DATE]!" at bounding box center [270, 204] width 273 height 8
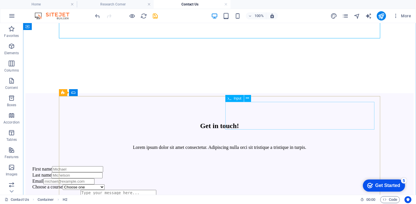
scroll to position [297, 0]
click at [263, 172] on div "Last name" at bounding box center [219, 175] width 375 height 6
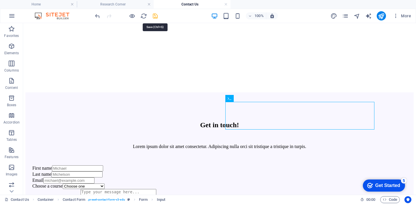
click at [156, 16] on icon "save" at bounding box center [155, 16] width 7 height 7
